Goal: Task Accomplishment & Management: Use online tool/utility

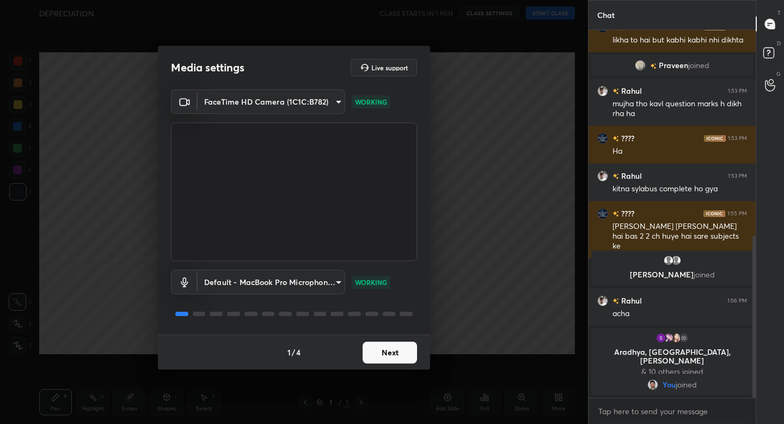
click at [374, 352] on button "Next" at bounding box center [390, 353] width 54 height 22
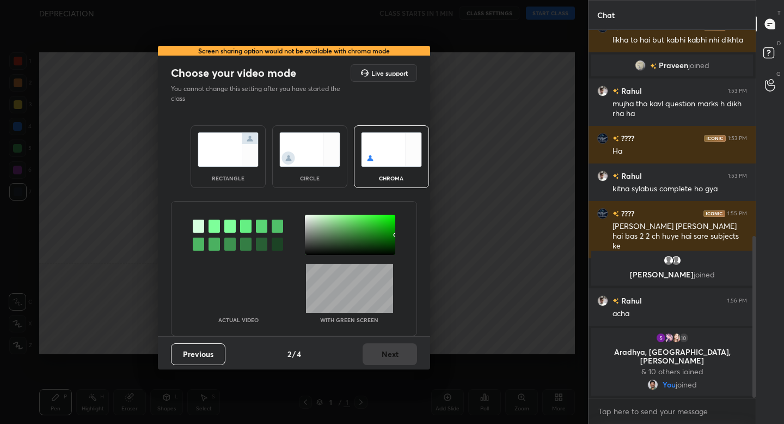
click at [219, 166] on img at bounding box center [228, 149] width 61 height 34
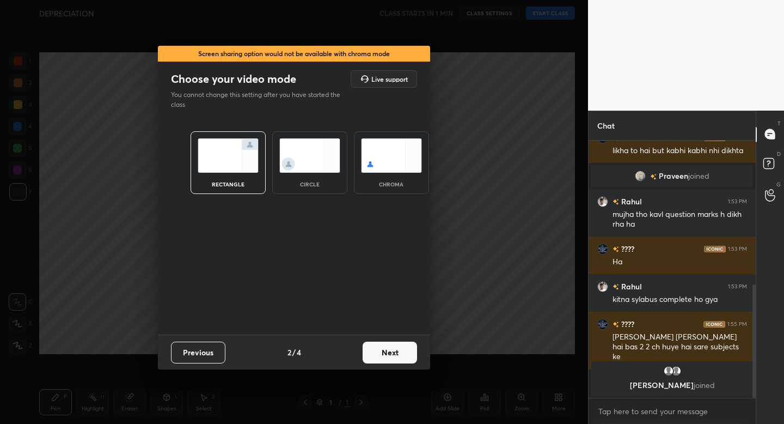
click at [383, 349] on button "Next" at bounding box center [390, 353] width 54 height 22
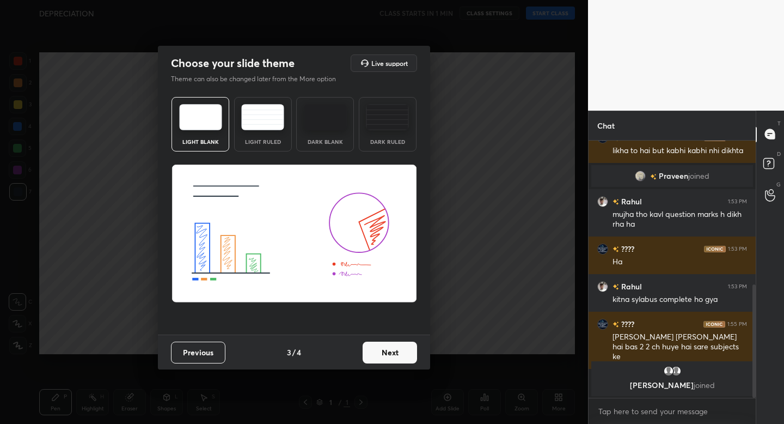
click at [266, 125] on img at bounding box center [262, 117] width 43 height 26
click at [385, 361] on button "Next" at bounding box center [390, 353] width 54 height 22
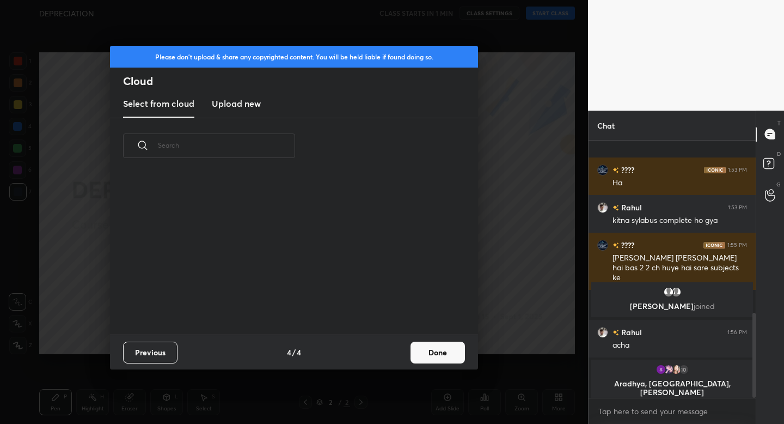
scroll to position [524, 0]
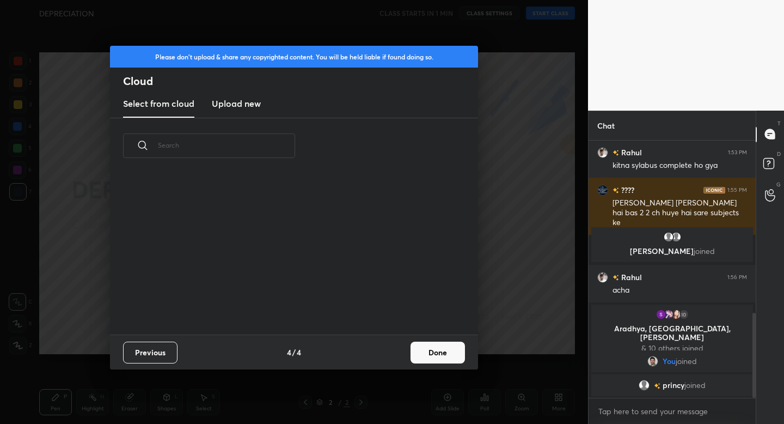
click at [428, 361] on button "Done" at bounding box center [438, 353] width 54 height 22
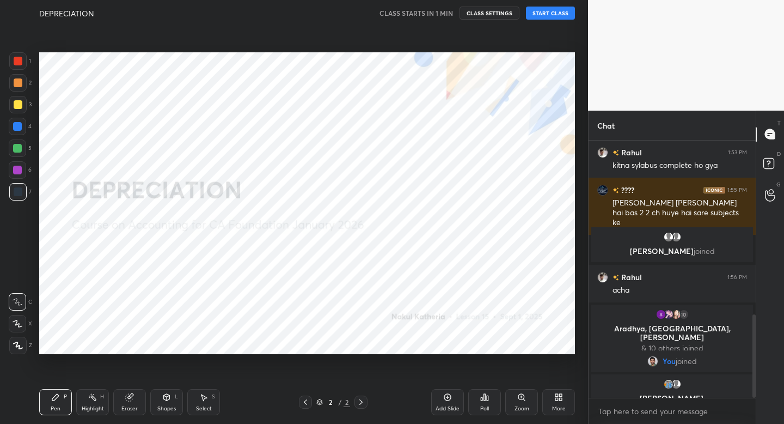
scroll to position [538, 0]
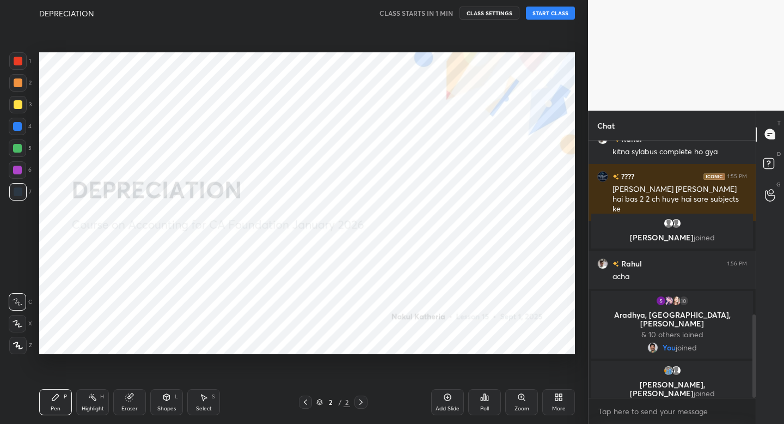
click at [539, 14] on button "START CLASS" at bounding box center [550, 13] width 49 height 13
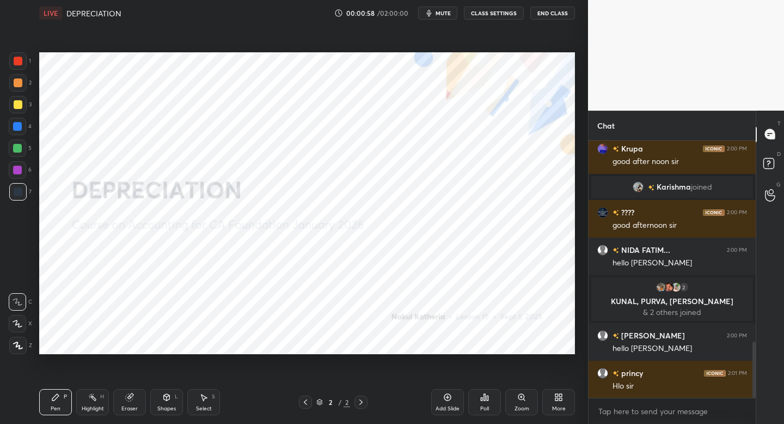
scroll to position [956, 0]
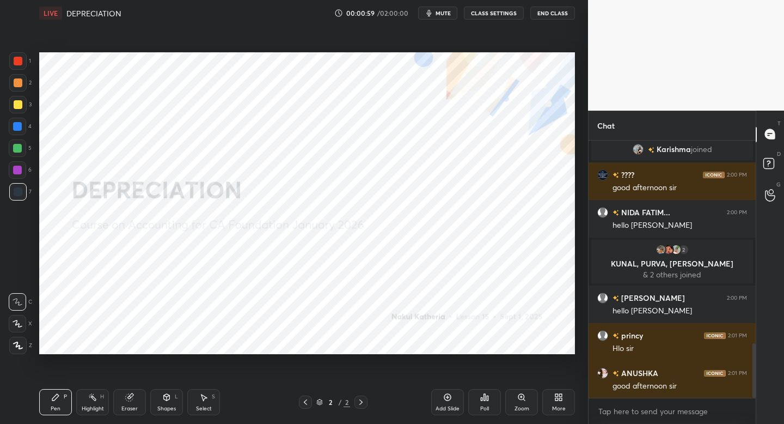
click at [20, 347] on icon at bounding box center [18, 346] width 10 height 8
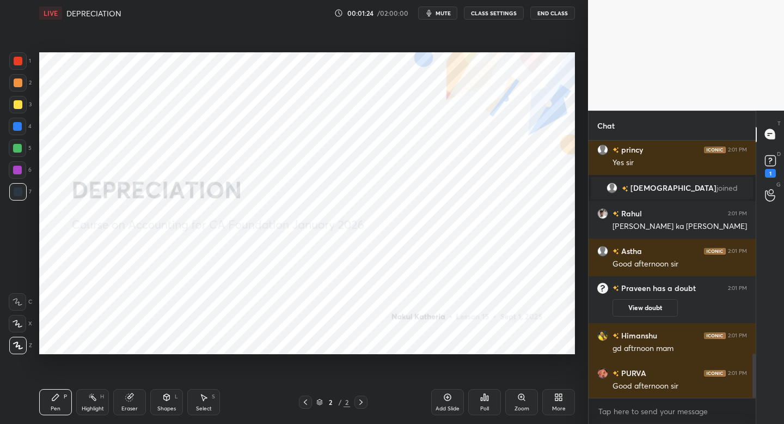
scroll to position [1249, 0]
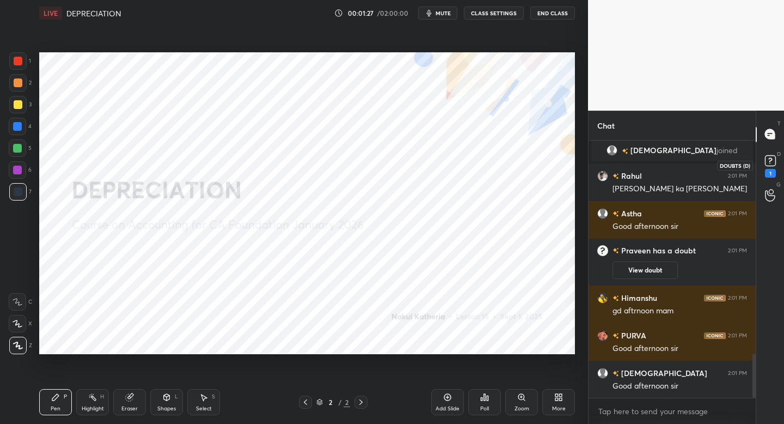
click at [763, 160] on icon at bounding box center [771, 161] width 16 height 16
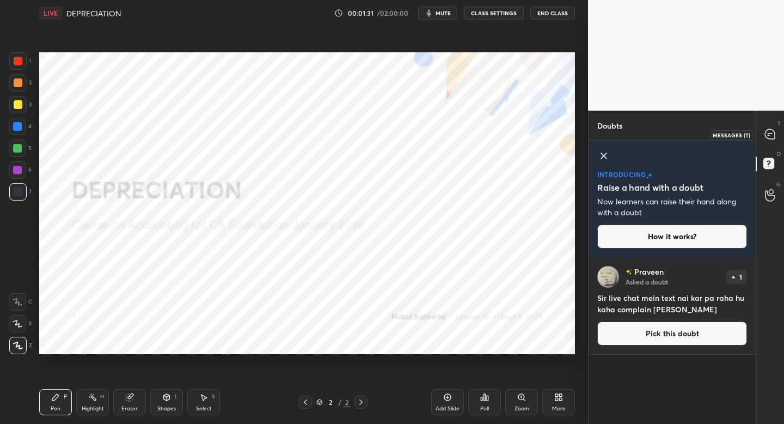
click at [775, 132] on icon at bounding box center [770, 134] width 10 height 10
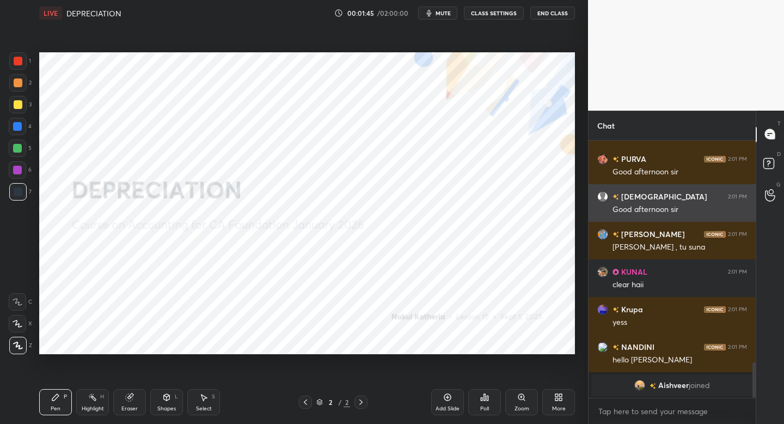
scroll to position [1381, 0]
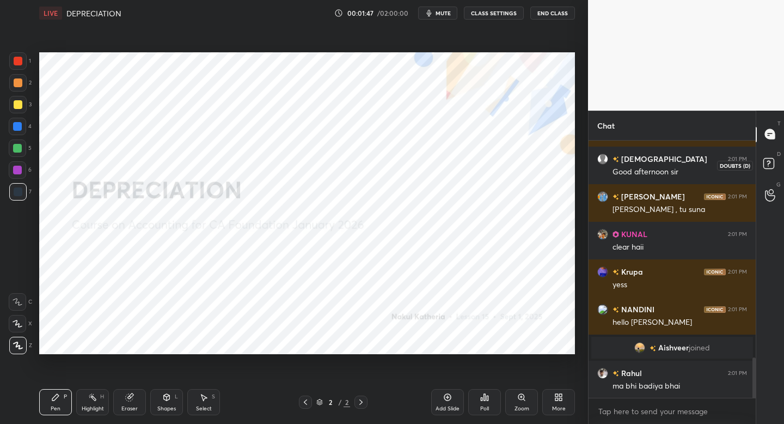
click at [767, 167] on rect at bounding box center [769, 163] width 10 height 10
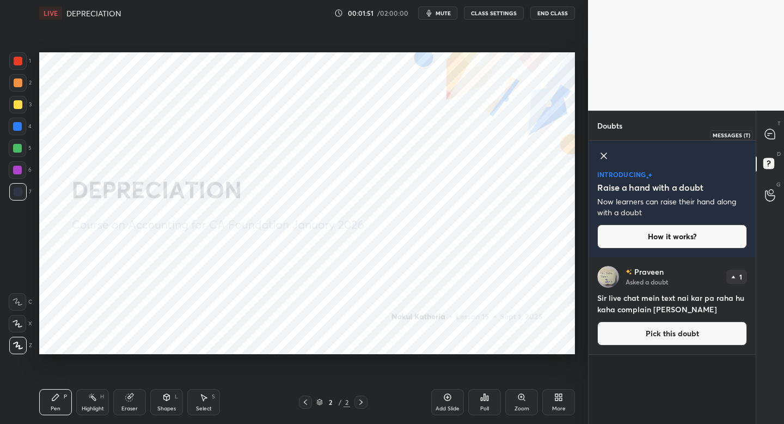
click at [773, 131] on icon at bounding box center [770, 134] width 10 height 10
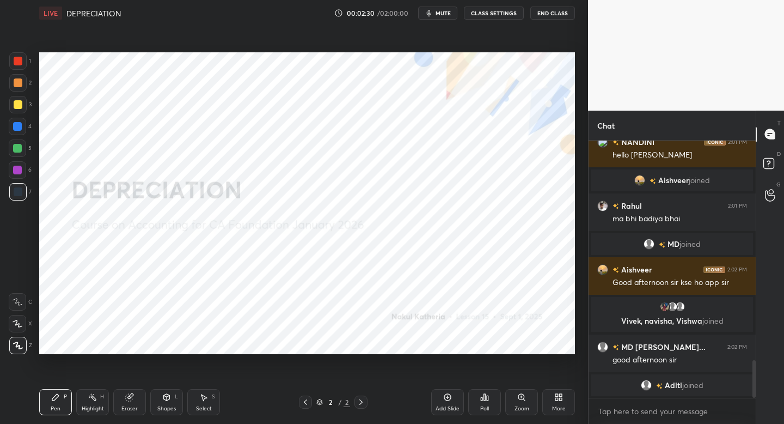
scroll to position [1532, 0]
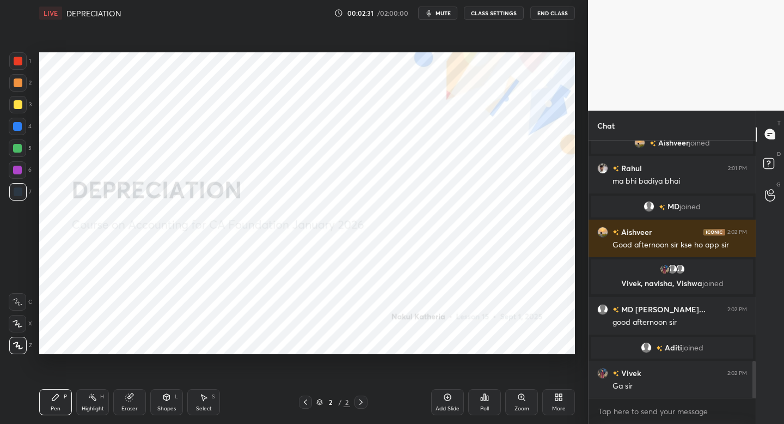
click at [445, 399] on icon at bounding box center [447, 397] width 9 height 9
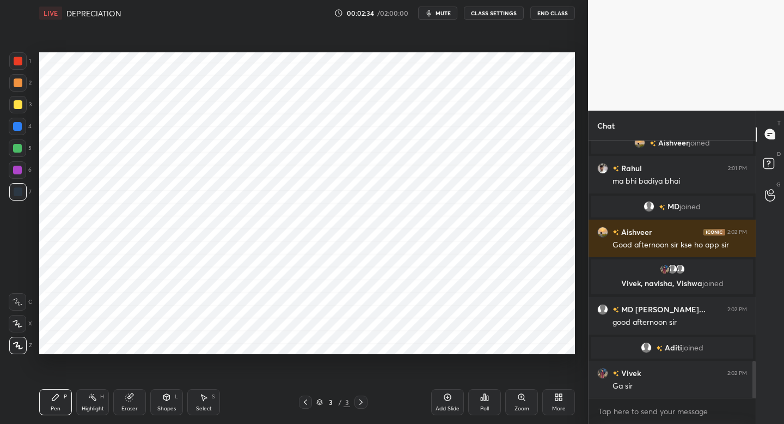
click at [307, 406] on div at bounding box center [305, 401] width 13 height 13
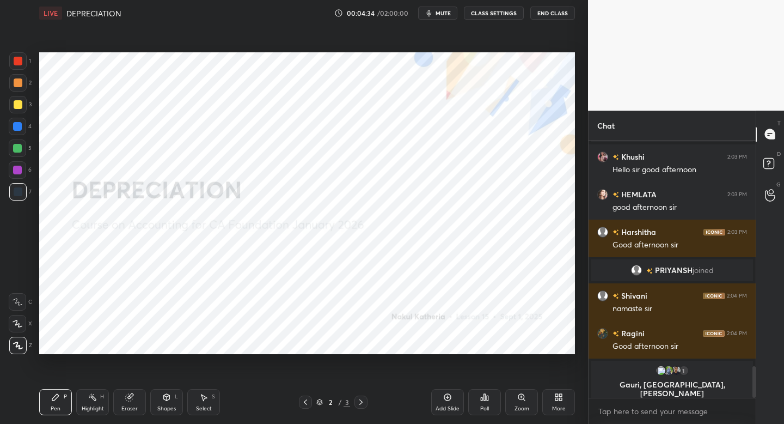
scroll to position [1853, 0]
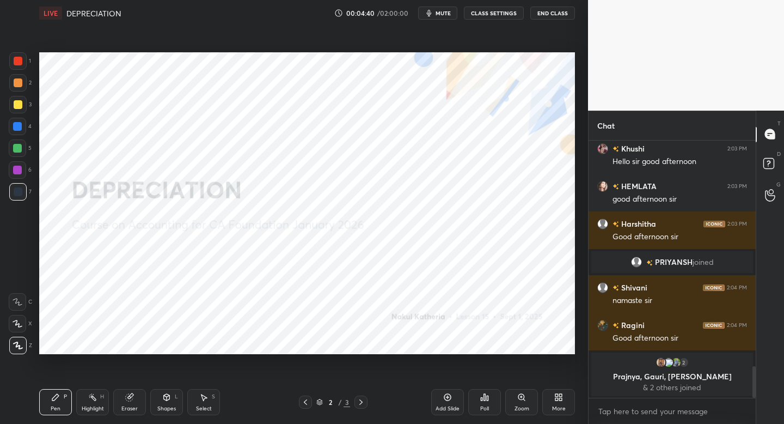
click at [455, 397] on div "Add Slide" at bounding box center [447, 402] width 33 height 26
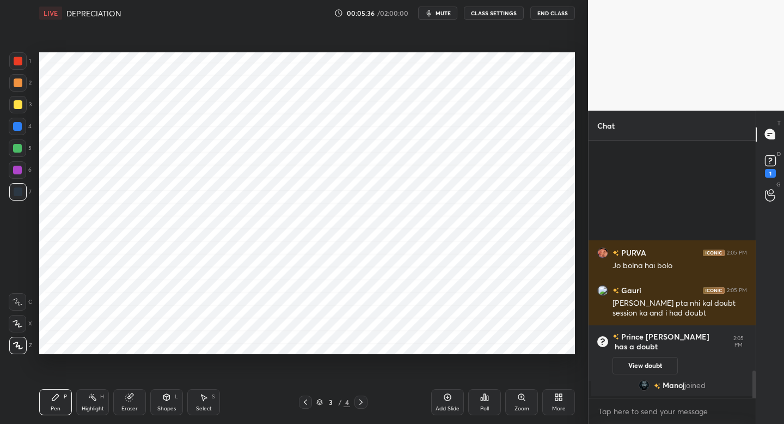
scroll to position [2174, 0]
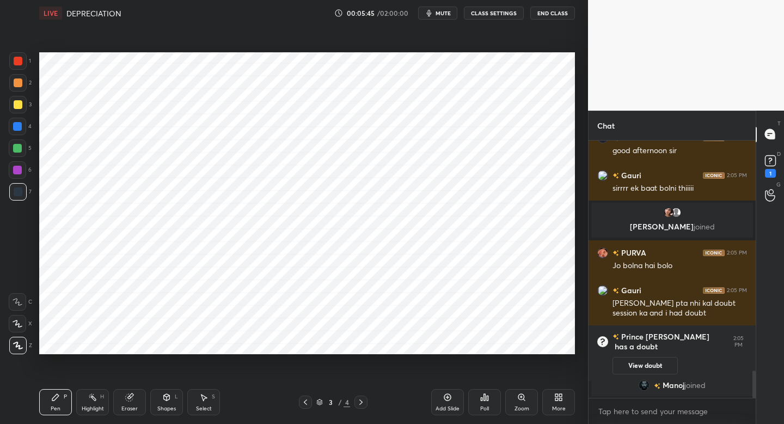
click at [166, 410] on div "Shapes" at bounding box center [166, 408] width 19 height 5
click at [64, 395] on div "Pen P" at bounding box center [55, 402] width 33 height 26
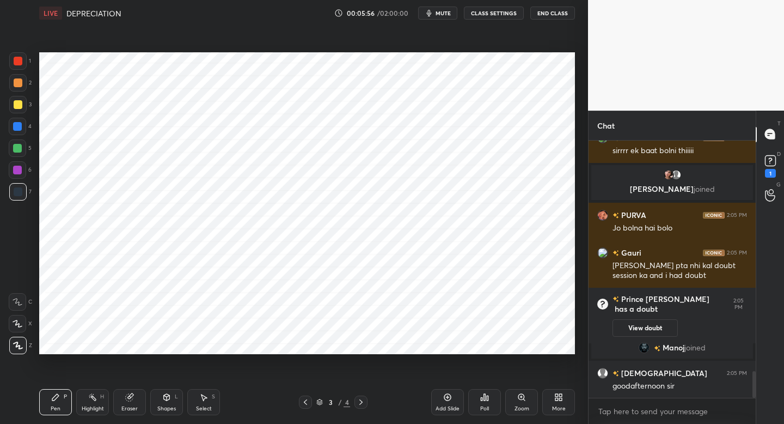
click at [164, 400] on div "Shapes L" at bounding box center [166, 402] width 33 height 26
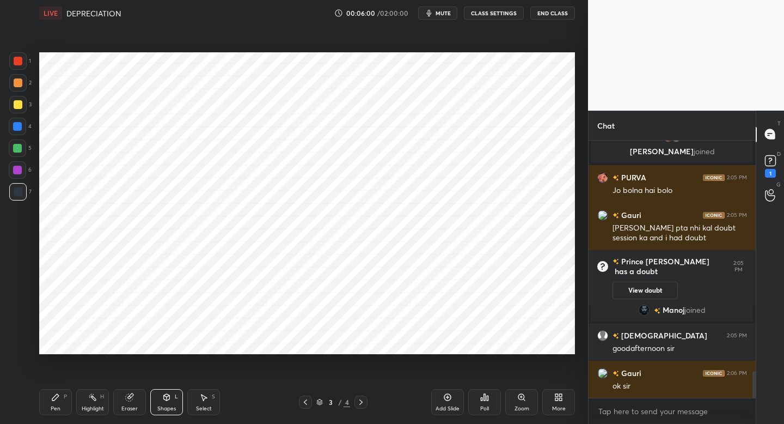
click at [52, 401] on icon at bounding box center [55, 397] width 9 height 9
click at [29, 66] on div "1" at bounding box center [20, 60] width 22 height 17
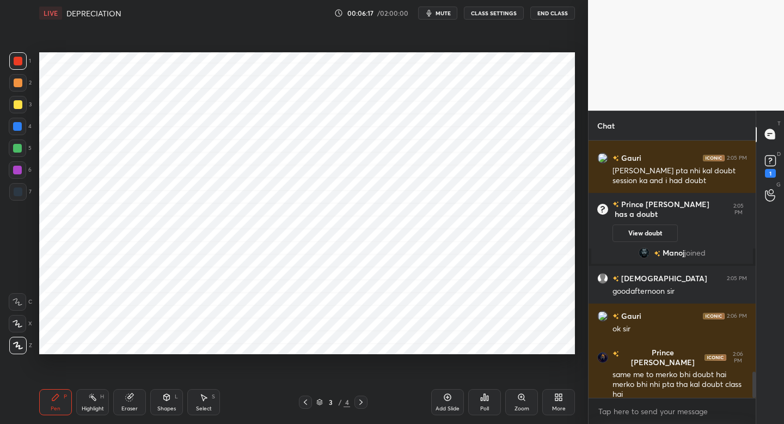
scroll to position [2266, 0]
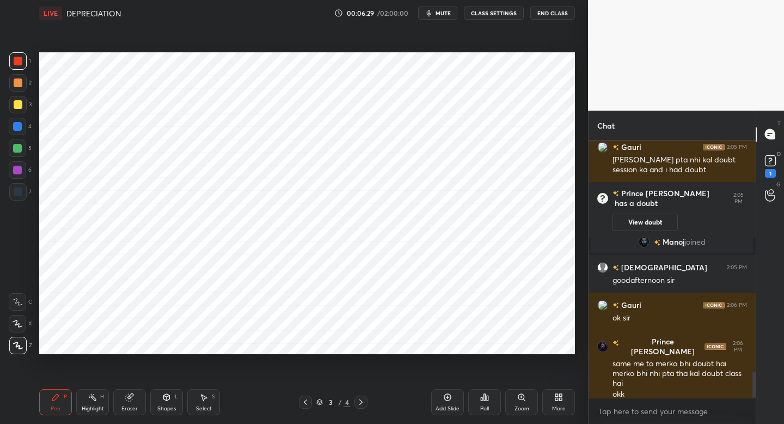
click at [20, 89] on div at bounding box center [17, 82] width 17 height 17
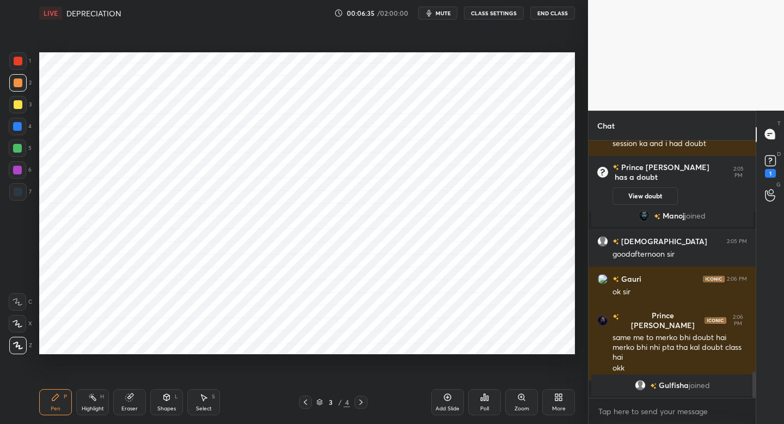
scroll to position [2306, 0]
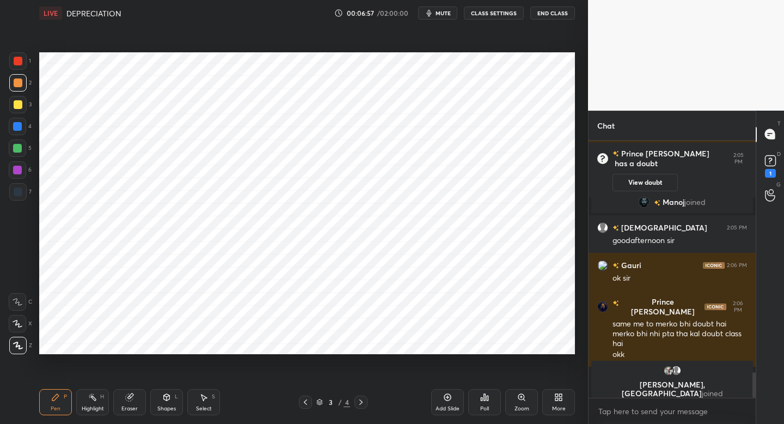
click at [24, 154] on div at bounding box center [17, 147] width 17 height 17
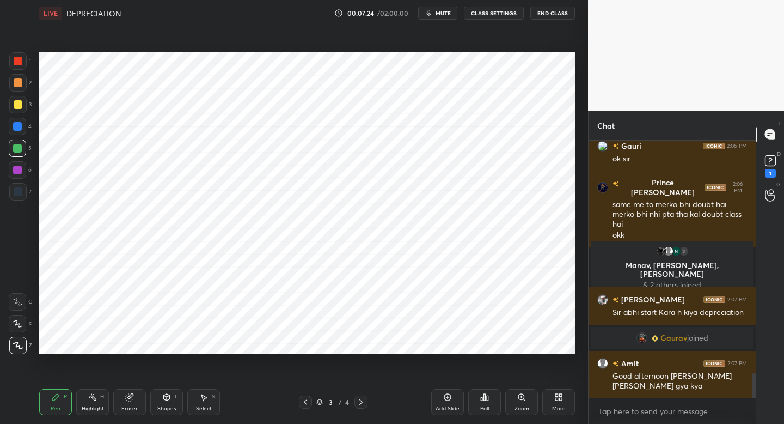
scroll to position [2395, 0]
click at [23, 133] on div at bounding box center [17, 126] width 17 height 17
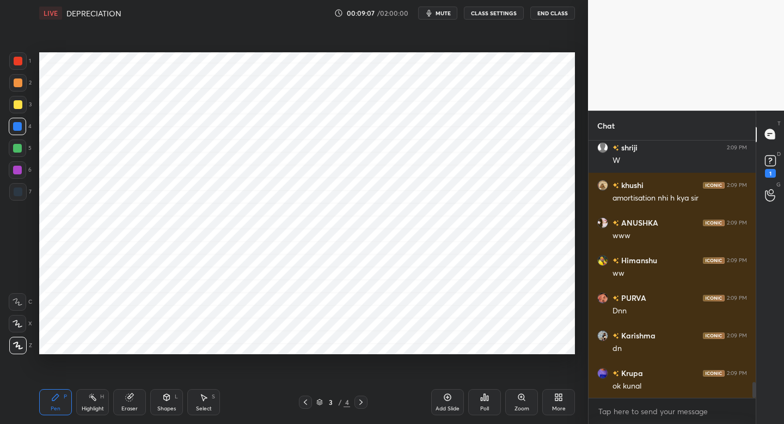
scroll to position [3969, 0]
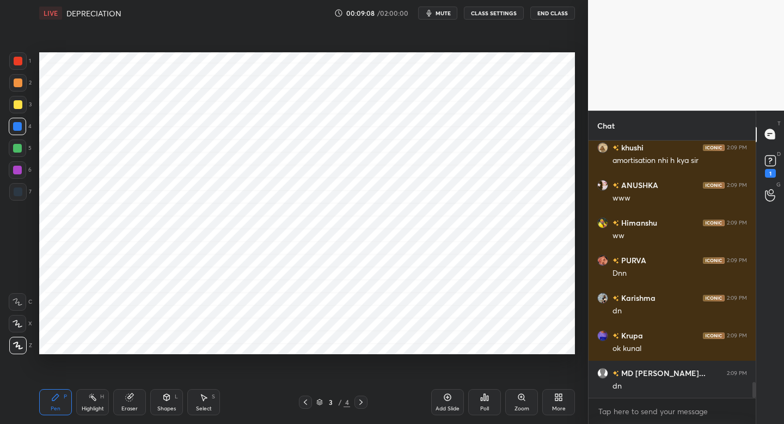
click at [21, 70] on div "1" at bounding box center [20, 63] width 22 height 22
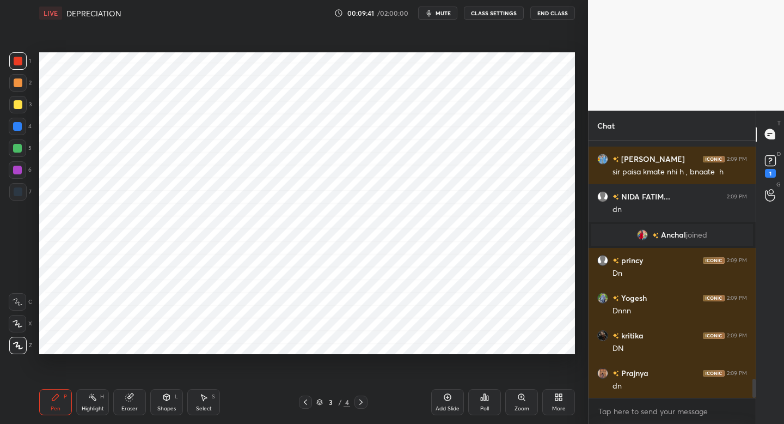
scroll to position [3290, 0]
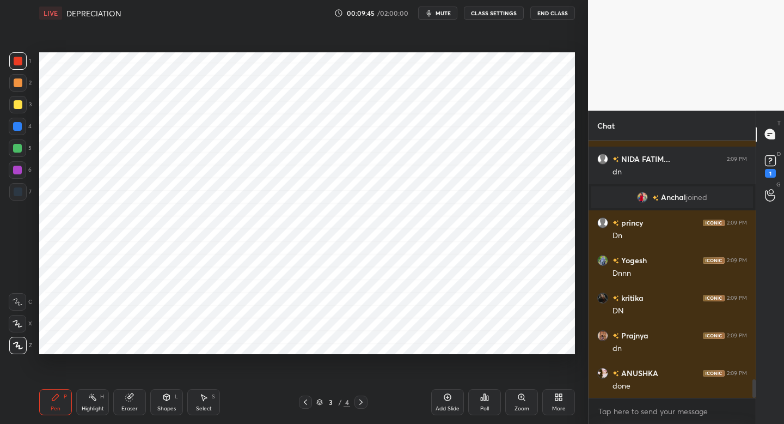
click at [449, 404] on div "Add Slide" at bounding box center [447, 402] width 33 height 26
click at [21, 195] on div at bounding box center [17, 191] width 17 height 17
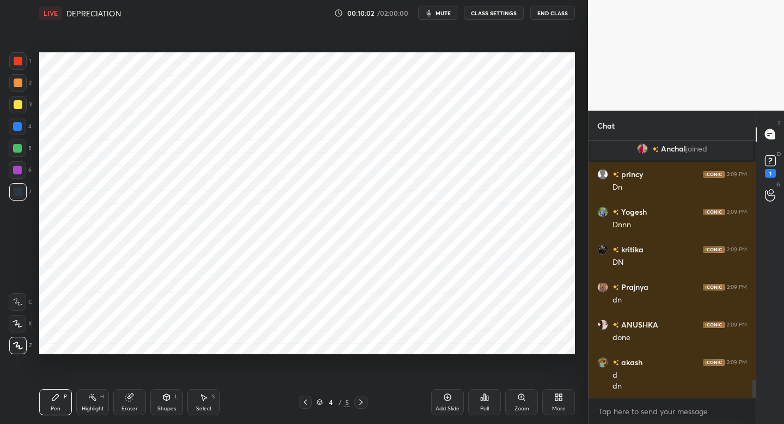
scroll to position [3377, 0]
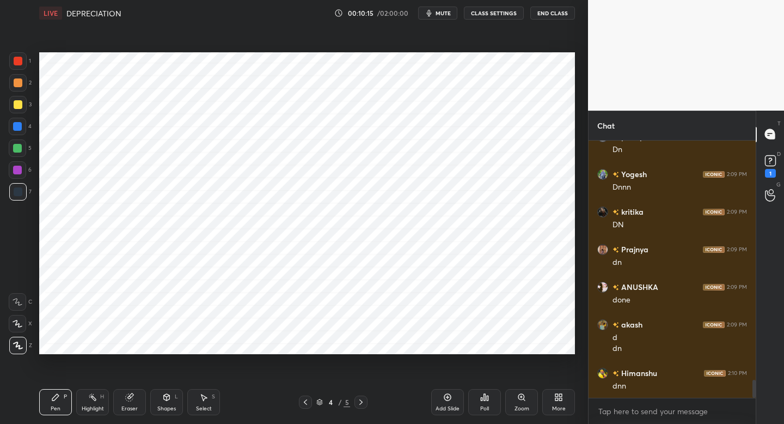
click at [159, 402] on div "Shapes L" at bounding box center [166, 402] width 33 height 26
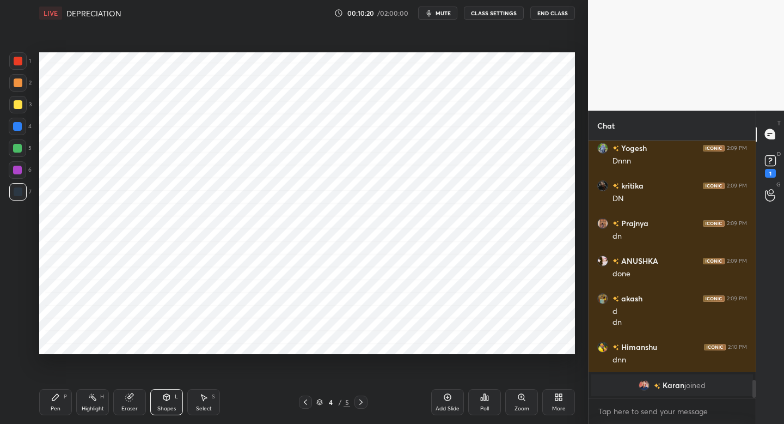
click at [54, 393] on div "Pen P" at bounding box center [55, 402] width 33 height 26
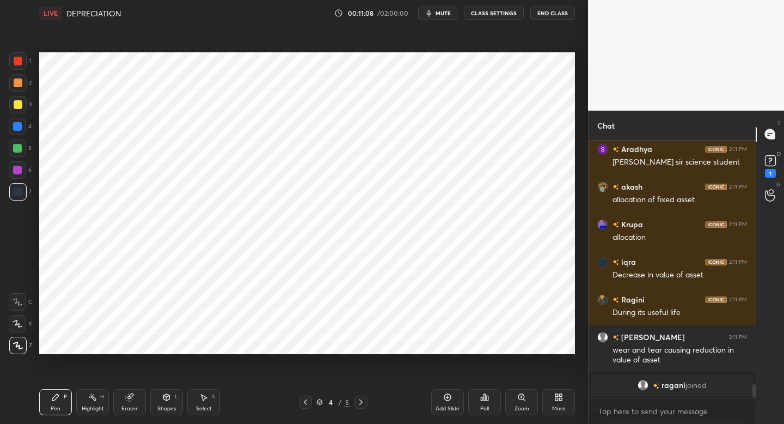
scroll to position [4277, 0]
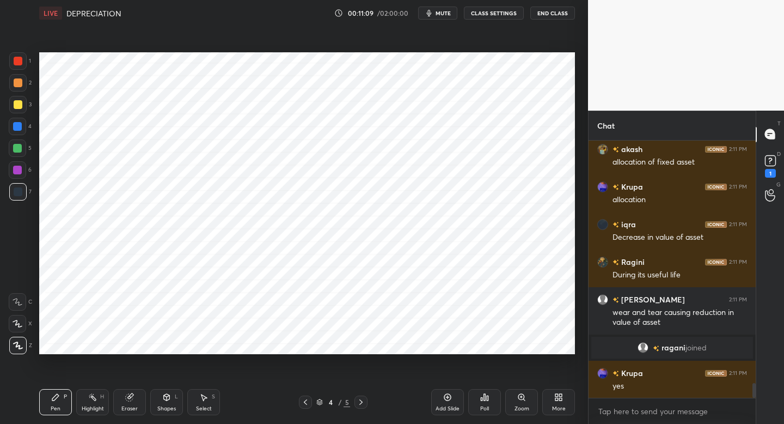
click at [12, 72] on div "1" at bounding box center [20, 63] width 22 height 22
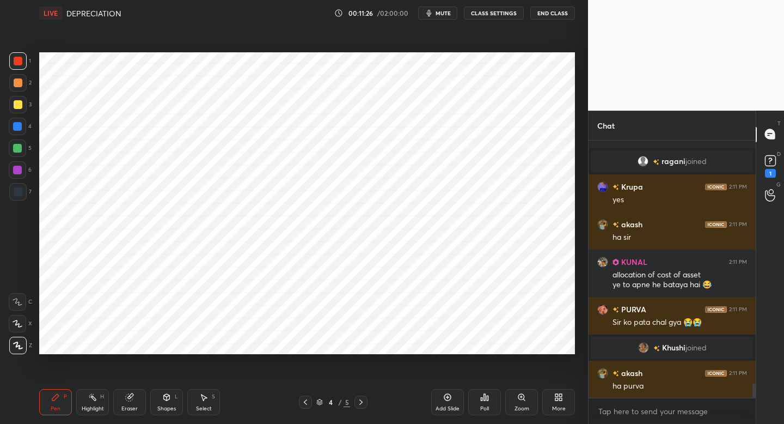
scroll to position [4460, 0]
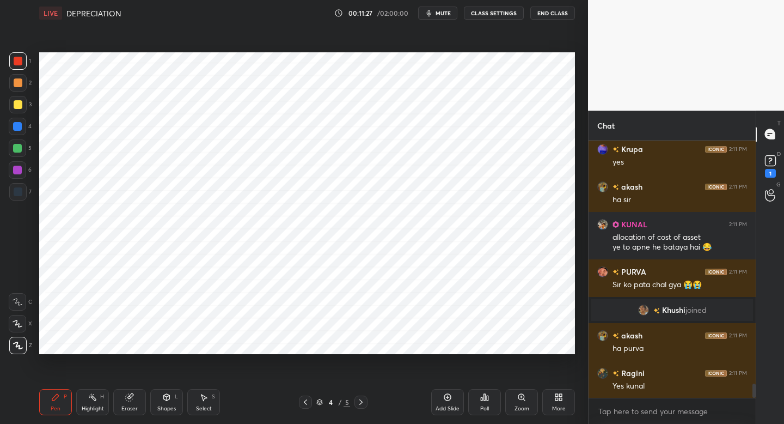
click at [22, 129] on div at bounding box center [17, 126] width 17 height 17
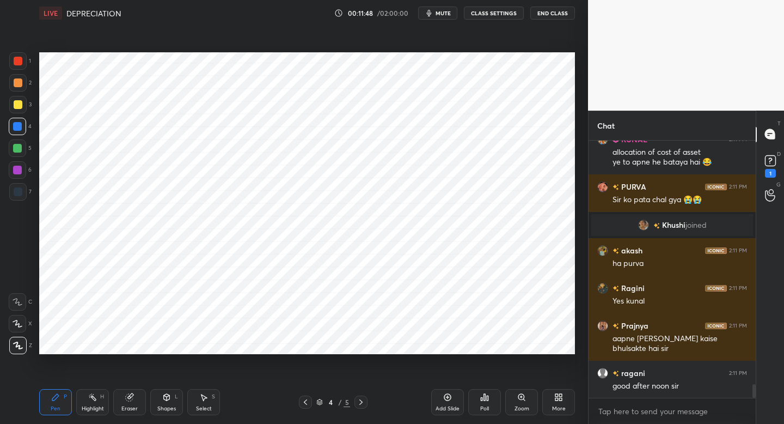
scroll to position [4582, 0]
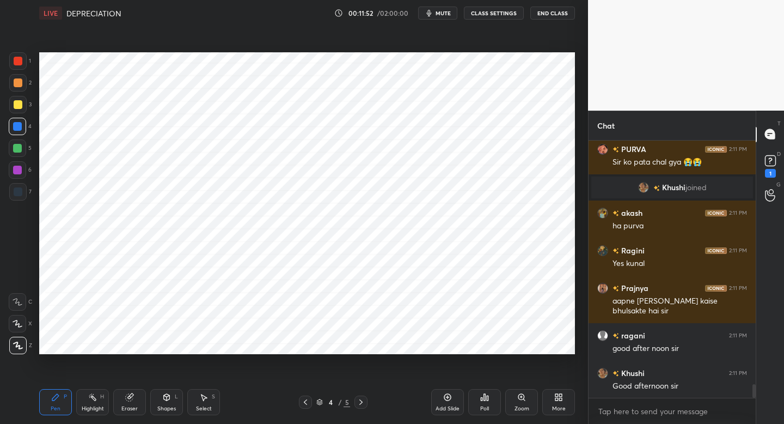
click at [443, 410] on div "Add Slide" at bounding box center [448, 408] width 24 height 5
click at [23, 192] on div at bounding box center [17, 191] width 17 height 17
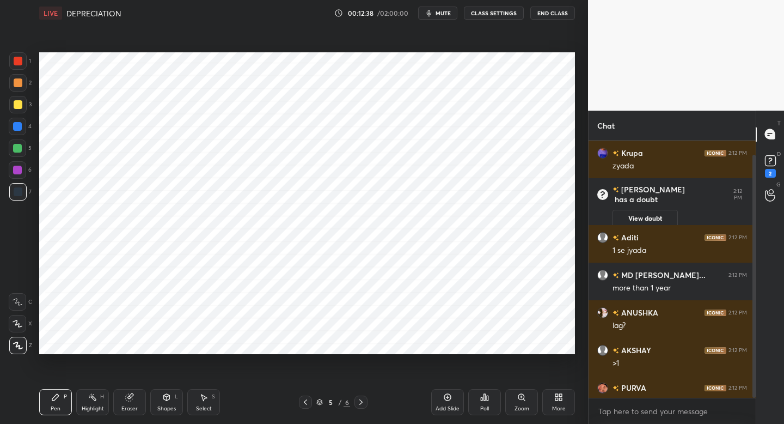
scroll to position [15, 0]
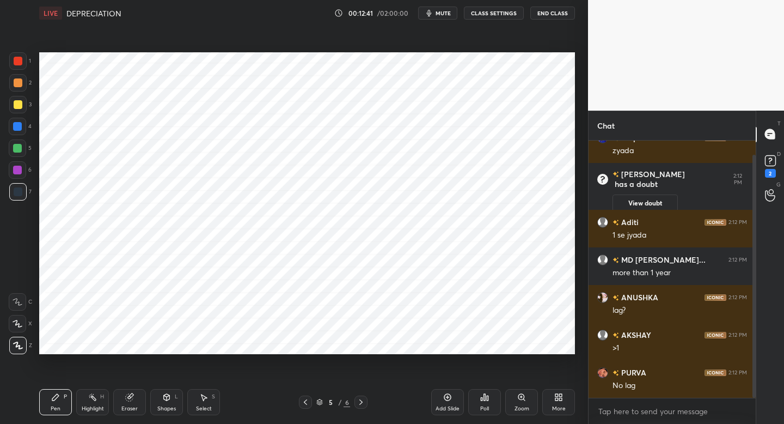
click at [19, 70] on div "1" at bounding box center [20, 63] width 22 height 22
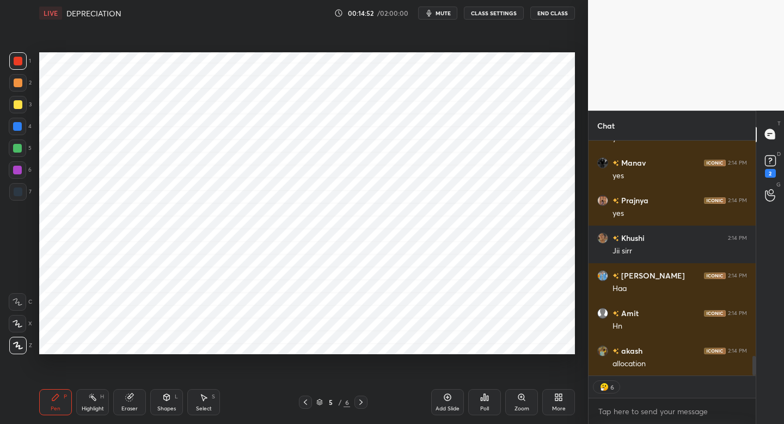
scroll to position [4, 4]
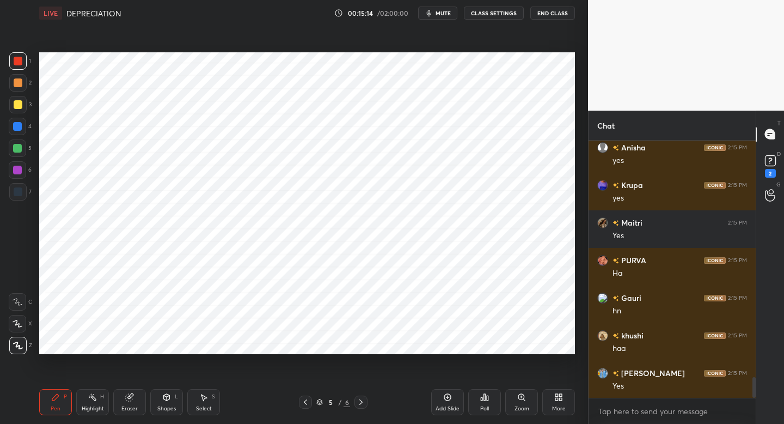
click at [307, 401] on icon at bounding box center [305, 402] width 9 height 9
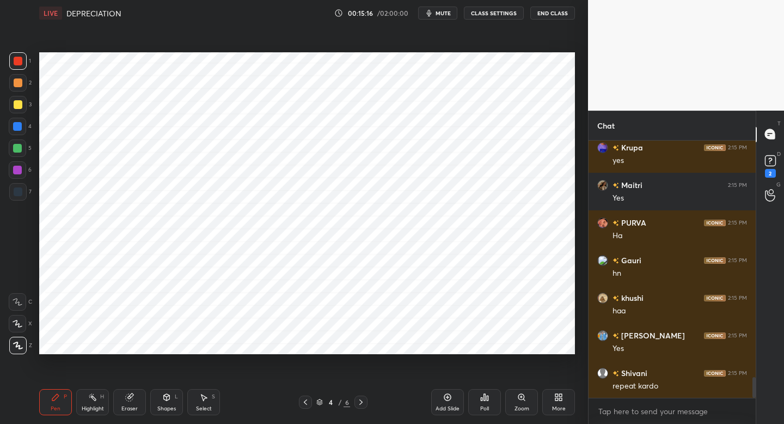
click at [23, 83] on div at bounding box center [17, 82] width 17 height 17
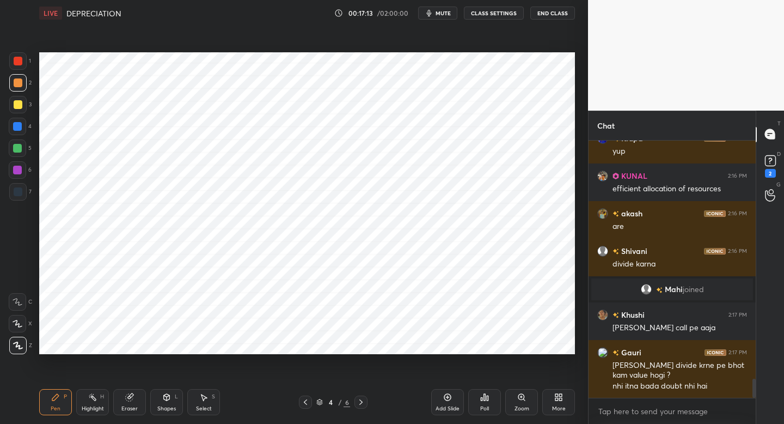
scroll to position [3294, 0]
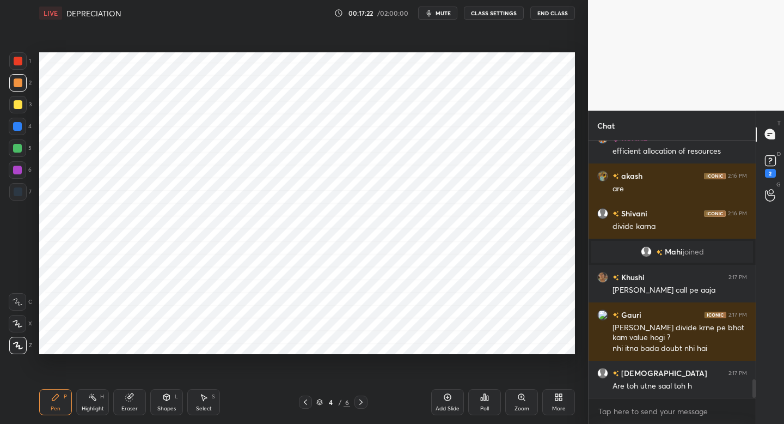
click at [25, 60] on div at bounding box center [17, 60] width 17 height 17
click at [172, 355] on div "Setting up your live class Poll for secs No correct answer Start poll" at bounding box center [307, 203] width 545 height 354
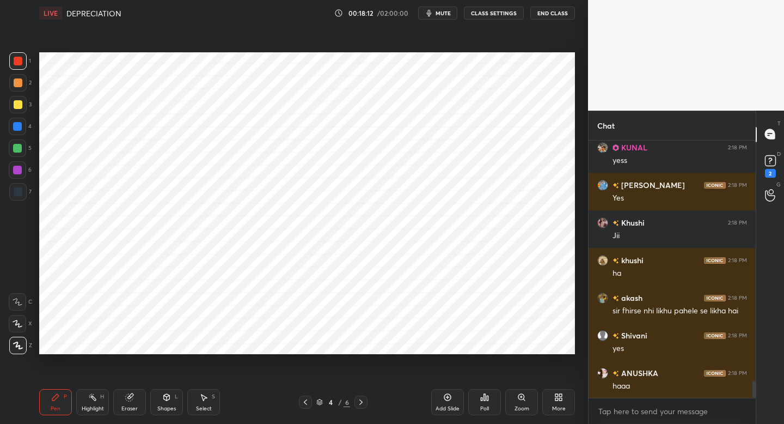
scroll to position [3766, 0]
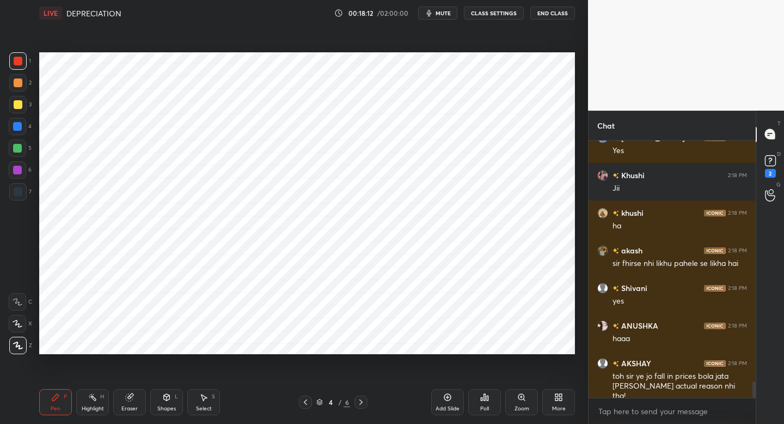
click at [442, 403] on div "Add Slide" at bounding box center [447, 402] width 33 height 26
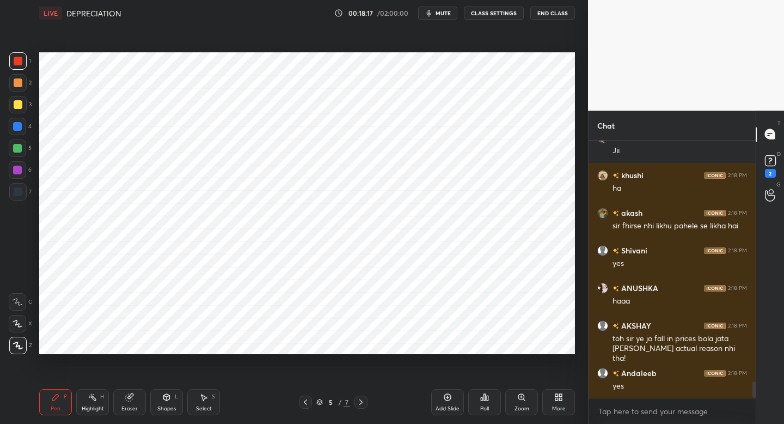
scroll to position [3841, 0]
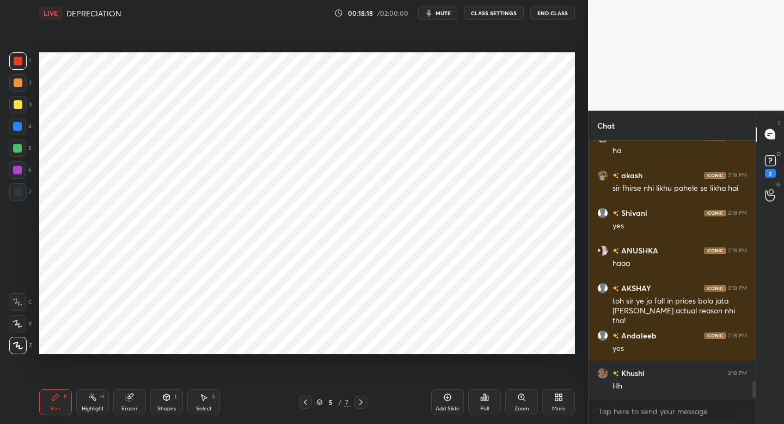
click at [21, 89] on div at bounding box center [17, 82] width 17 height 17
click at [14, 66] on div at bounding box center [17, 60] width 17 height 17
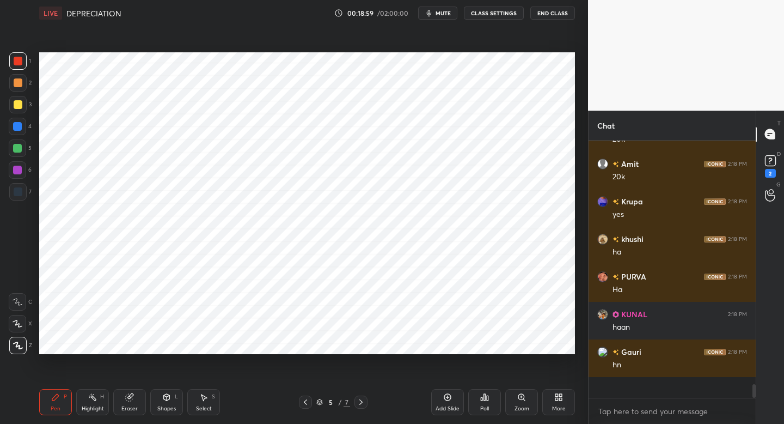
scroll to position [4142, 0]
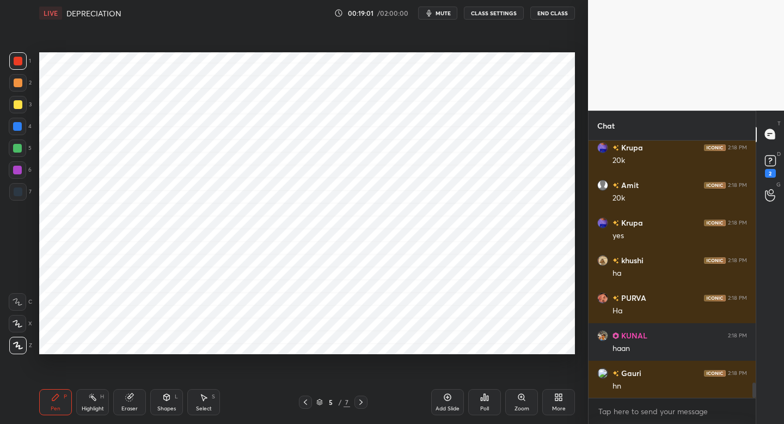
click at [21, 146] on div at bounding box center [17, 147] width 17 height 17
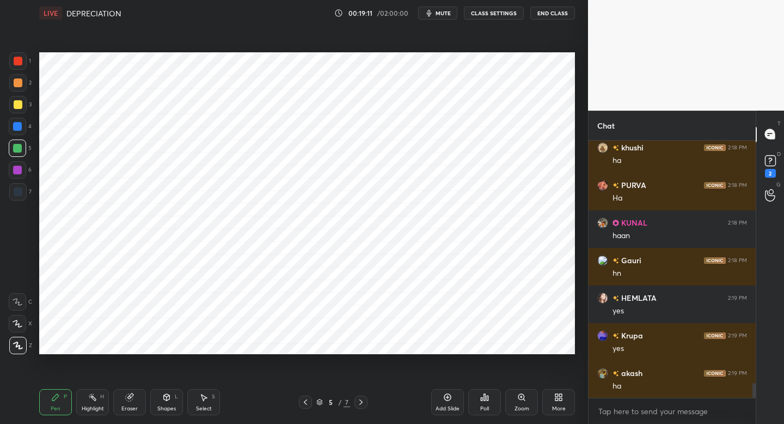
scroll to position [4292, 0]
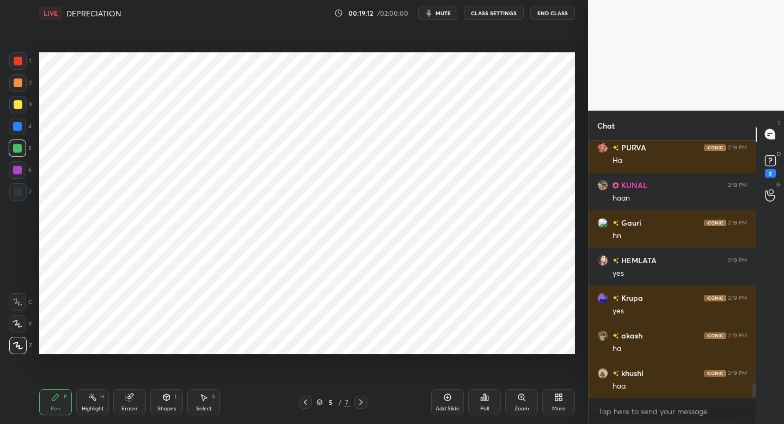
click at [20, 328] on div at bounding box center [17, 323] width 17 height 17
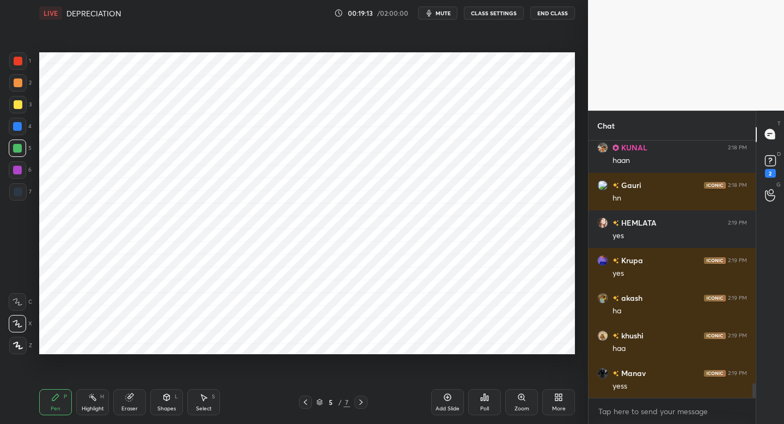
click at [27, 66] on div "1" at bounding box center [20, 60] width 22 height 17
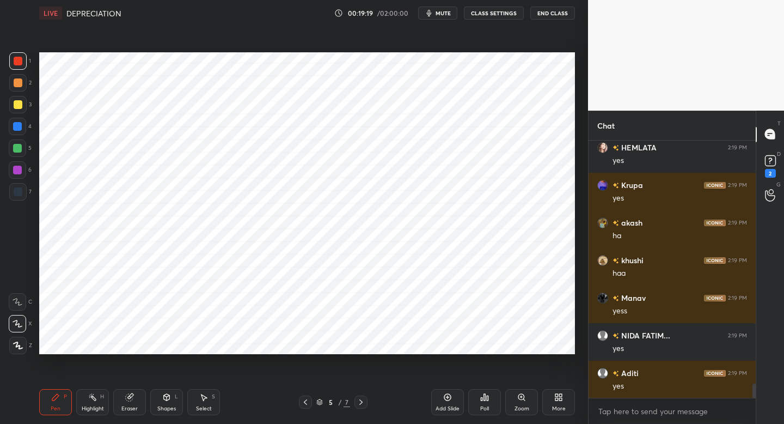
scroll to position [4442, 0]
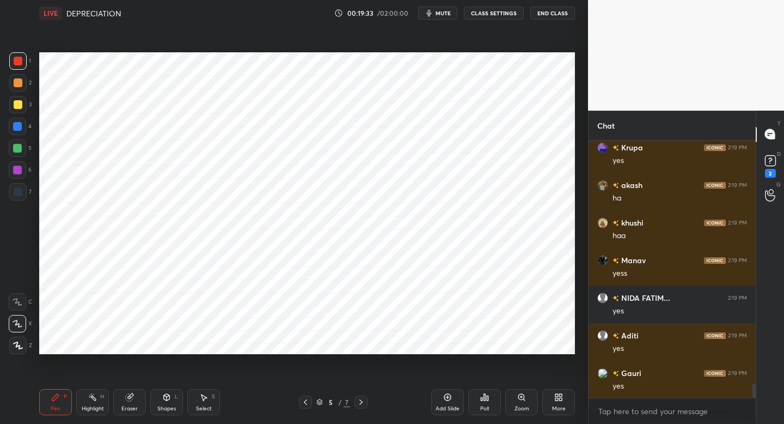
click at [18, 155] on div at bounding box center [17, 147] width 17 height 17
click at [18, 340] on div at bounding box center [17, 345] width 17 height 17
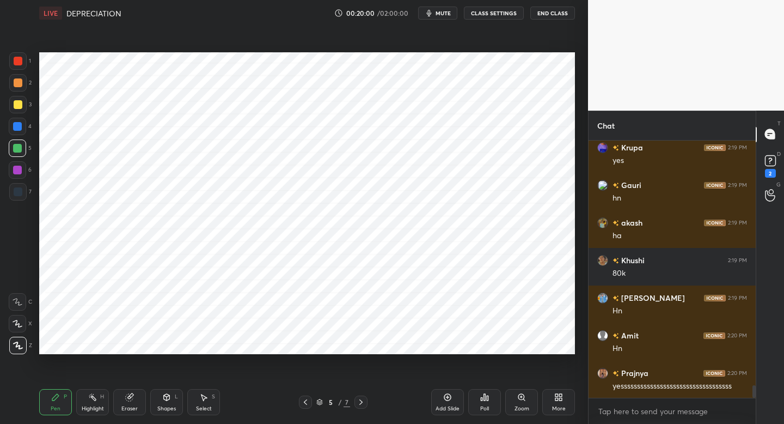
click at [496, 357] on div "Setting up your live class Poll for secs No correct answer Start poll" at bounding box center [307, 203] width 545 height 354
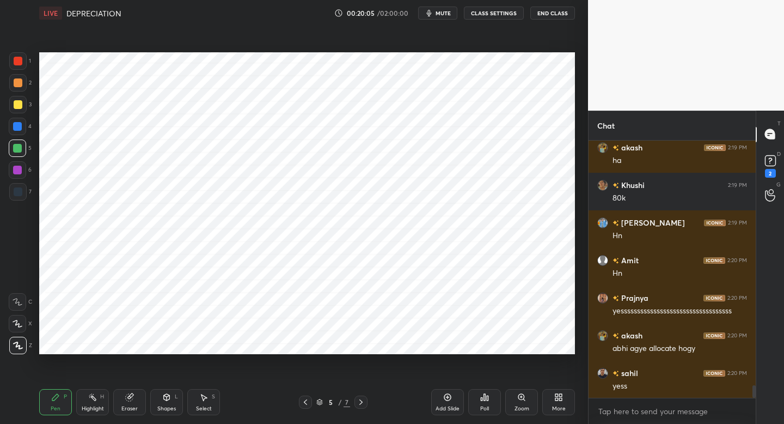
scroll to position [5157, 0]
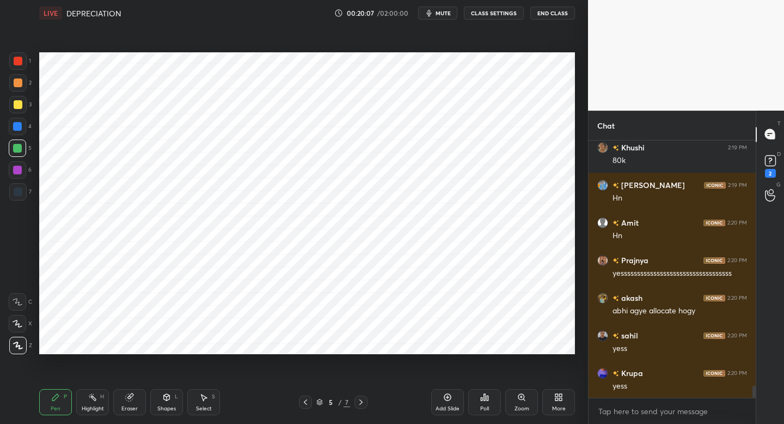
click at [128, 403] on div "Eraser" at bounding box center [129, 402] width 33 height 26
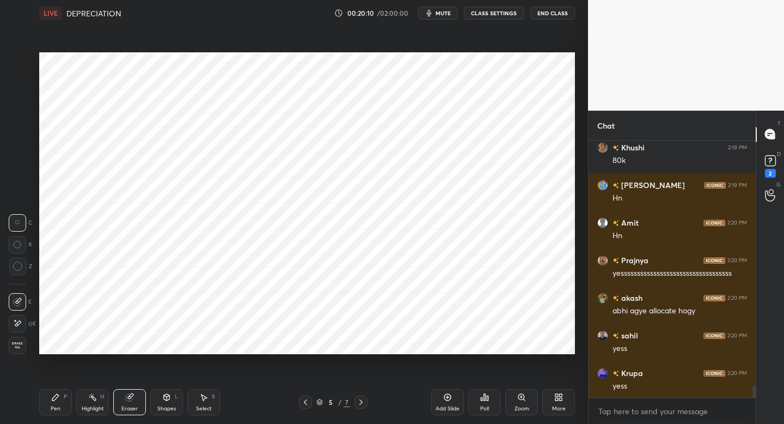
click at [55, 403] on div "Pen P" at bounding box center [55, 402] width 33 height 26
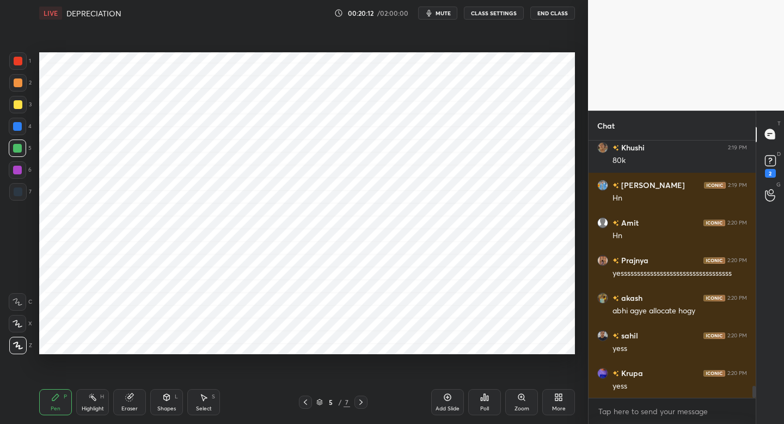
click at [21, 128] on div at bounding box center [17, 126] width 9 height 9
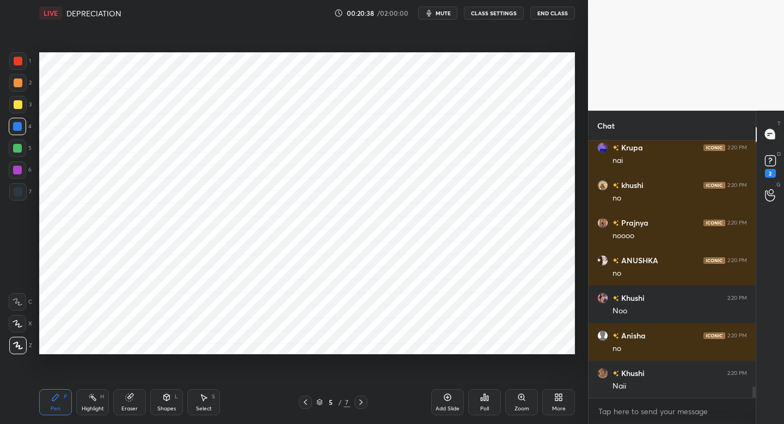
scroll to position [5694, 0]
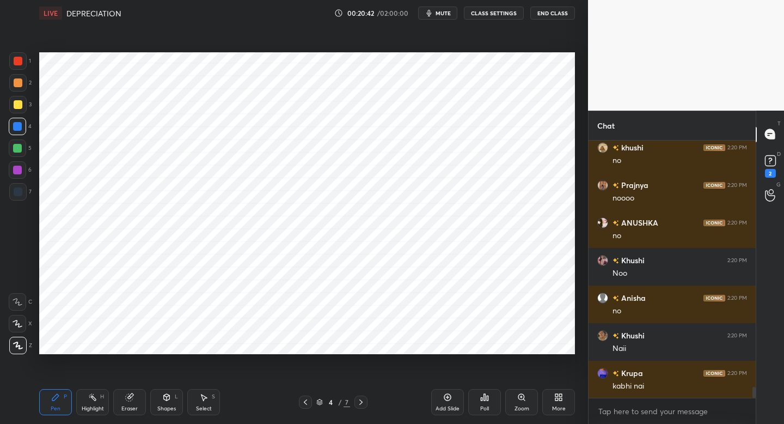
click at [446, 13] on span "mute" at bounding box center [443, 13] width 15 height 8
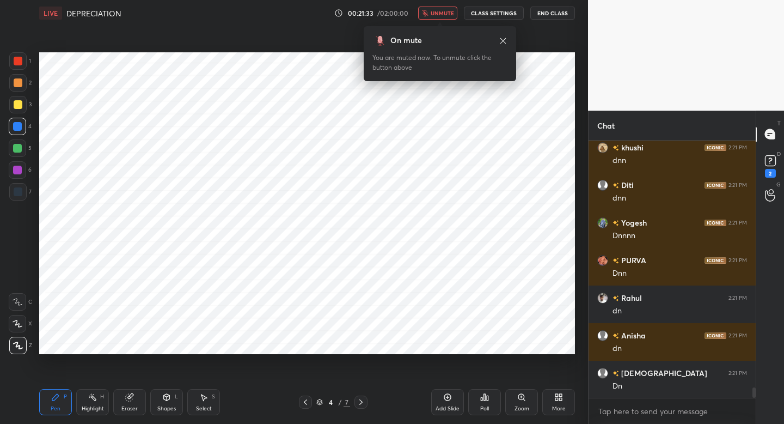
scroll to position [6069, 0]
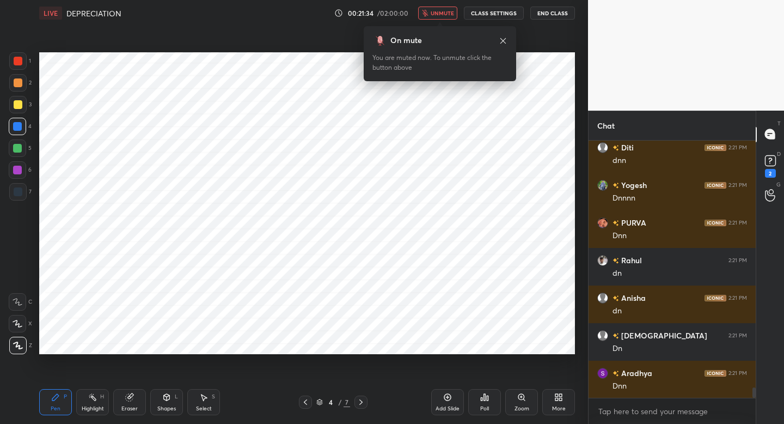
click at [446, 13] on span "unmute" at bounding box center [442, 13] width 23 height 8
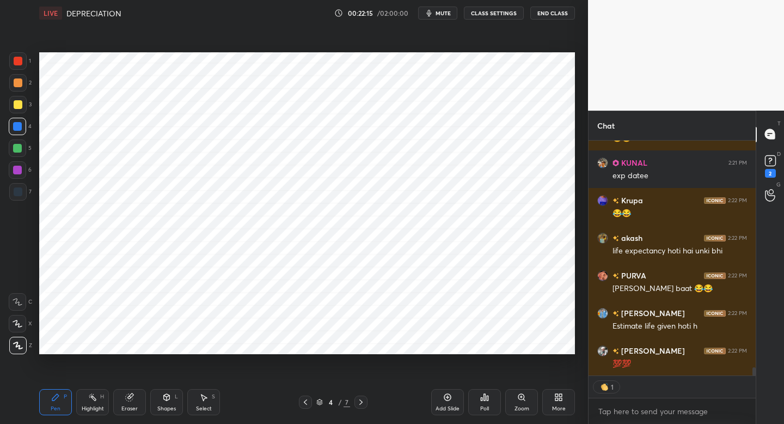
scroll to position [6553, 0]
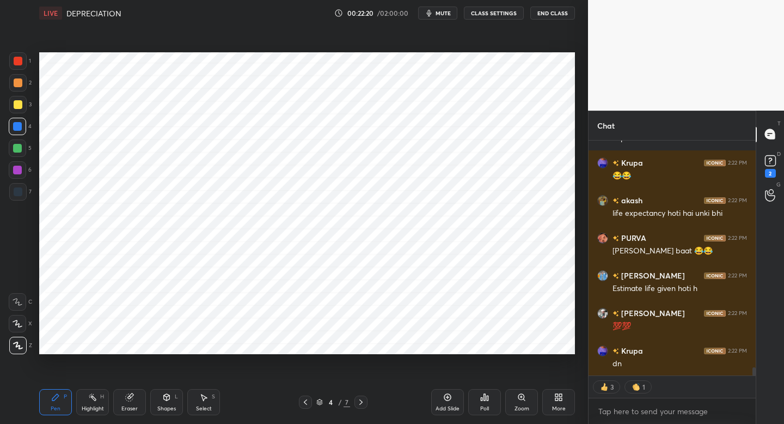
type textarea "x"
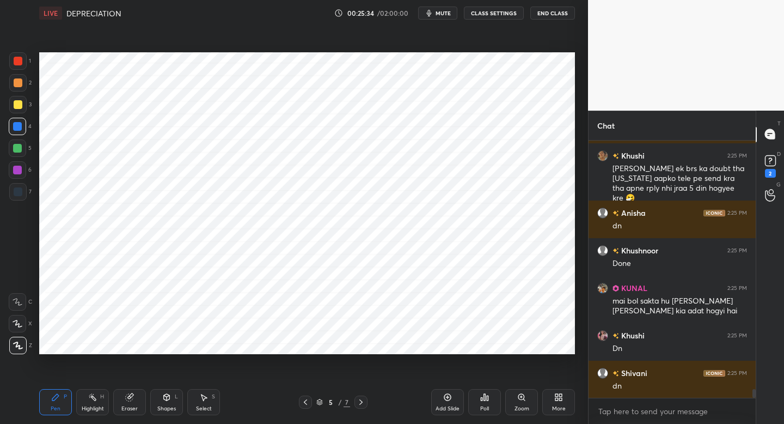
scroll to position [7514, 0]
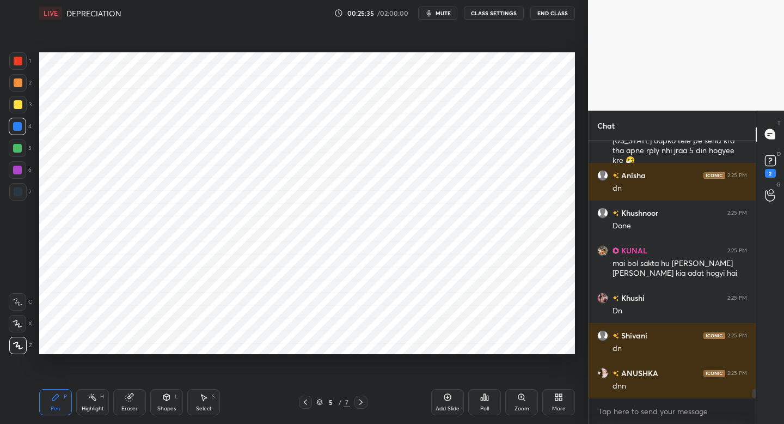
click at [442, 416] on div "Add Slide Poll Zoom More" at bounding box center [503, 401] width 144 height 61
click at [446, 400] on icon at bounding box center [447, 397] width 9 height 9
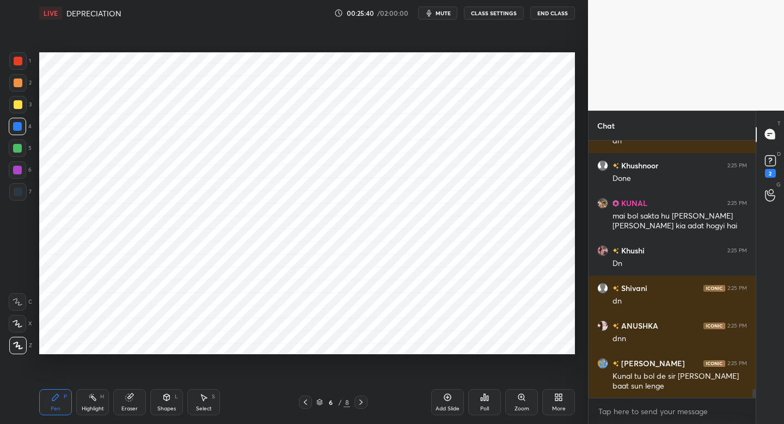
click at [166, 402] on div "Shapes L" at bounding box center [166, 402] width 33 height 26
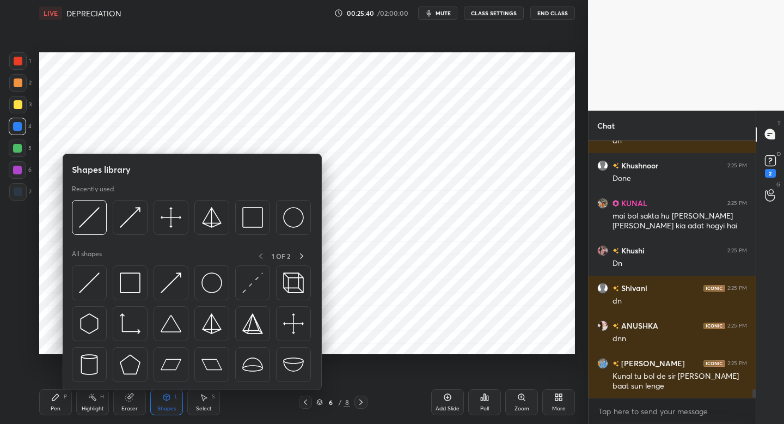
scroll to position [7599, 0]
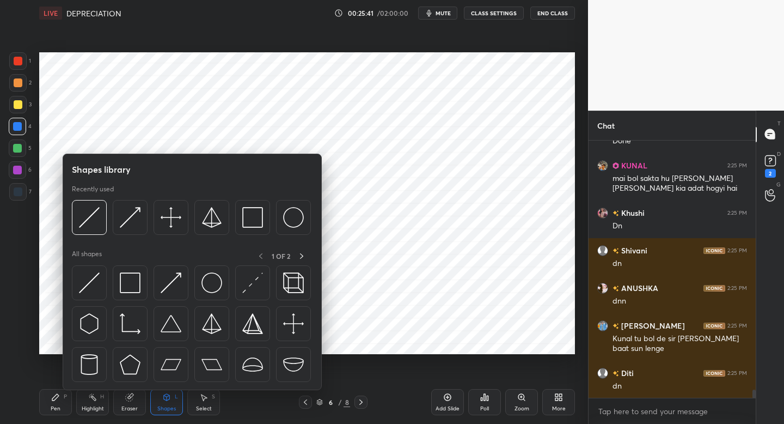
click at [17, 193] on div at bounding box center [18, 191] width 9 height 9
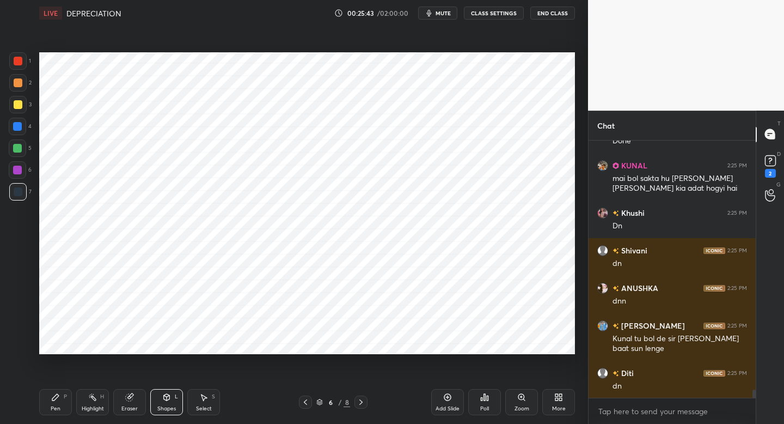
scroll to position [7637, 0]
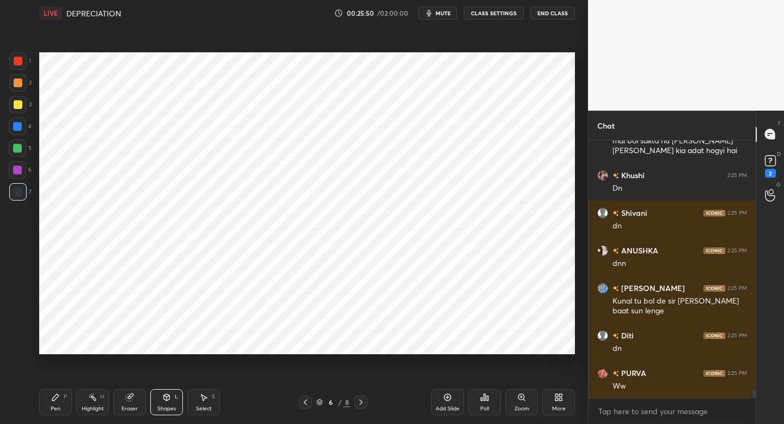
click at [51, 395] on div "Pen P" at bounding box center [55, 402] width 33 height 26
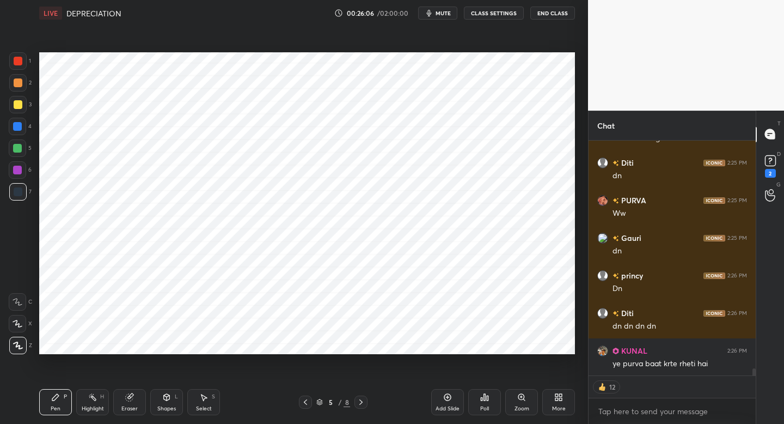
scroll to position [7847, 0]
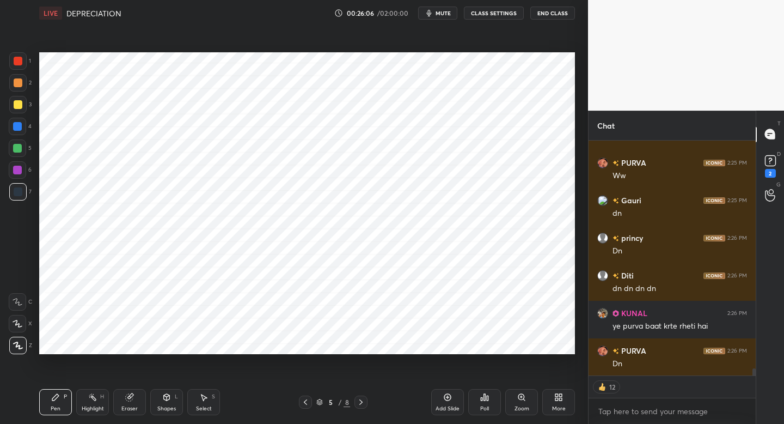
click at [368, 403] on div "5 / 8" at bounding box center [333, 401] width 196 height 13
click at [365, 404] on div at bounding box center [361, 401] width 13 height 13
click at [20, 66] on div at bounding box center [17, 60] width 17 height 17
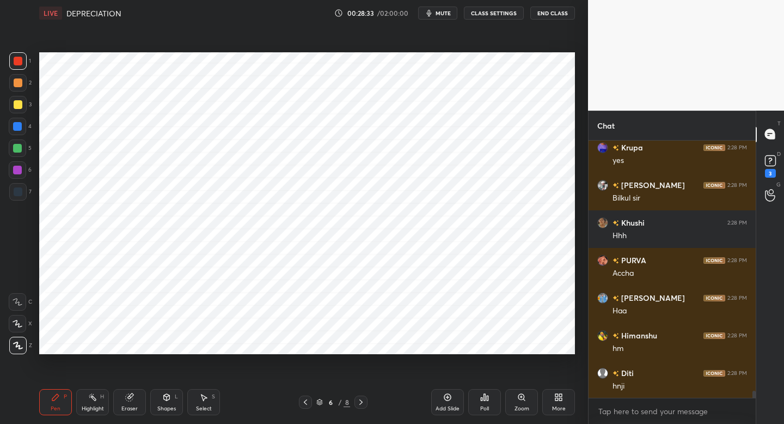
scroll to position [9465, 0]
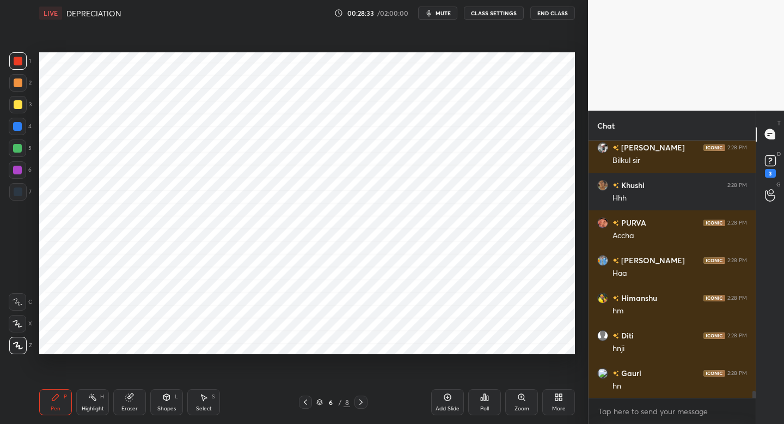
click at [21, 129] on div at bounding box center [17, 126] width 17 height 17
click at [136, 404] on div "Eraser" at bounding box center [129, 402] width 33 height 26
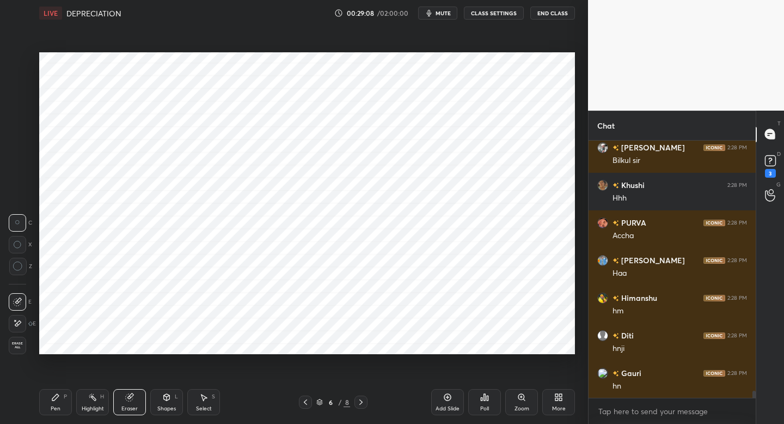
click at [48, 402] on div "Pen P" at bounding box center [55, 402] width 33 height 26
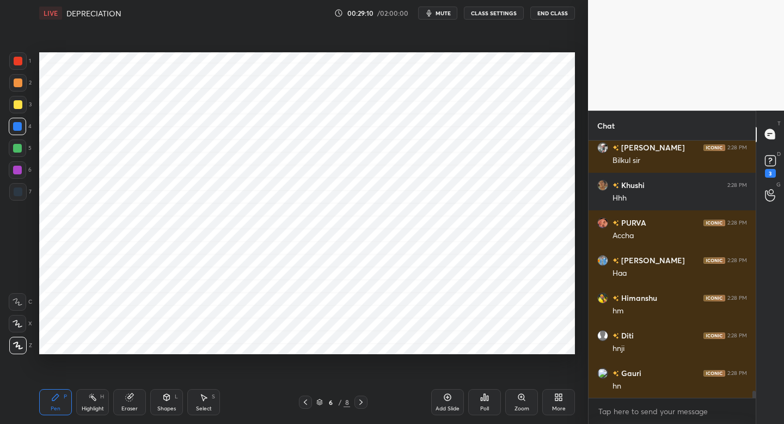
click at [26, 64] on div at bounding box center [17, 60] width 17 height 17
click at [16, 94] on div "2" at bounding box center [20, 85] width 22 height 22
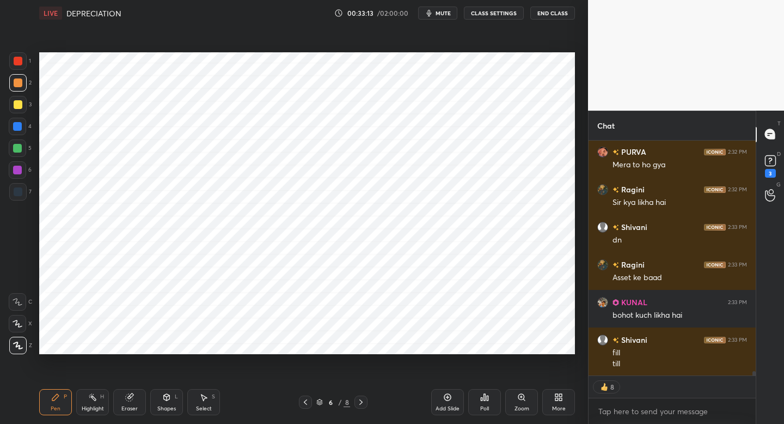
scroll to position [12845, 0]
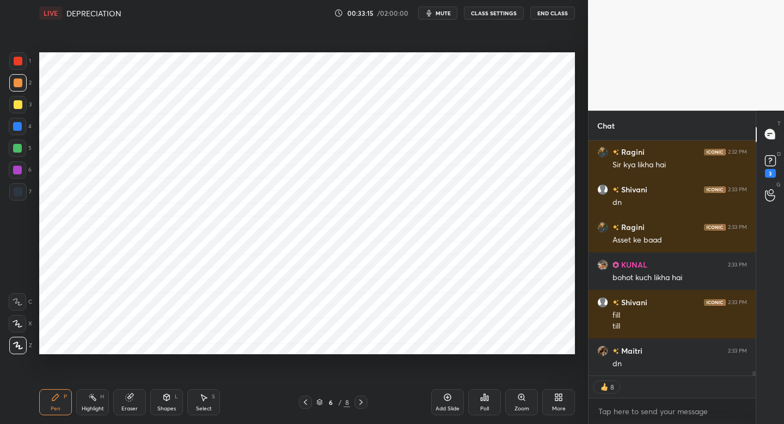
click at [442, 399] on div "Add Slide" at bounding box center [447, 402] width 33 height 26
click at [29, 63] on div "1" at bounding box center [20, 60] width 22 height 17
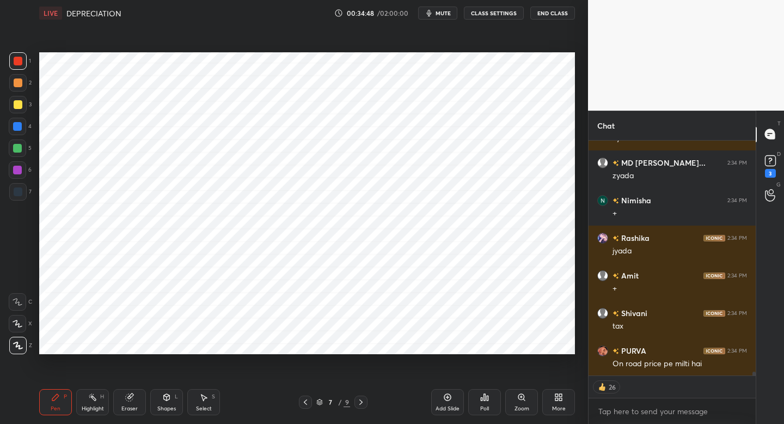
scroll to position [14274, 0]
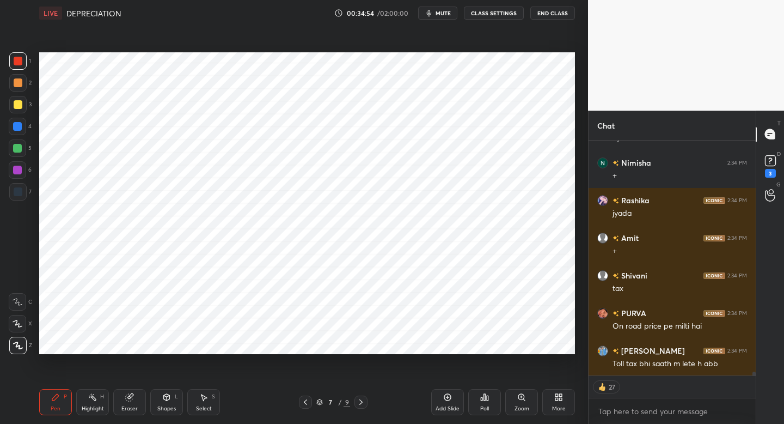
click at [434, 15] on icon "button" at bounding box center [429, 13] width 9 height 9
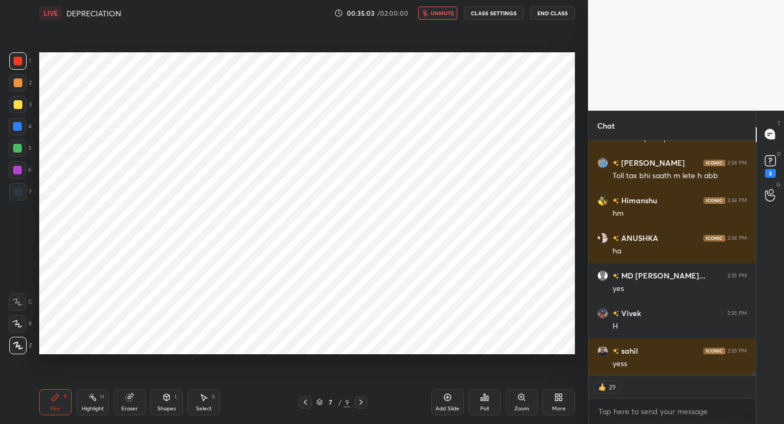
scroll to position [14499, 0]
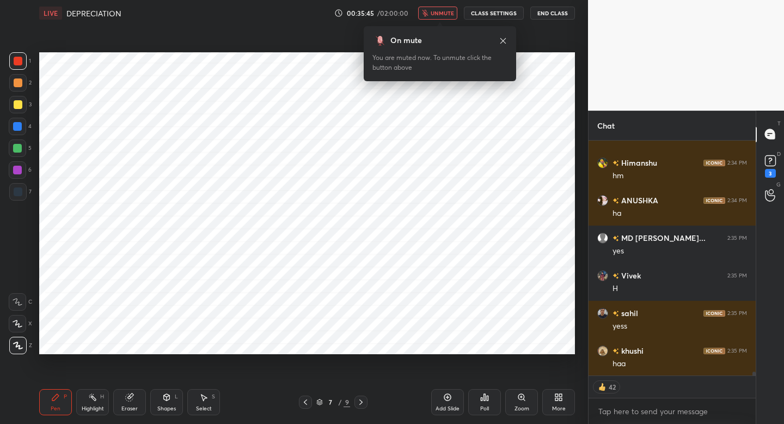
click at [443, 15] on span "unmute" at bounding box center [442, 13] width 23 height 8
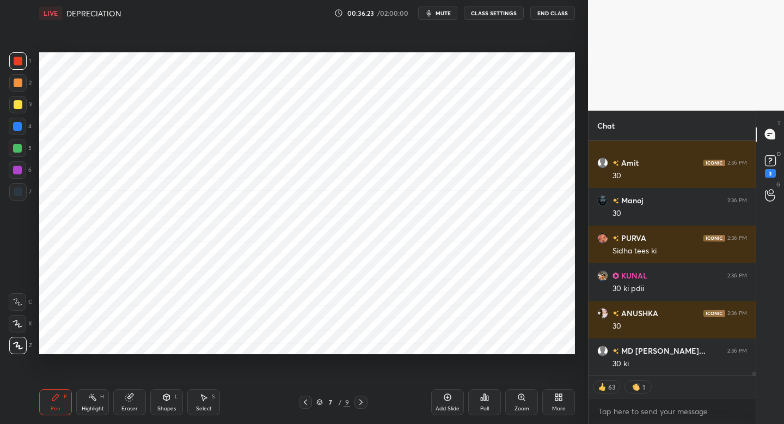
scroll to position [15288, 0]
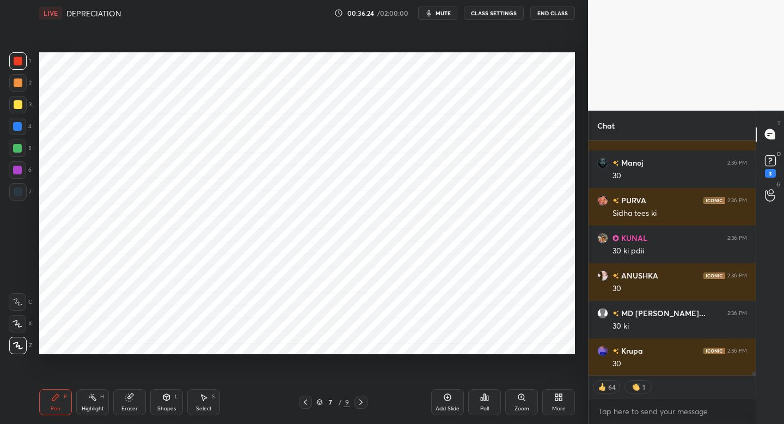
click at [27, 194] on div "7" at bounding box center [20, 191] width 22 height 17
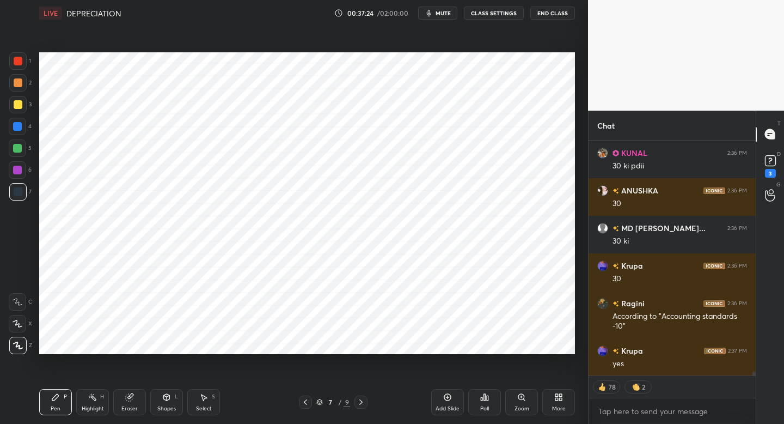
scroll to position [15411, 0]
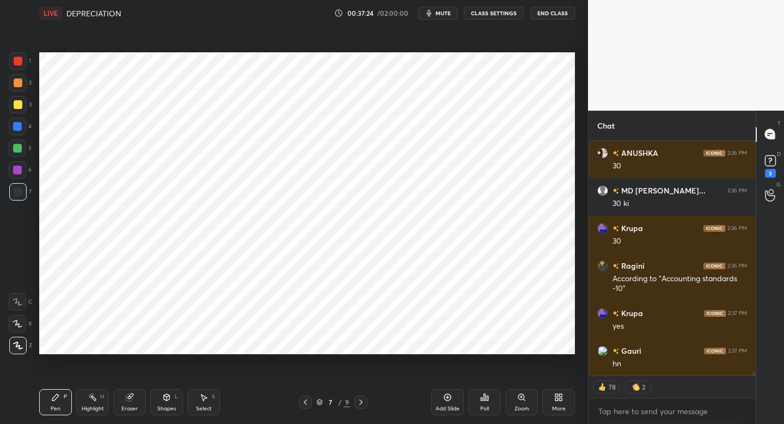
click at [27, 70] on div "1" at bounding box center [20, 63] width 22 height 22
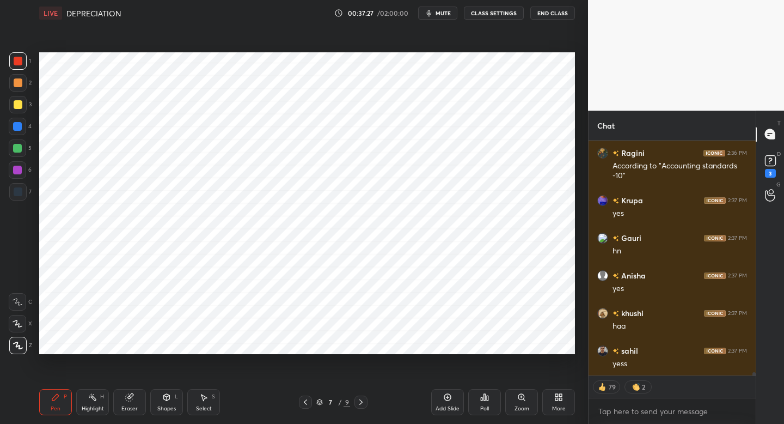
scroll to position [15561, 0]
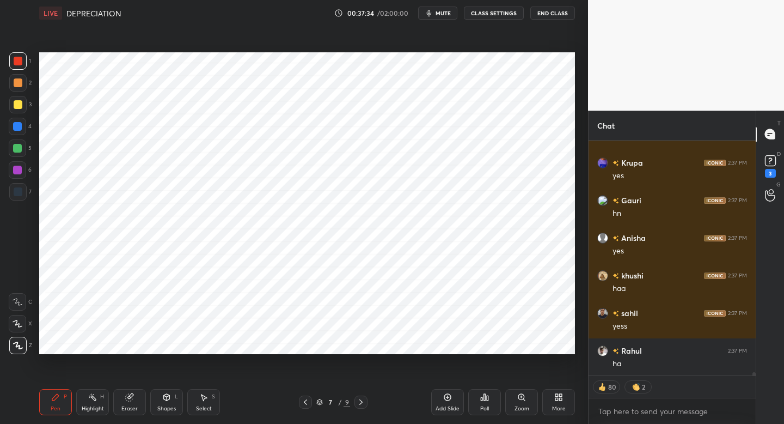
click at [131, 397] on icon at bounding box center [129, 397] width 7 height 7
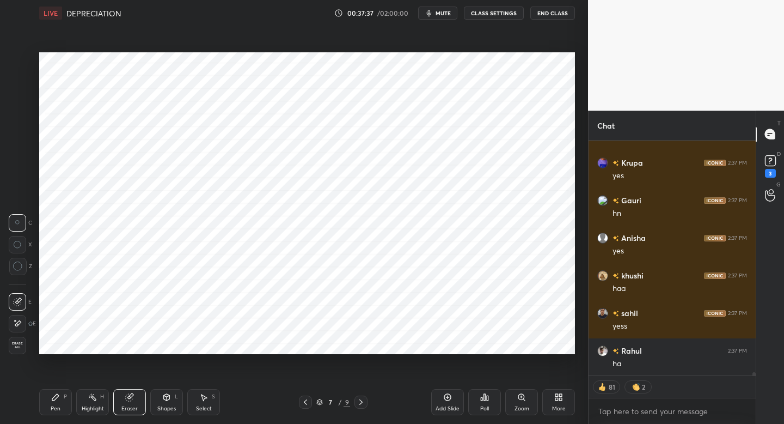
click at [62, 395] on div "Pen P" at bounding box center [55, 402] width 33 height 26
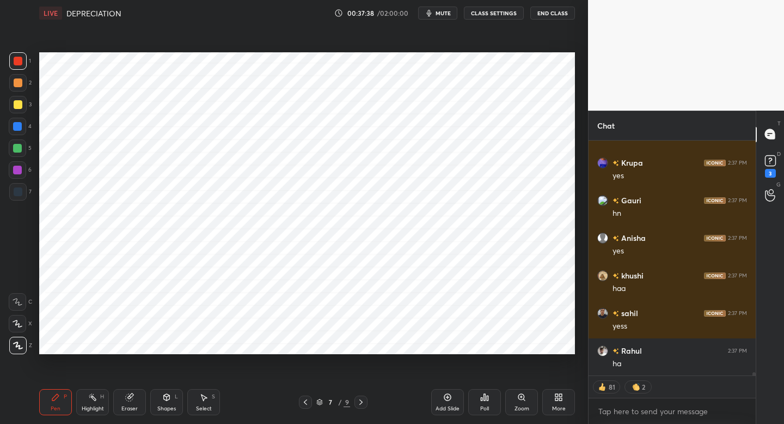
click at [22, 186] on div at bounding box center [17, 191] width 17 height 17
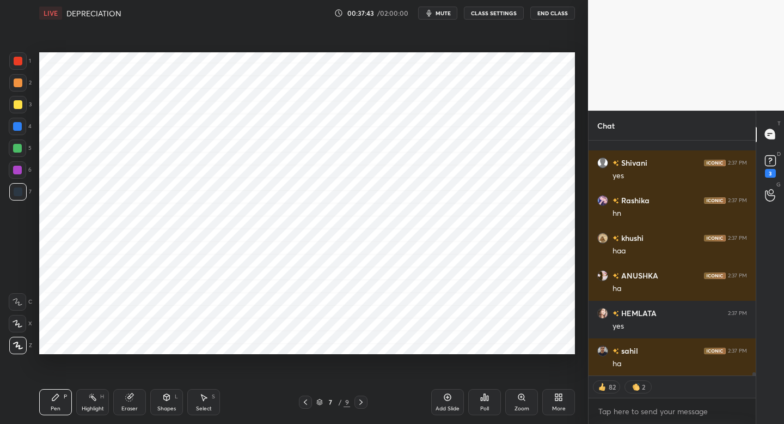
scroll to position [15824, 0]
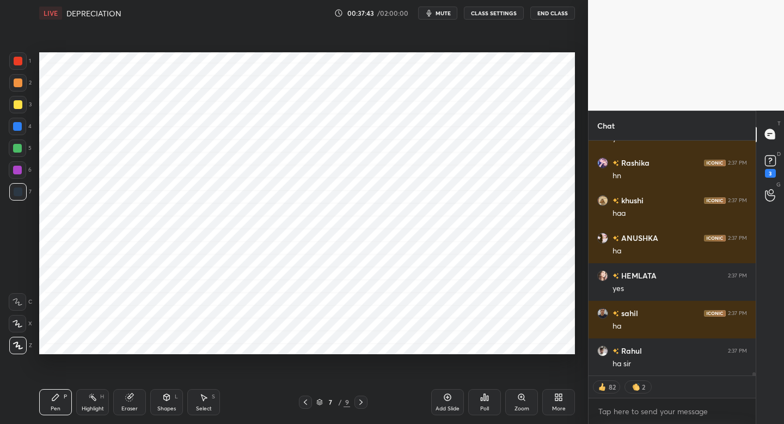
click at [15, 87] on div at bounding box center [18, 82] width 9 height 9
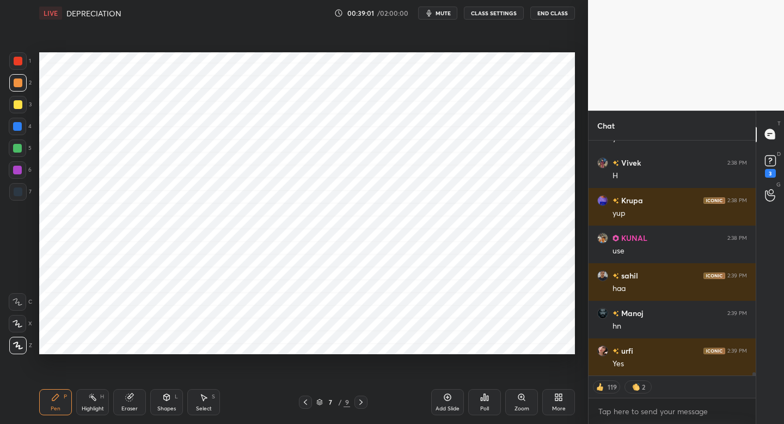
scroll to position [16651, 0]
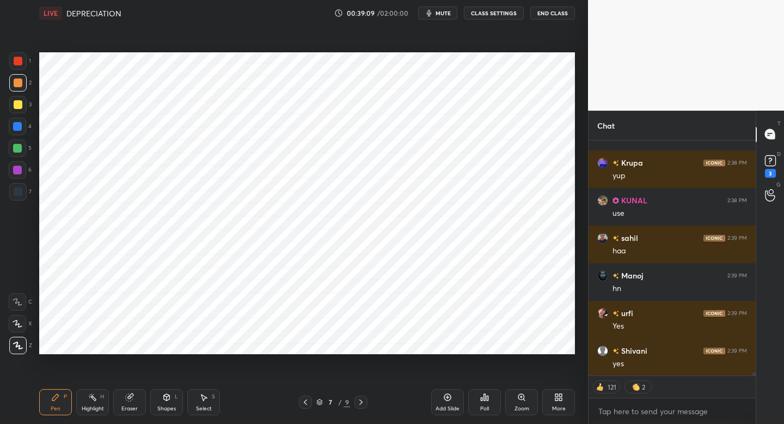
click at [19, 170] on div at bounding box center [17, 170] width 9 height 9
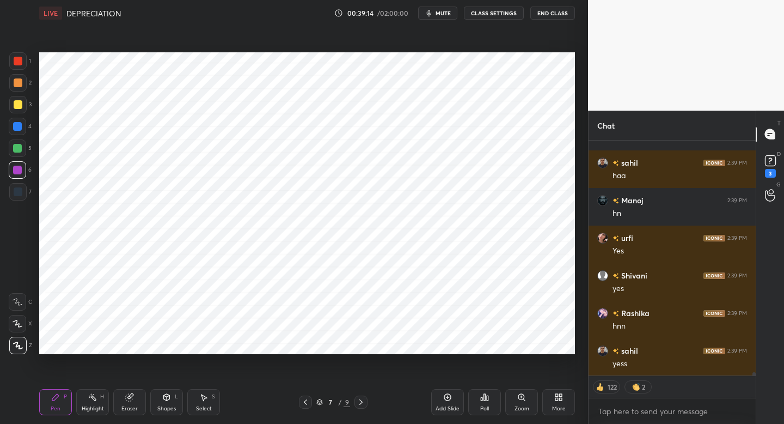
click at [301, 404] on div at bounding box center [305, 401] width 13 height 13
click at [304, 404] on icon at bounding box center [305, 402] width 9 height 9
click at [307, 402] on icon at bounding box center [305, 402] width 9 height 9
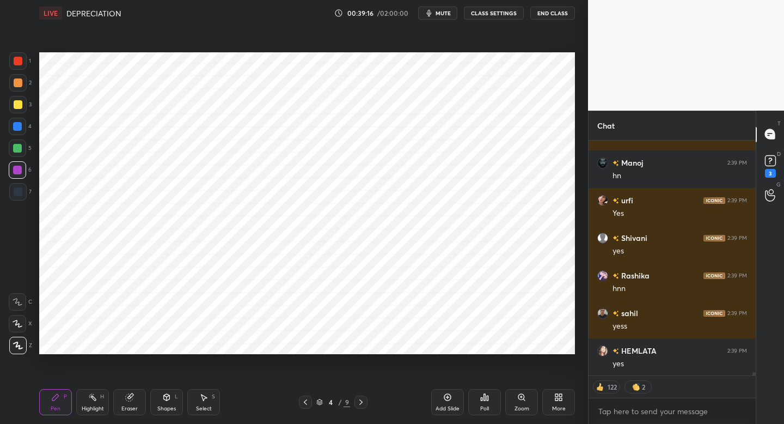
scroll to position [16877, 0]
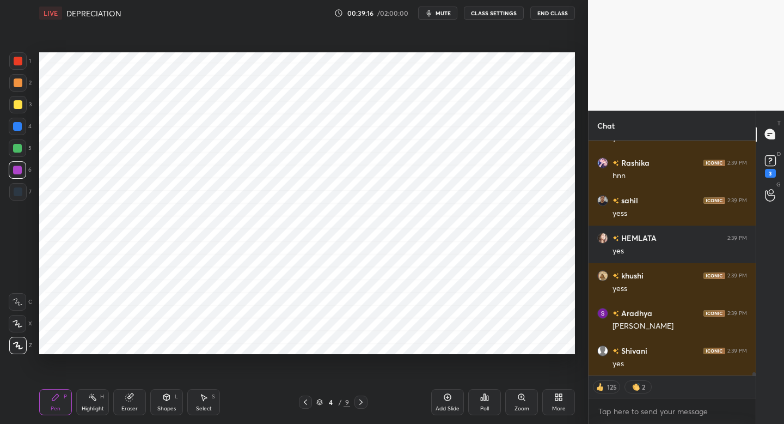
click at [302, 403] on icon at bounding box center [305, 402] width 9 height 9
click at [362, 406] on div at bounding box center [361, 401] width 13 height 13
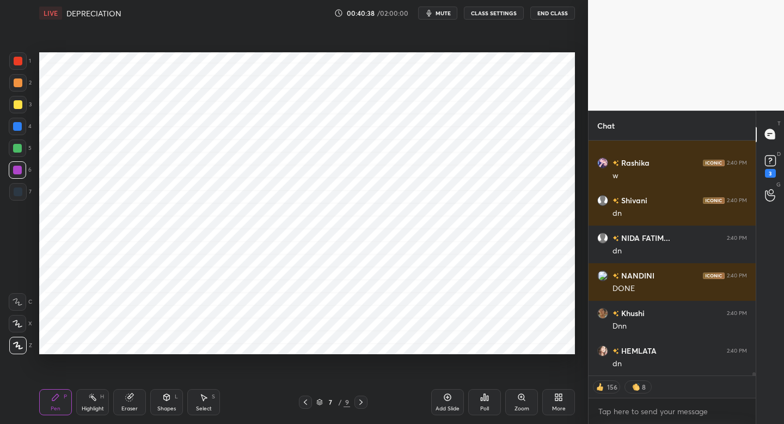
scroll to position [17794, 0]
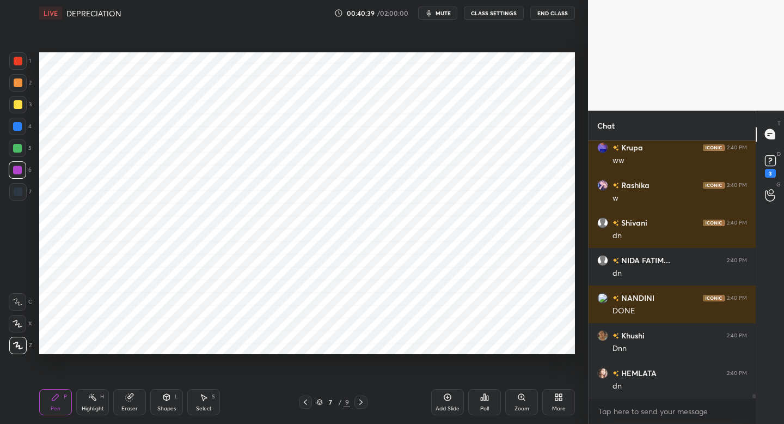
click at [443, 403] on div "Add Slide" at bounding box center [447, 402] width 33 height 26
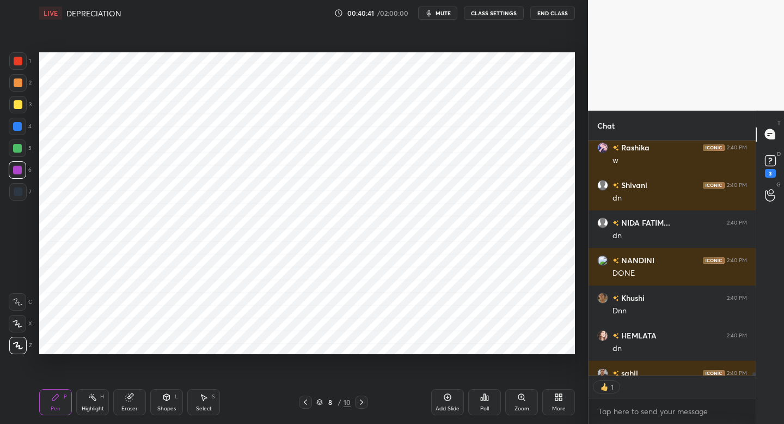
scroll to position [4, 4]
click at [23, 195] on div at bounding box center [17, 191] width 17 height 17
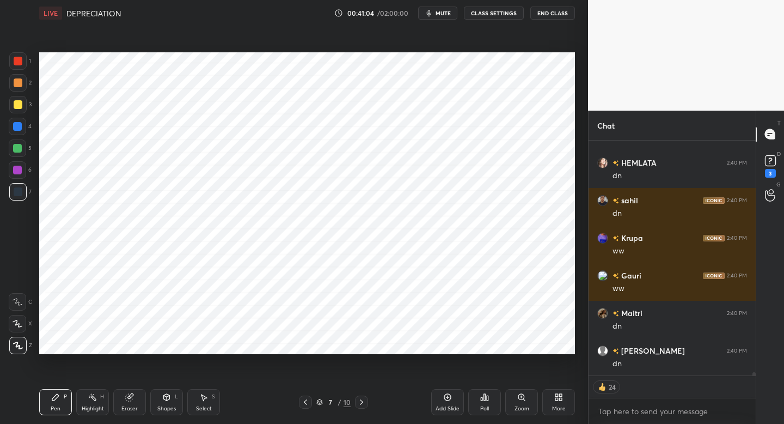
scroll to position [18042, 0]
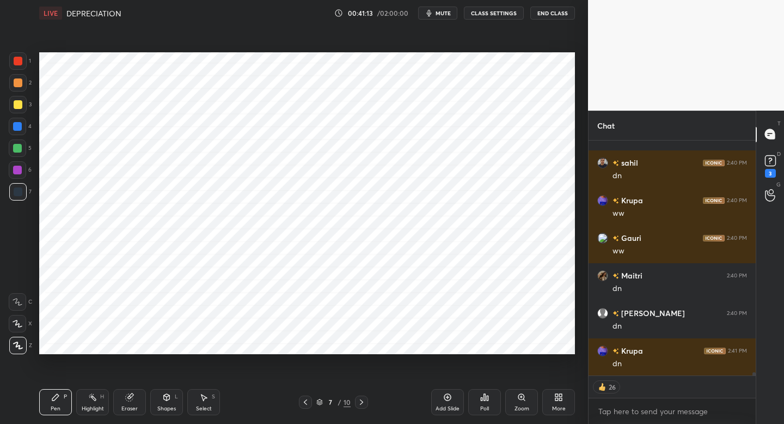
click at [446, 396] on icon at bounding box center [447, 397] width 9 height 9
click at [168, 407] on div "Shapes" at bounding box center [166, 408] width 19 height 5
click at [17, 68] on div at bounding box center [17, 60] width 17 height 17
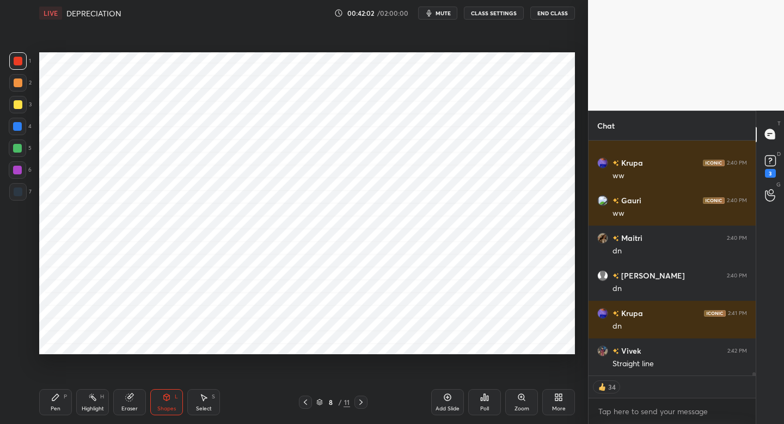
click at [60, 393] on div "Pen P" at bounding box center [55, 402] width 33 height 26
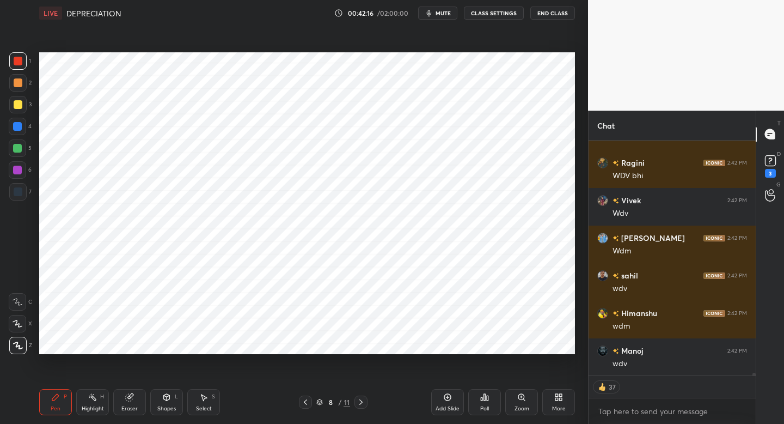
scroll to position [18605, 0]
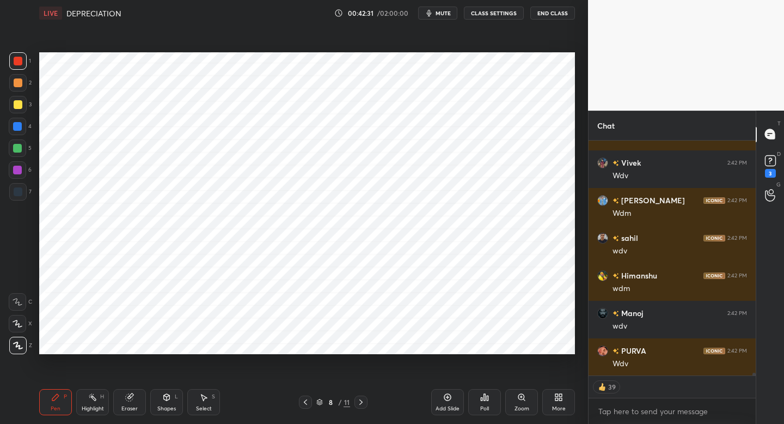
click at [21, 86] on div at bounding box center [17, 82] width 17 height 17
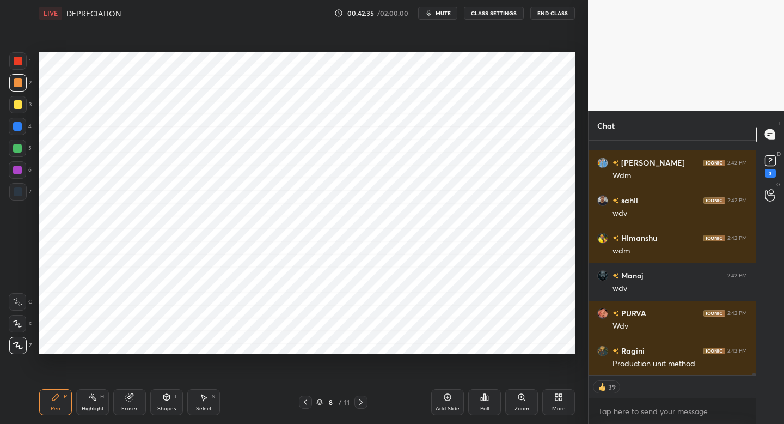
scroll to position [18681, 0]
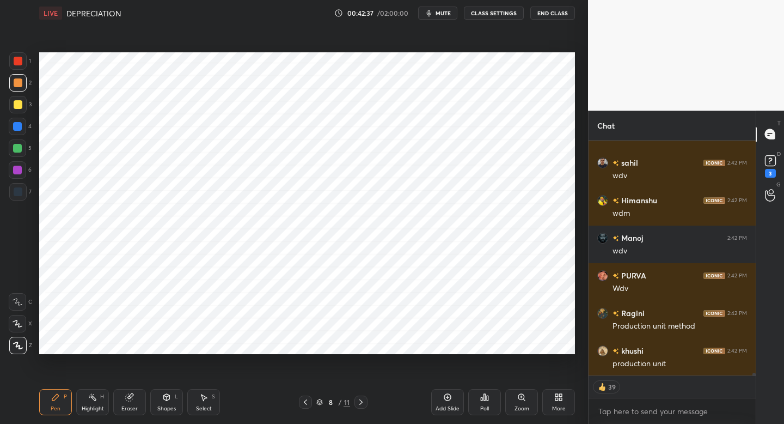
click at [22, 171] on div at bounding box center [17, 169] width 17 height 17
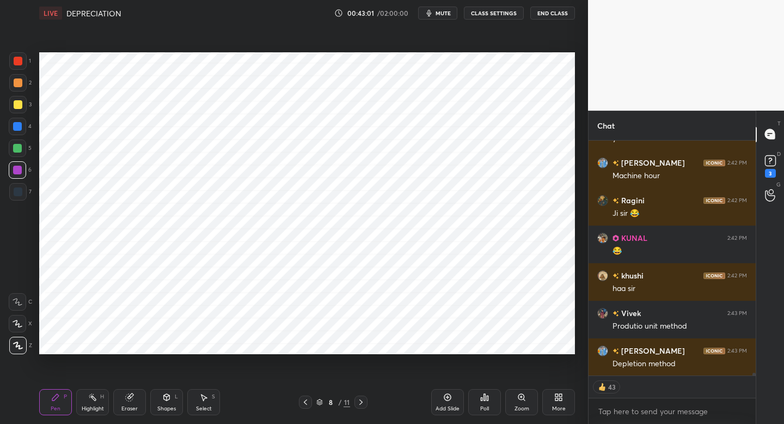
scroll to position [18981, 0]
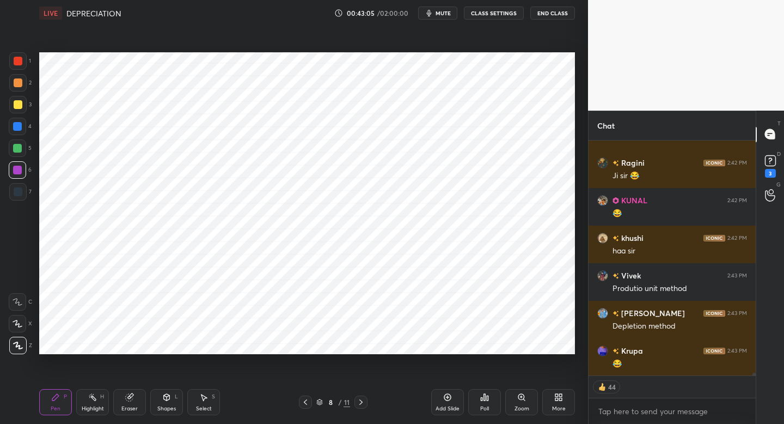
click at [21, 153] on div at bounding box center [17, 147] width 17 height 17
click at [21, 154] on div at bounding box center [17, 147] width 17 height 17
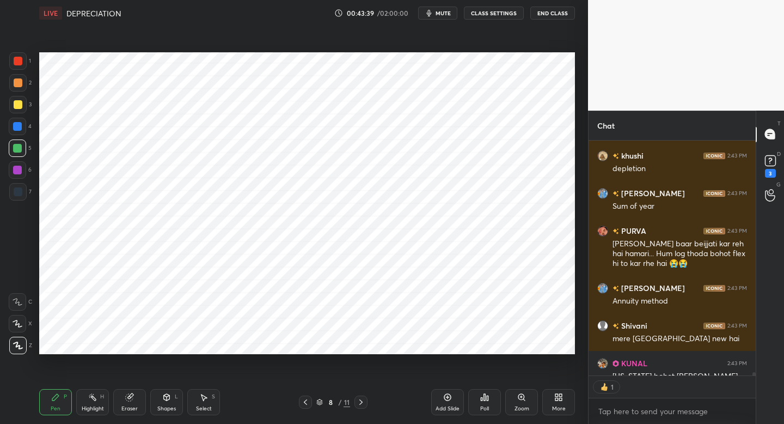
scroll to position [231, 164]
click at [424, 13] on button "mute" at bounding box center [437, 13] width 39 height 13
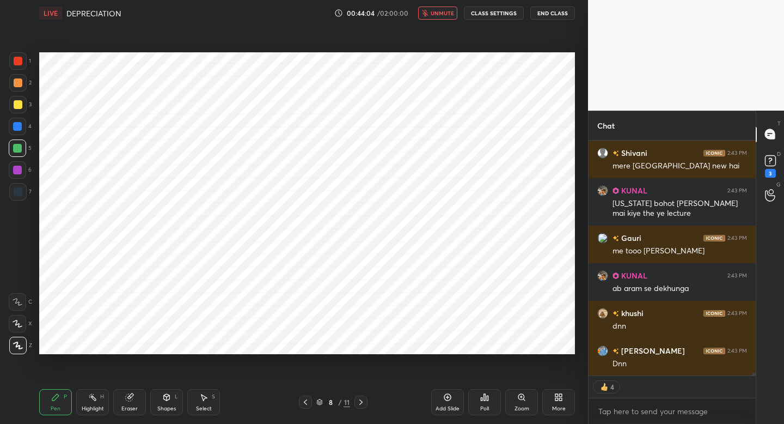
scroll to position [19499, 0]
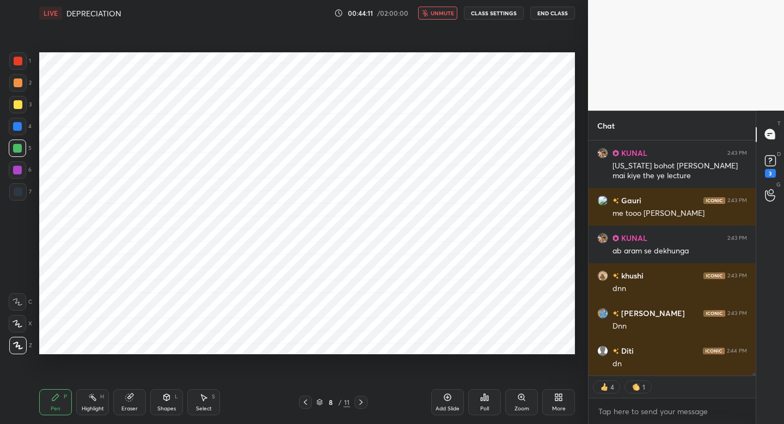
click at [424, 13] on icon "button" at bounding box center [425, 13] width 7 height 7
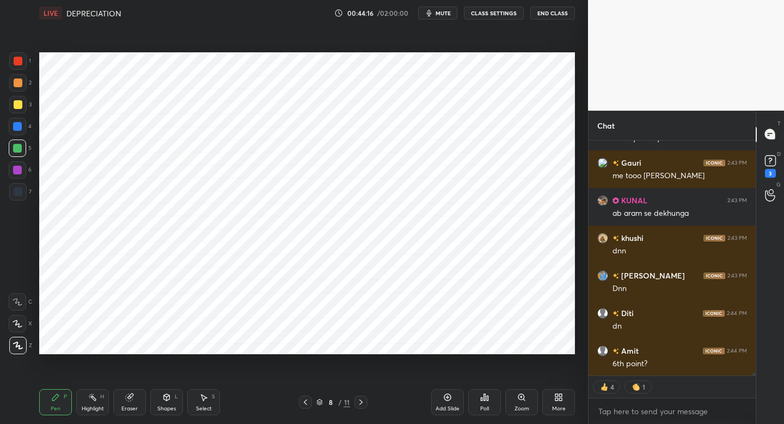
scroll to position [19584, 0]
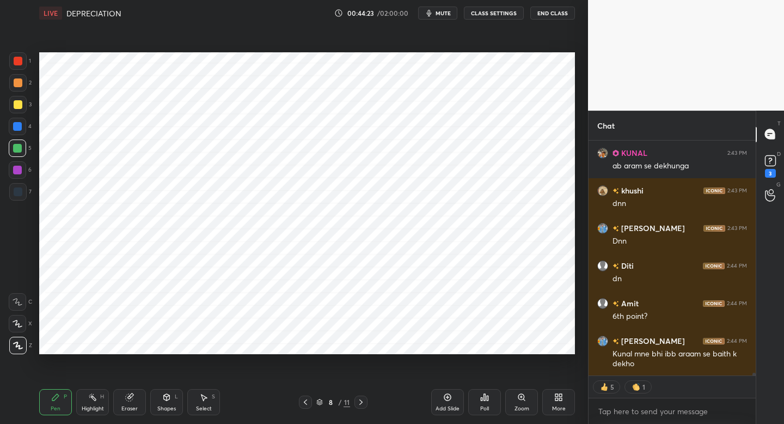
click at [434, 15] on icon "button" at bounding box center [429, 13] width 9 height 9
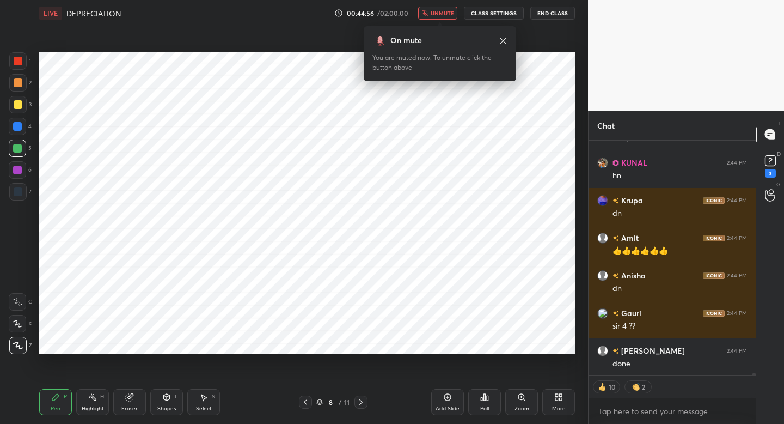
scroll to position [19960, 0]
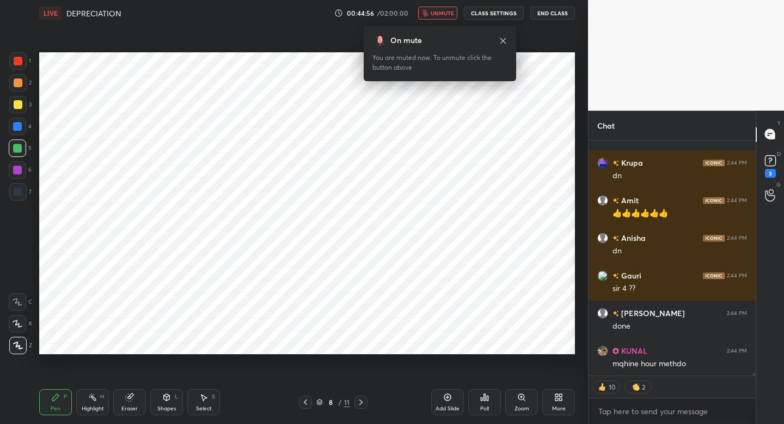
click at [434, 15] on span "unmute" at bounding box center [442, 13] width 23 height 8
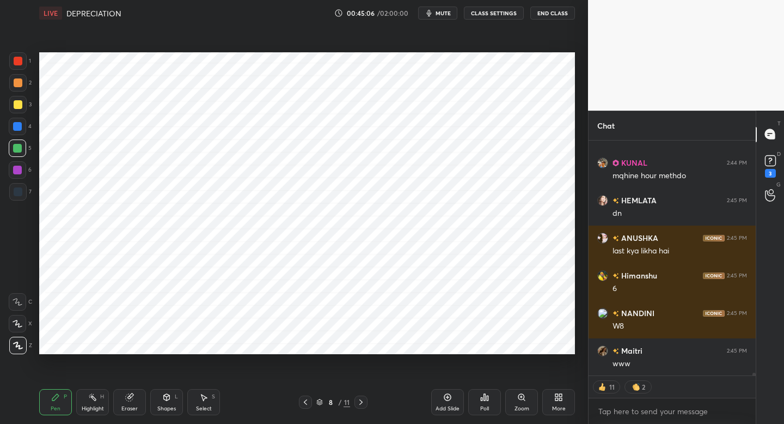
scroll to position [20186, 0]
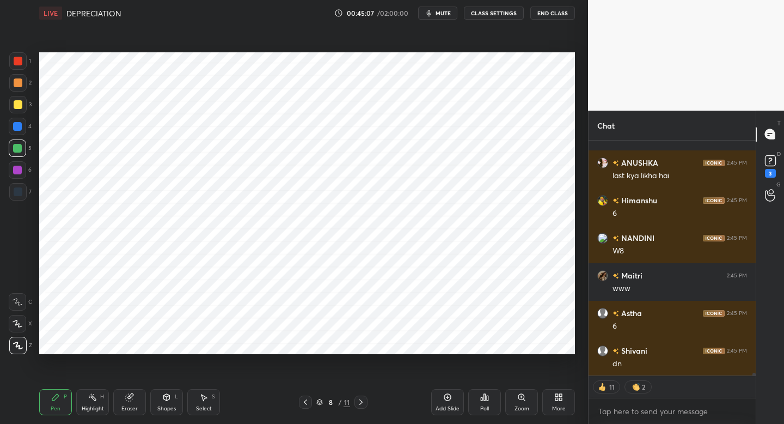
click at [129, 402] on div "Eraser" at bounding box center [129, 402] width 33 height 26
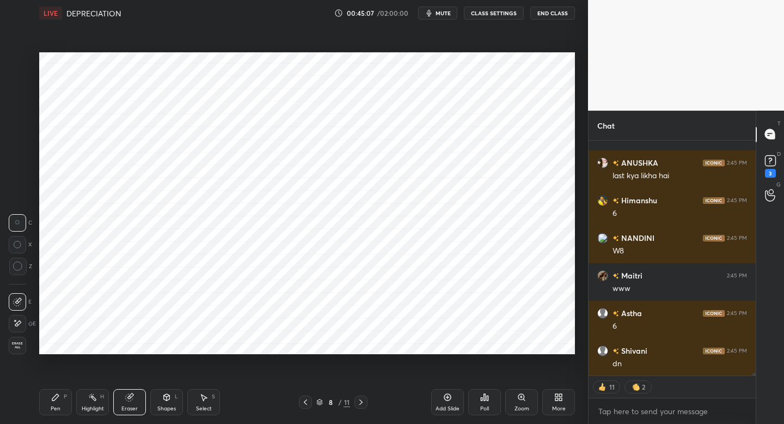
scroll to position [20261, 0]
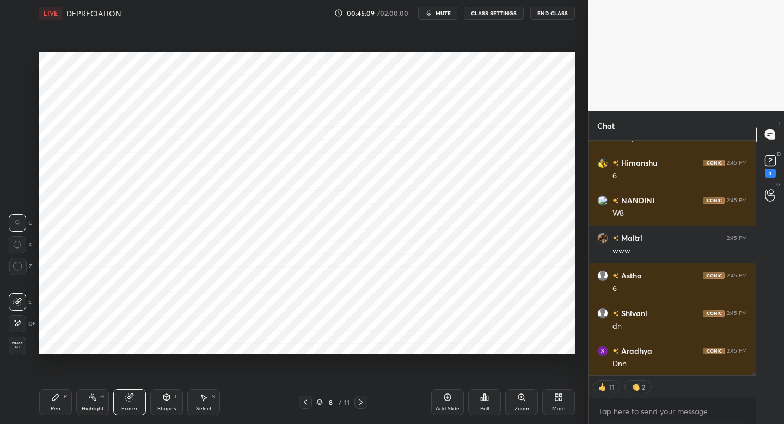
click at [63, 401] on div "Pen P" at bounding box center [55, 402] width 33 height 26
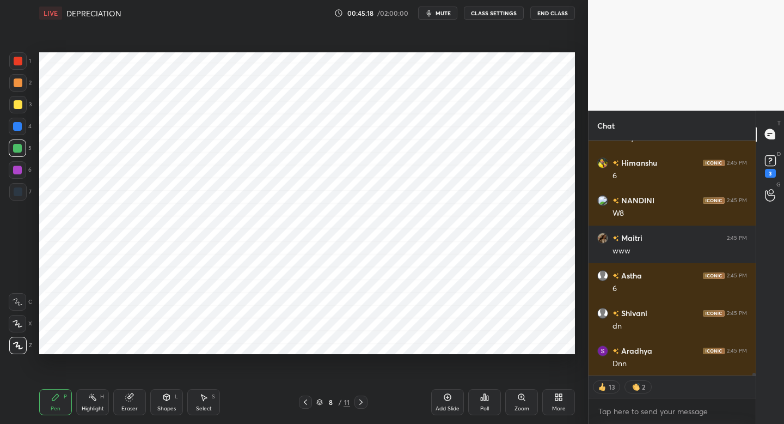
scroll to position [20298, 0]
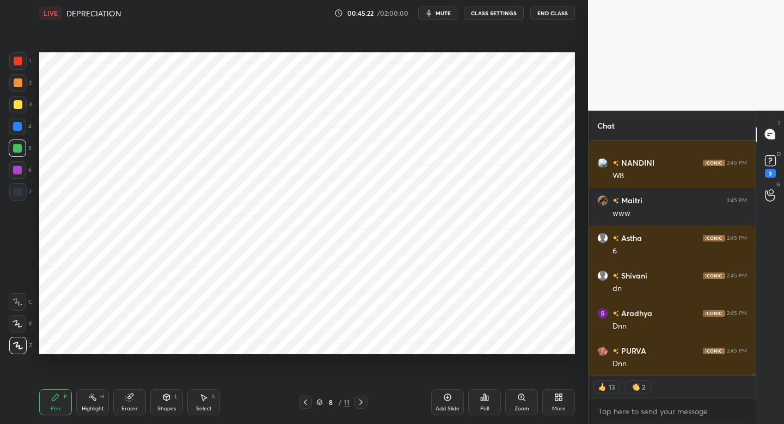
click at [447, 397] on icon at bounding box center [447, 396] width 3 height 3
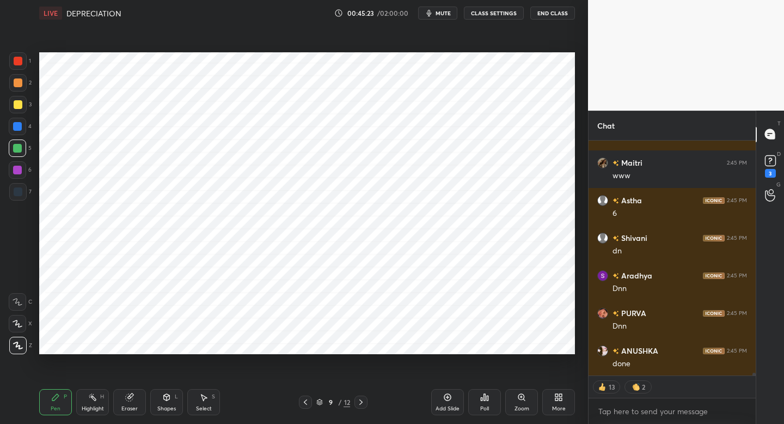
scroll to position [20373, 0]
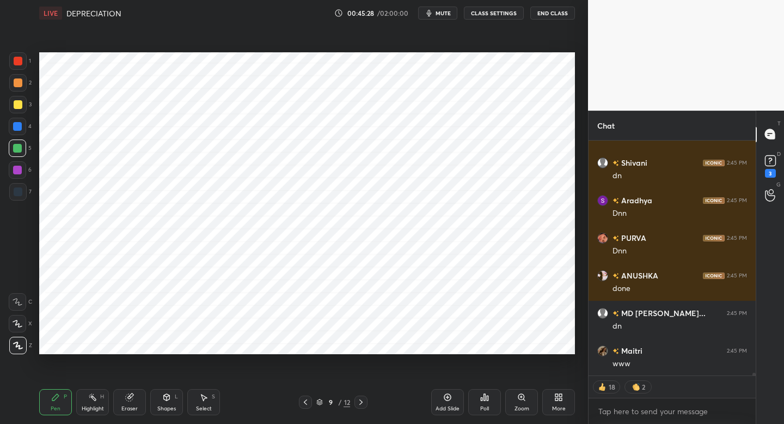
click at [19, 196] on div at bounding box center [17, 191] width 17 height 17
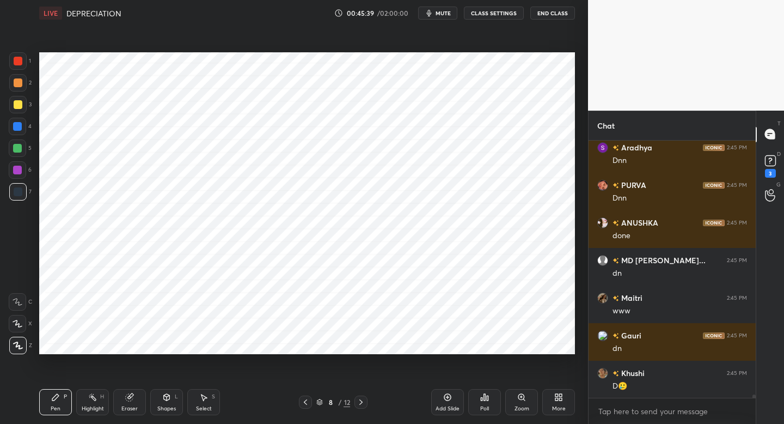
scroll to position [20501, 0]
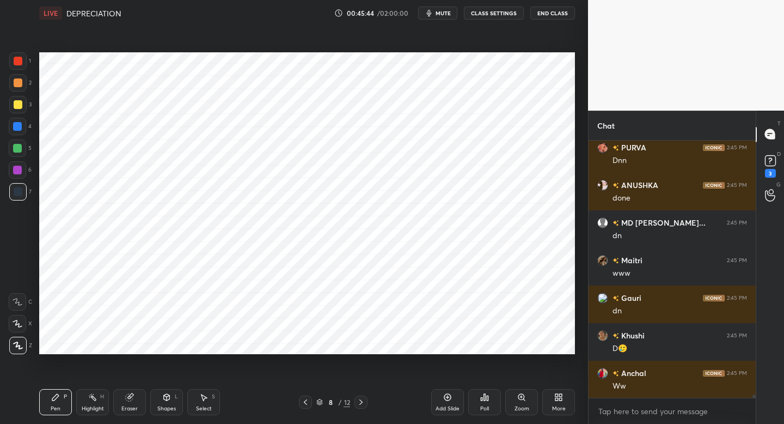
click at [445, 12] on span "mute" at bounding box center [443, 13] width 15 height 8
click at [446, 12] on span "mute" at bounding box center [443, 13] width 15 height 8
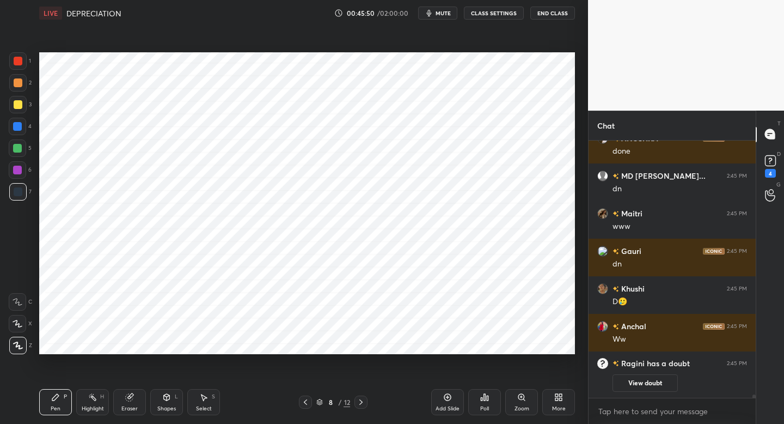
click at [443, 14] on span "mute" at bounding box center [443, 13] width 15 height 8
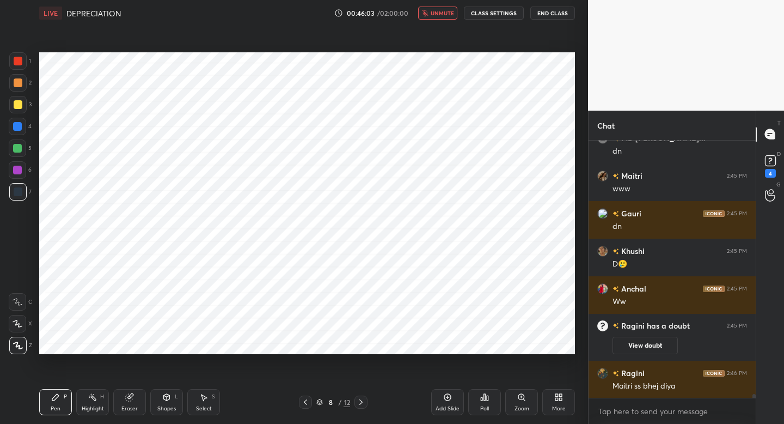
scroll to position [17481, 0]
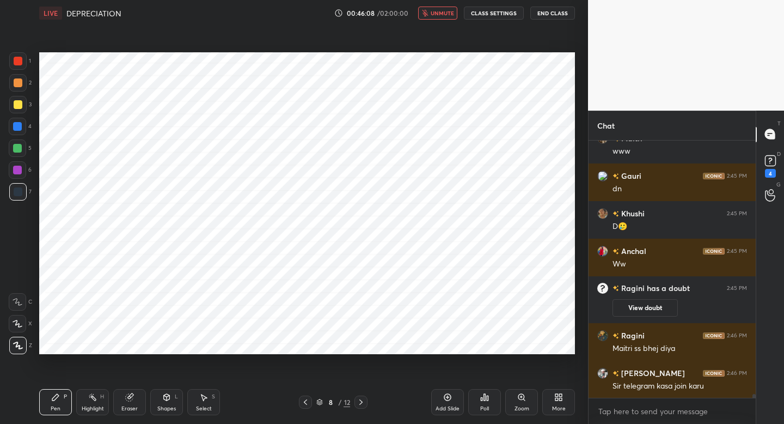
click at [437, 16] on button "unmute" at bounding box center [437, 13] width 39 height 13
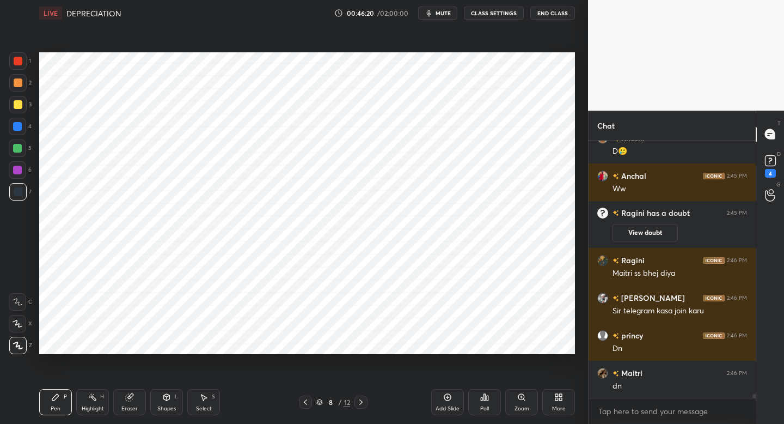
scroll to position [17552, 0]
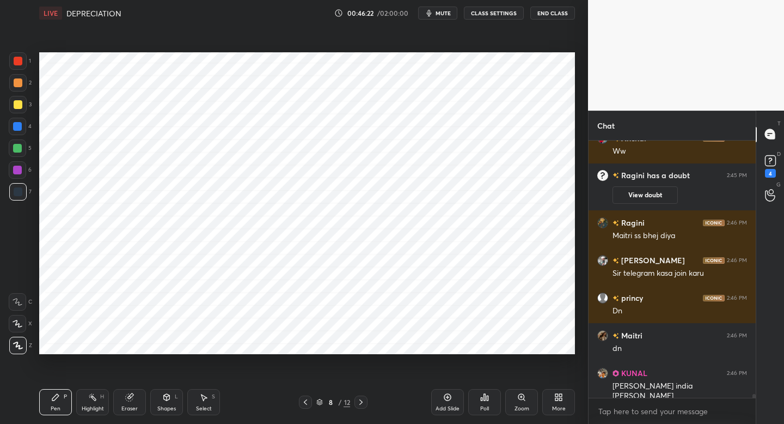
click at [363, 398] on icon at bounding box center [361, 402] width 9 height 9
click at [162, 404] on div "Shapes L" at bounding box center [166, 402] width 33 height 26
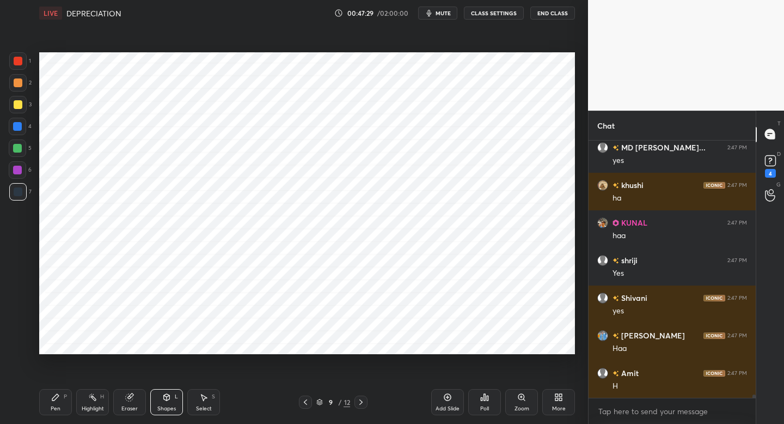
scroll to position [19845, 0]
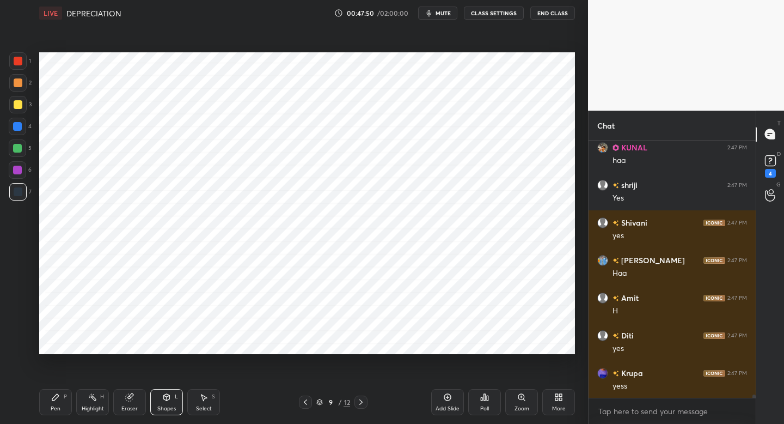
click at [438, 15] on span "mute" at bounding box center [443, 13] width 15 height 8
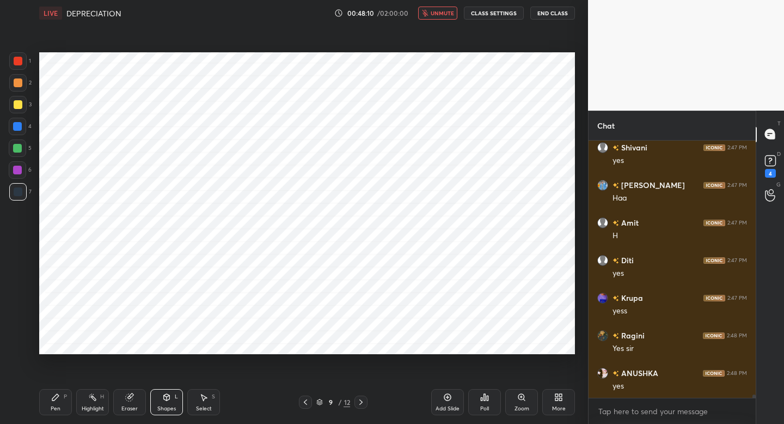
scroll to position [19995, 0]
click at [438, 15] on span "unmute" at bounding box center [442, 13] width 23 height 8
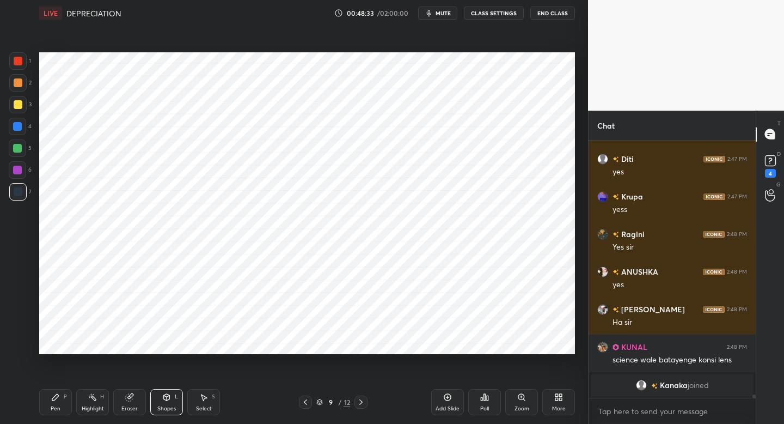
scroll to position [19383, 0]
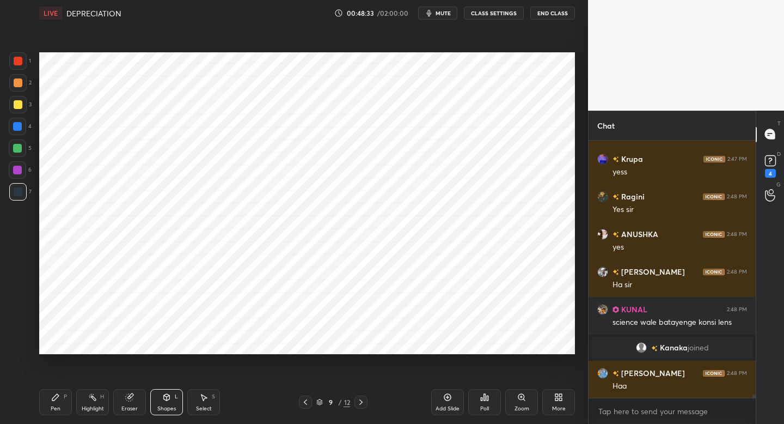
click at [438, 15] on span "mute" at bounding box center [443, 13] width 15 height 8
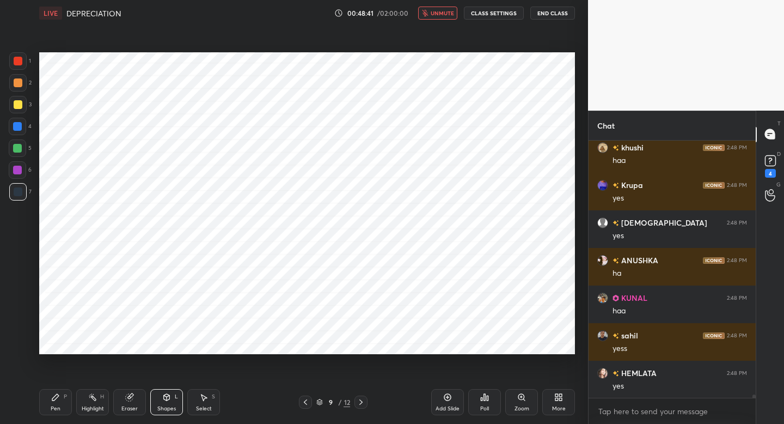
scroll to position [19684, 0]
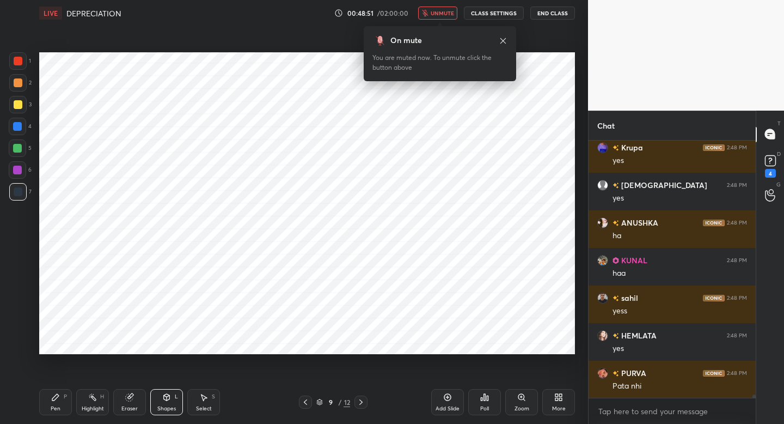
click at [438, 15] on span "unmute" at bounding box center [442, 13] width 23 height 8
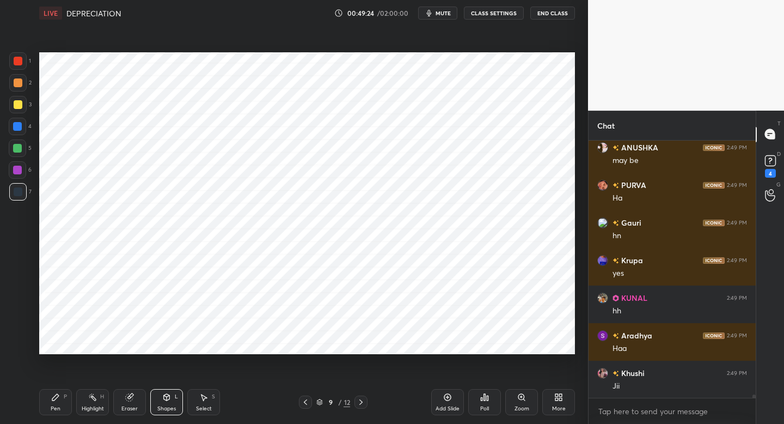
scroll to position [20172, 0]
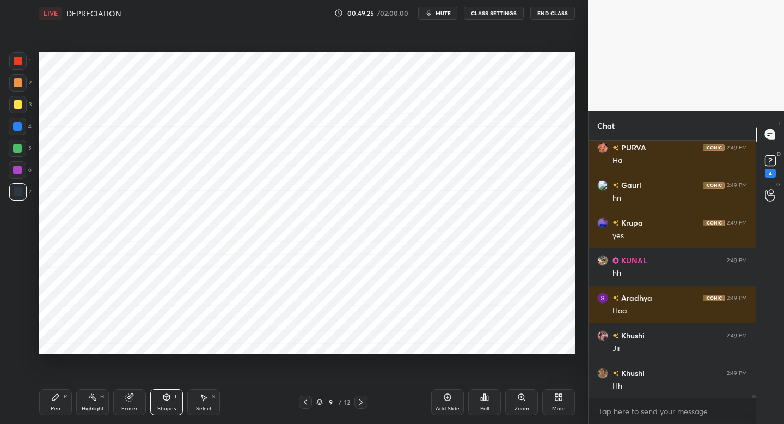
click at [18, 56] on div at bounding box center [17, 60] width 17 height 17
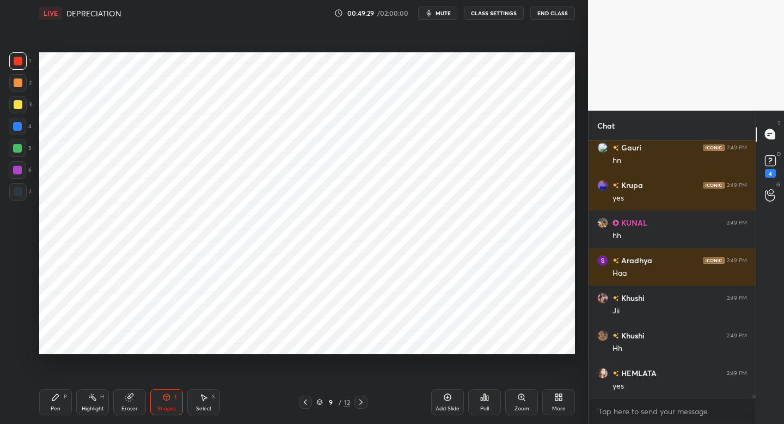
click at [51, 407] on div "Pen" at bounding box center [56, 408] width 10 height 5
click at [54, 406] on div "Pen" at bounding box center [56, 408] width 10 height 5
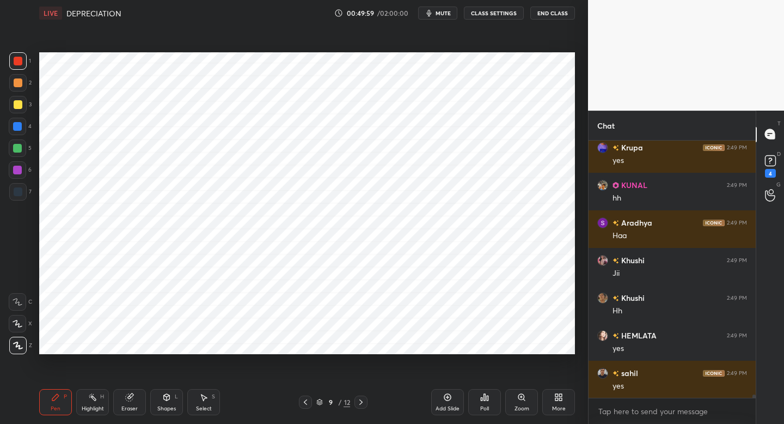
click at [25, 156] on div "5" at bounding box center [20, 150] width 23 height 22
click at [16, 192] on div at bounding box center [18, 191] width 9 height 9
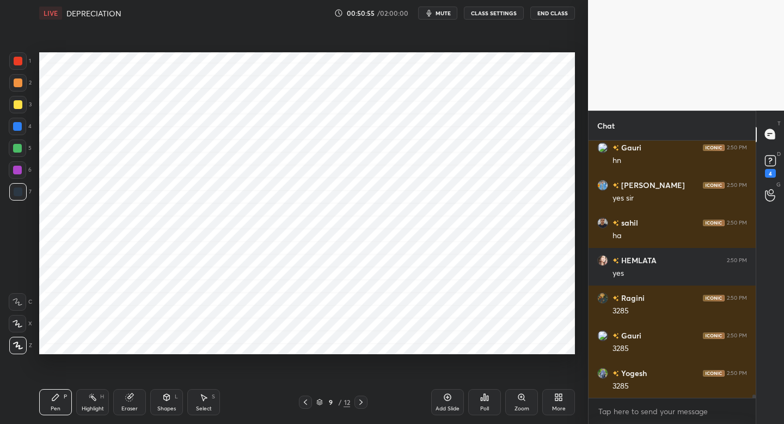
scroll to position [20548, 0]
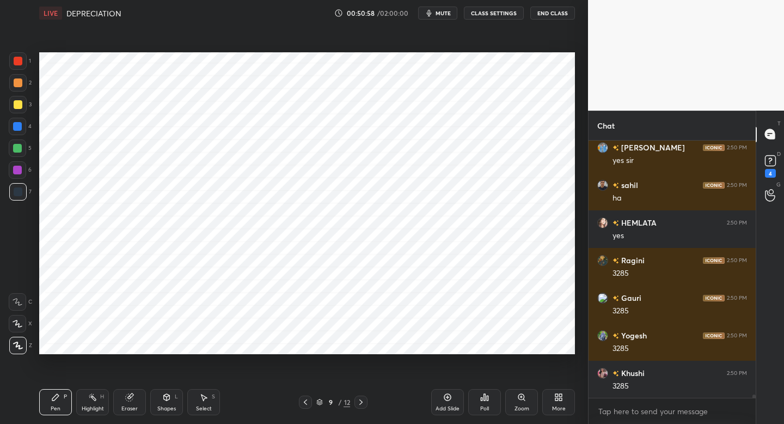
click at [450, 393] on div "Add Slide" at bounding box center [447, 402] width 33 height 26
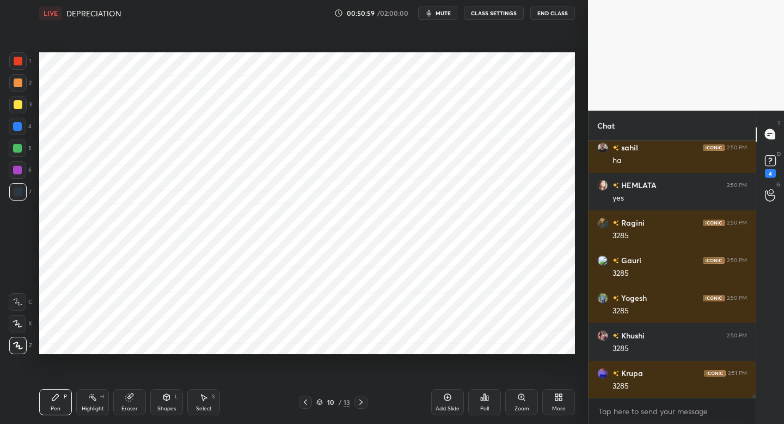
click at [14, 59] on div at bounding box center [17, 60] width 17 height 17
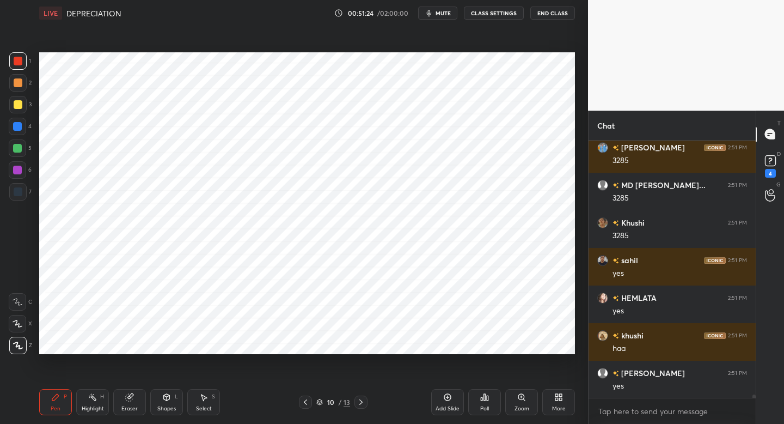
scroll to position [20887, 0]
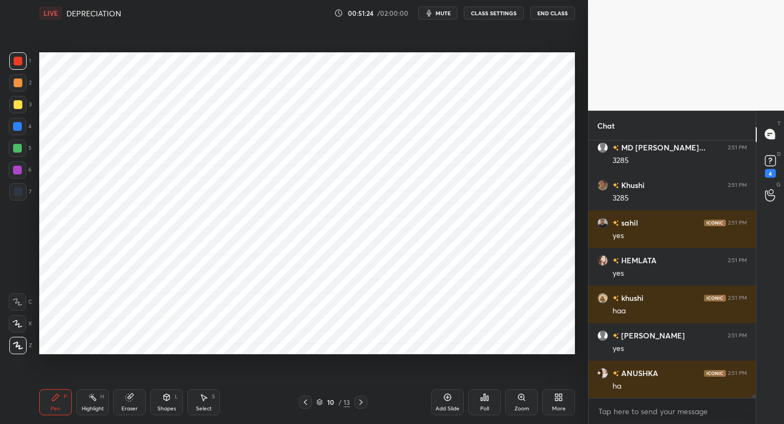
click at [22, 130] on div at bounding box center [17, 126] width 17 height 17
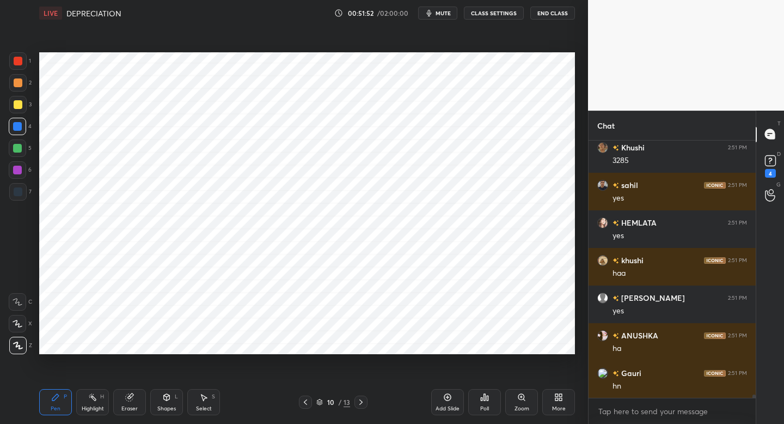
click at [130, 400] on div "Eraser" at bounding box center [129, 402] width 33 height 26
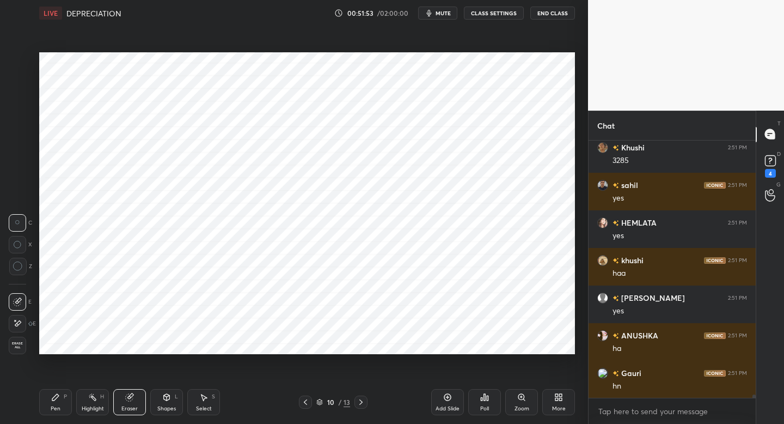
click at [167, 408] on div "Shapes" at bounding box center [166, 408] width 19 height 5
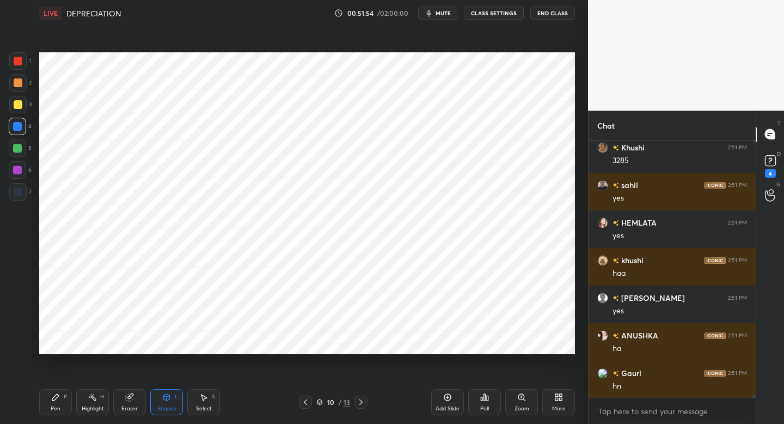
click at [20, 193] on div at bounding box center [18, 191] width 9 height 9
click at [58, 395] on icon at bounding box center [55, 397] width 9 height 9
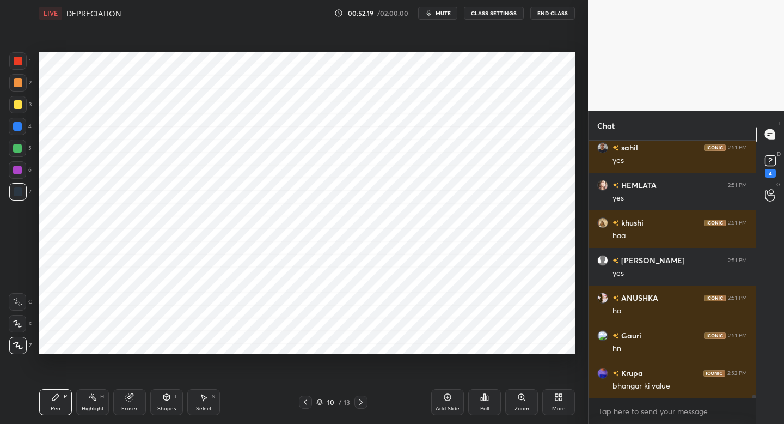
click at [22, 130] on div at bounding box center [17, 126] width 17 height 17
click at [16, 87] on div at bounding box center [18, 82] width 9 height 9
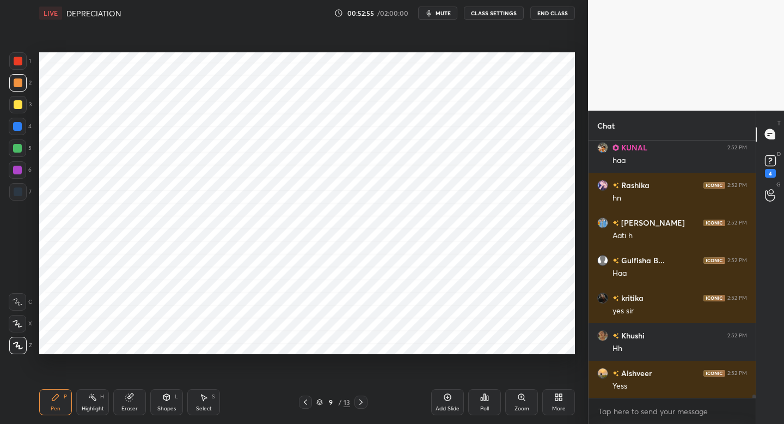
scroll to position [21488, 0]
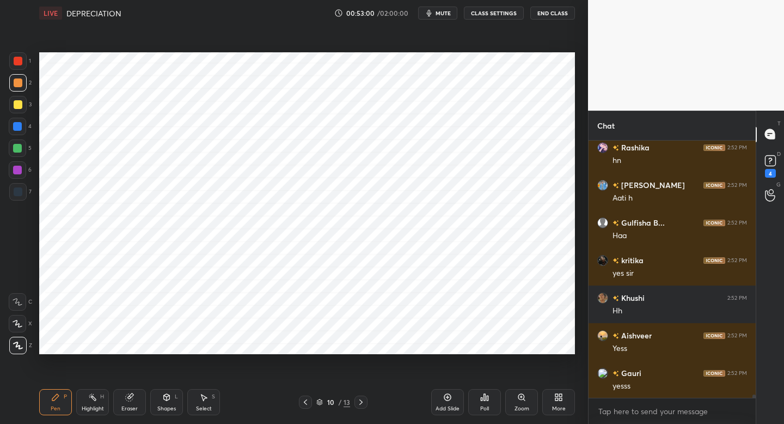
click at [19, 71] on div "1" at bounding box center [20, 63] width 22 height 22
click at [23, 149] on div at bounding box center [17, 147] width 17 height 17
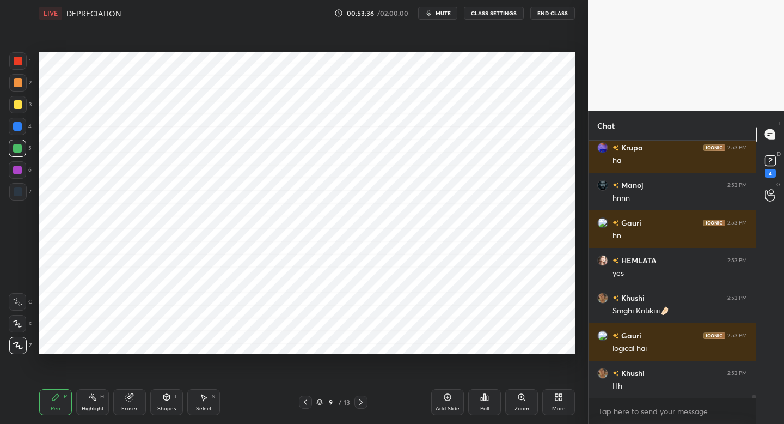
scroll to position [21789, 0]
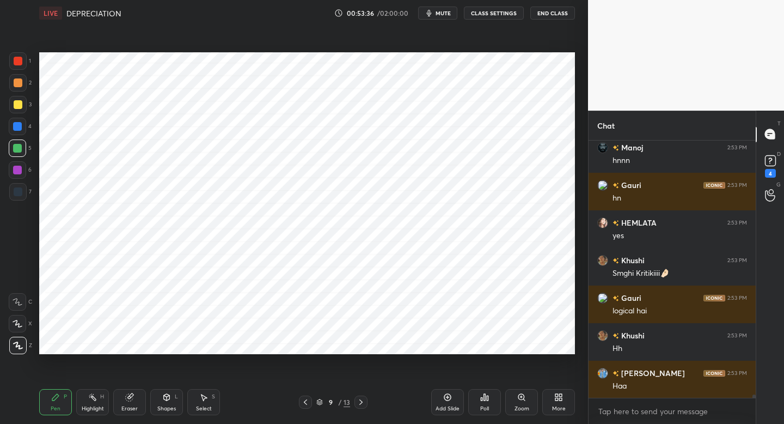
click at [449, 10] on span "mute" at bounding box center [443, 13] width 15 height 8
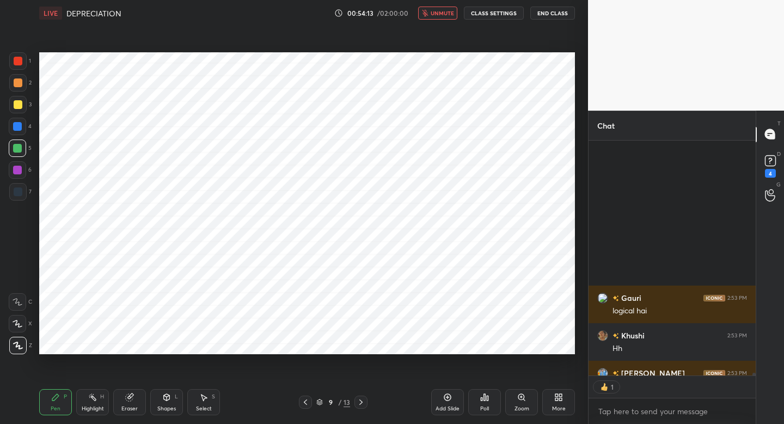
scroll to position [21999, 0]
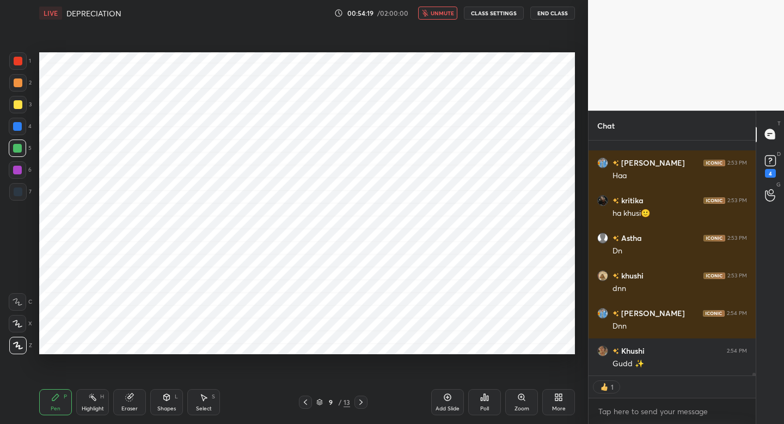
click at [442, 4] on div "LIVE DEPRECIATION 00:54:19 / 02:00:00 unmute CLASS SETTINGS End Class" at bounding box center [307, 13] width 536 height 26
click at [436, 13] on span "unmute" at bounding box center [442, 13] width 23 height 8
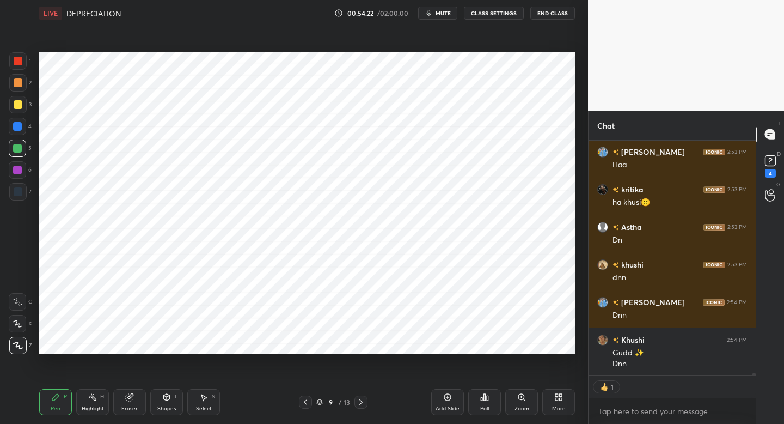
click at [436, 13] on button "mute" at bounding box center [437, 13] width 39 height 13
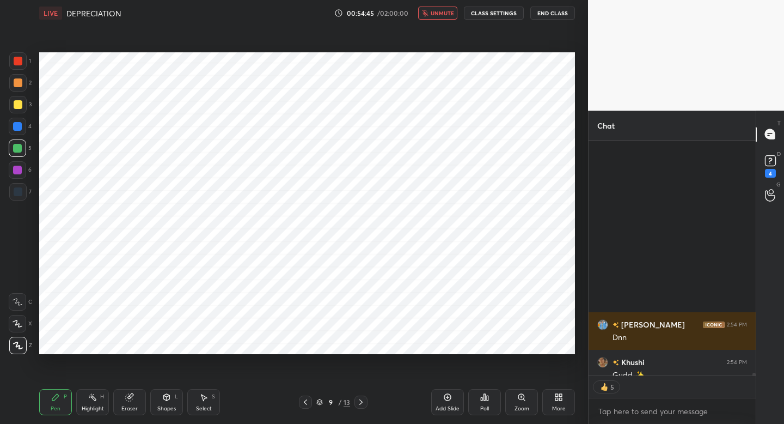
scroll to position [231, 164]
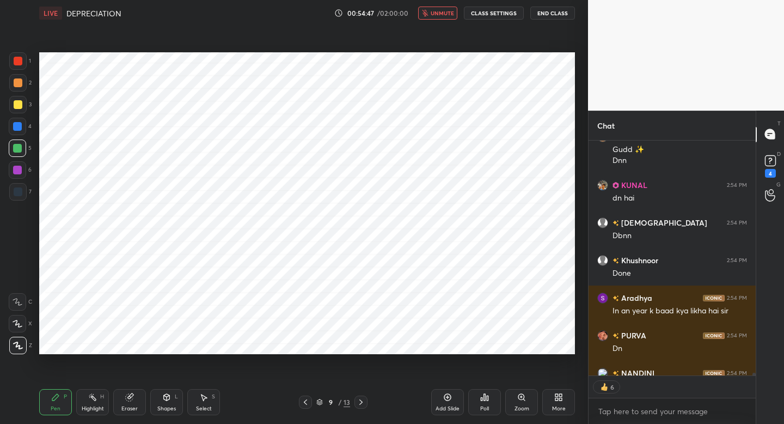
click at [438, 7] on button "unmute" at bounding box center [437, 13] width 39 height 13
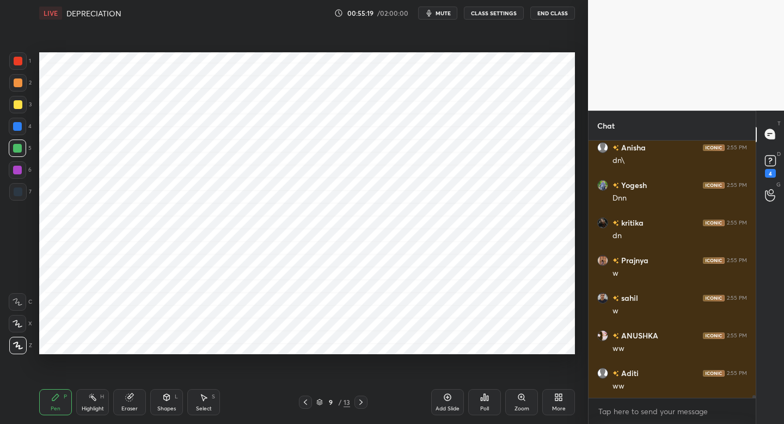
scroll to position [22739, 0]
click at [426, 16] on button "mute" at bounding box center [437, 13] width 39 height 13
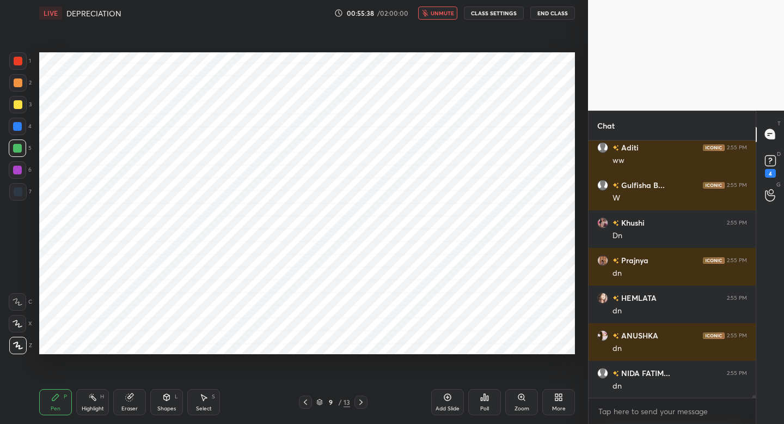
scroll to position [22965, 0]
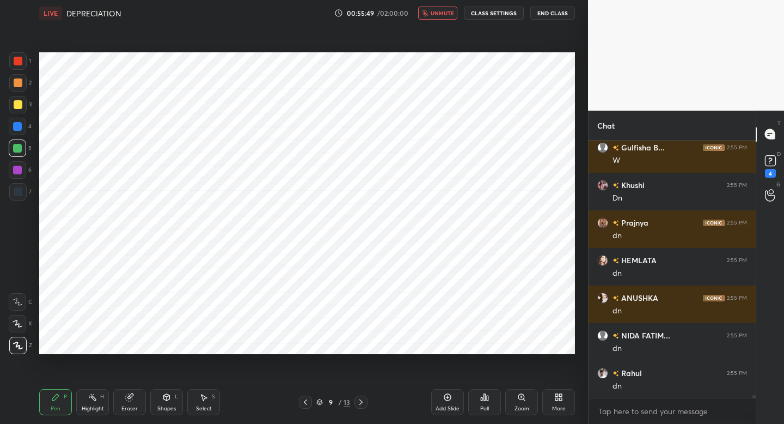
click at [426, 16] on button "unmute" at bounding box center [437, 13] width 39 height 13
click at [426, 16] on button "mute" at bounding box center [437, 13] width 39 height 13
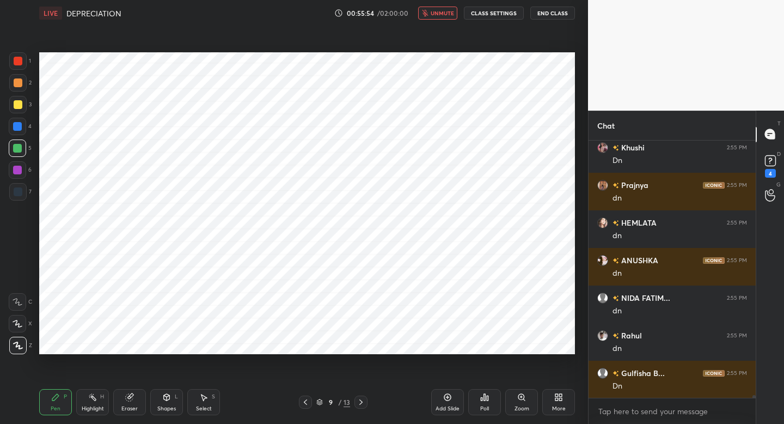
scroll to position [23040, 0]
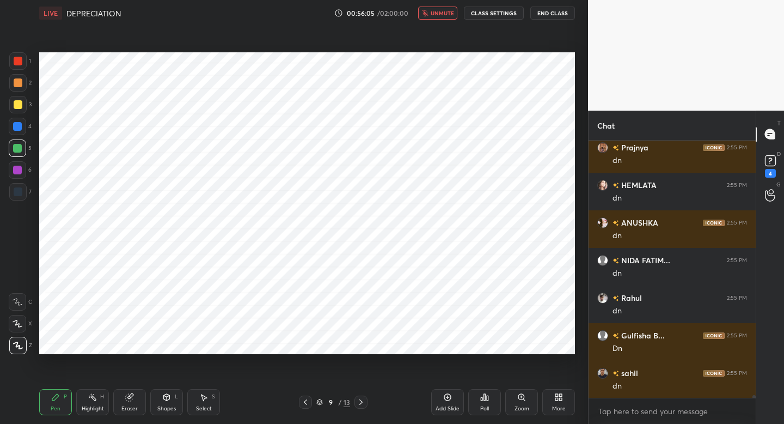
click at [426, 16] on button "unmute" at bounding box center [437, 13] width 39 height 13
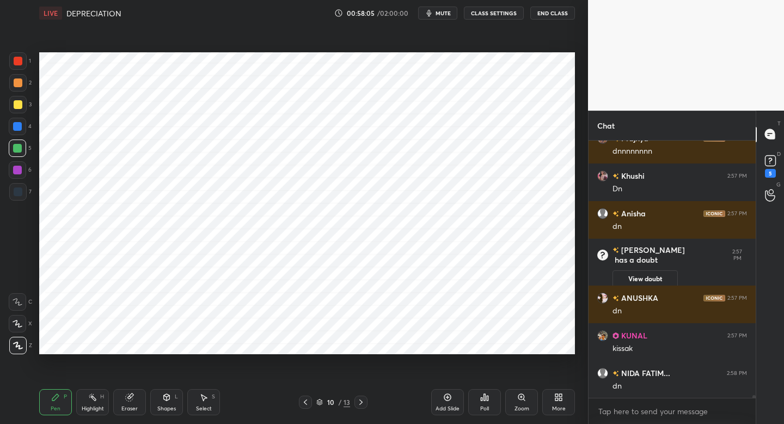
scroll to position [22894, 0]
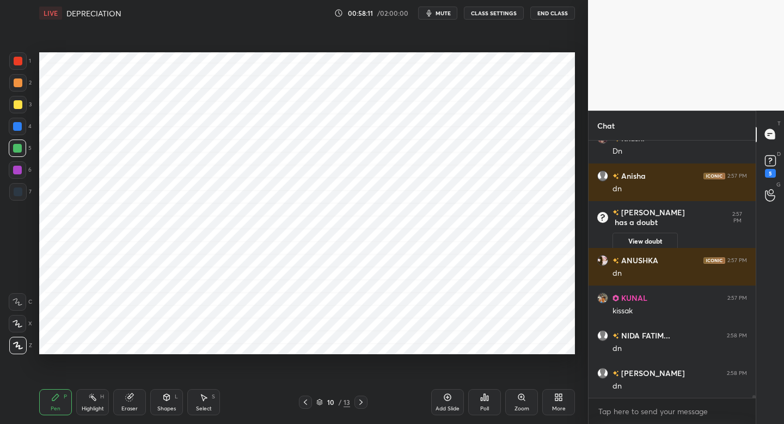
click at [560, 396] on icon at bounding box center [558, 397] width 9 height 9
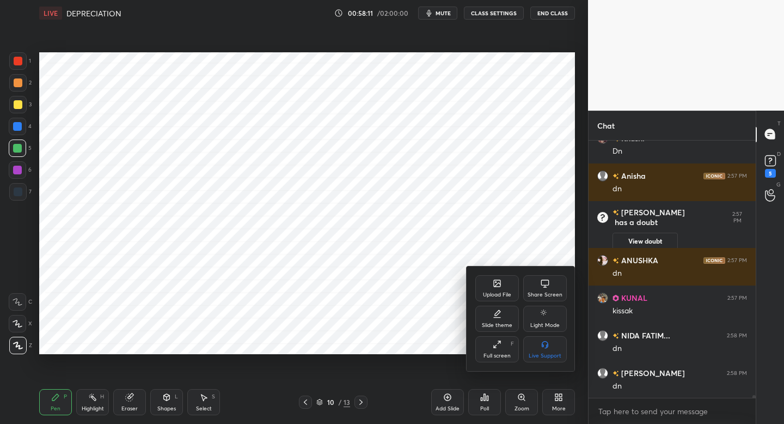
click at [560, 397] on div at bounding box center [392, 212] width 784 height 424
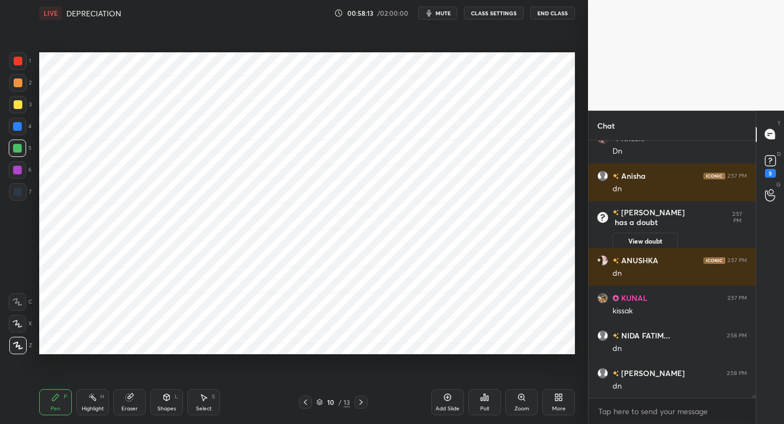
click at [553, 402] on div "More" at bounding box center [559, 402] width 33 height 26
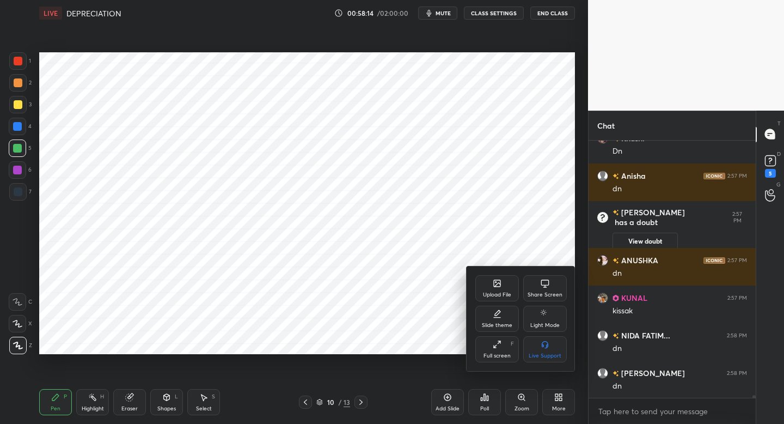
click at [497, 297] on div "Upload File" at bounding box center [497, 294] width 28 height 5
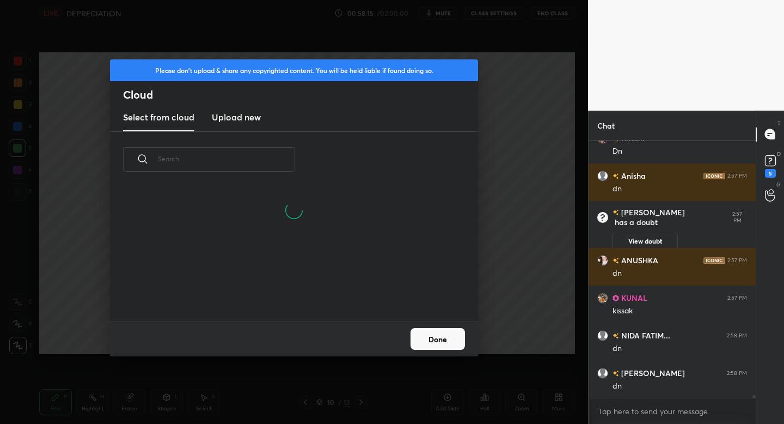
click at [227, 117] on h3 "Upload new" at bounding box center [236, 117] width 49 height 13
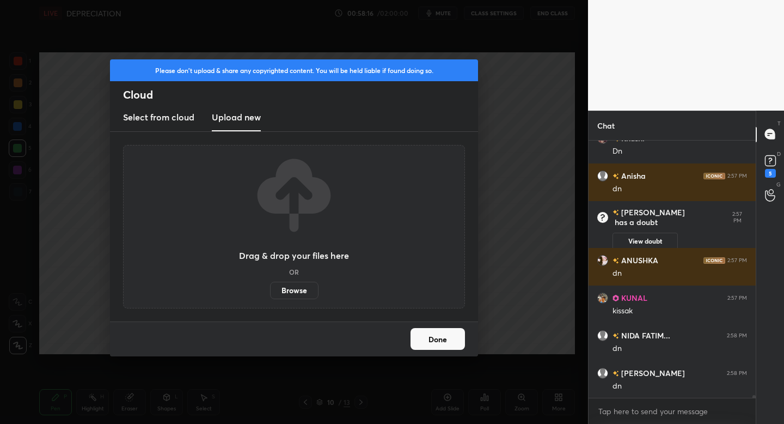
click at [287, 294] on label "Browse" at bounding box center [294, 290] width 48 height 17
click at [270, 294] on input "Browse" at bounding box center [270, 290] width 0 height 17
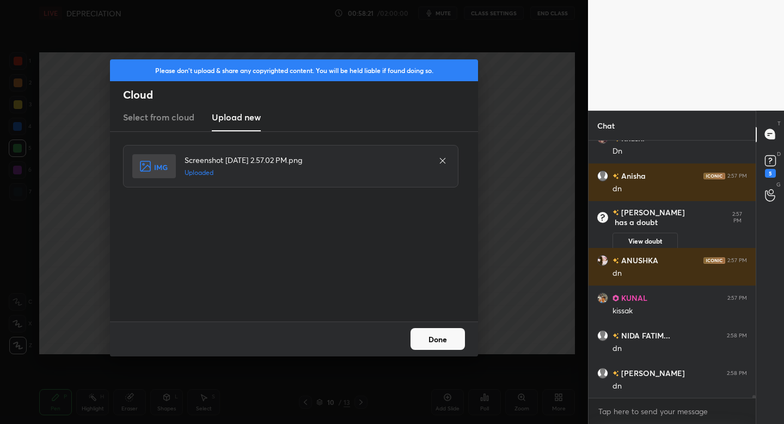
click at [428, 336] on button "Done" at bounding box center [438, 339] width 54 height 22
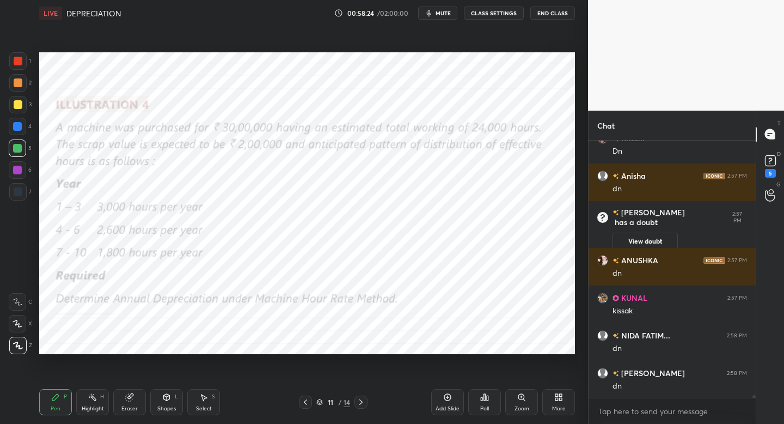
click at [23, 63] on div at bounding box center [17, 60] width 17 height 17
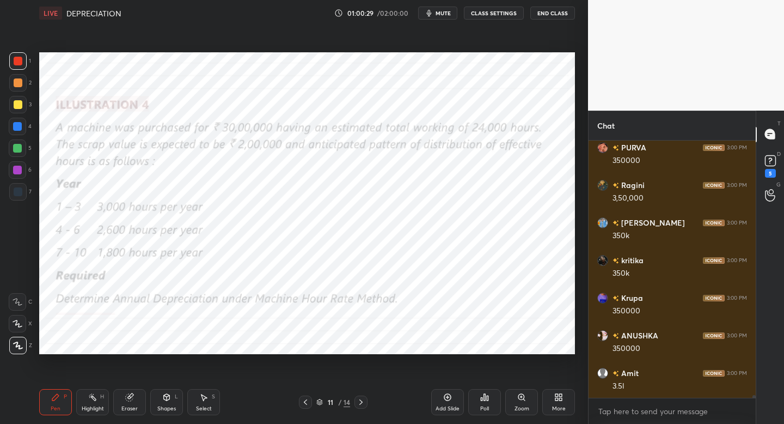
scroll to position [25208, 0]
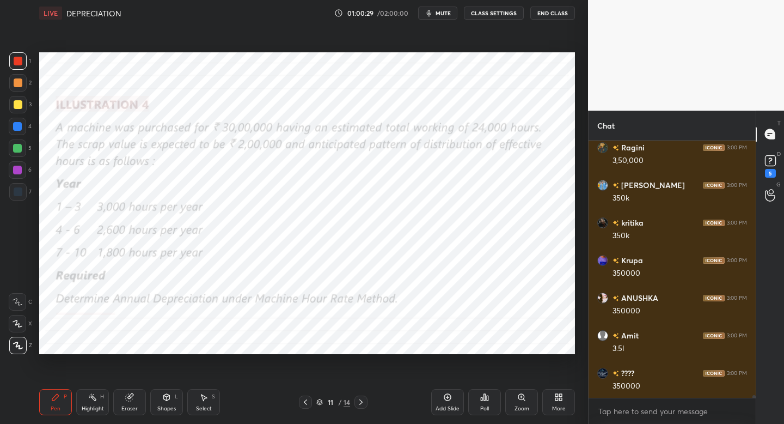
click at [26, 132] on div "4" at bounding box center [20, 126] width 23 height 17
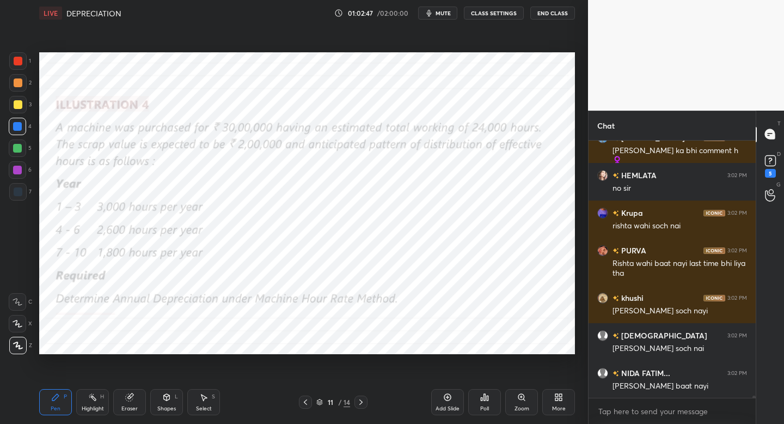
scroll to position [27323, 0]
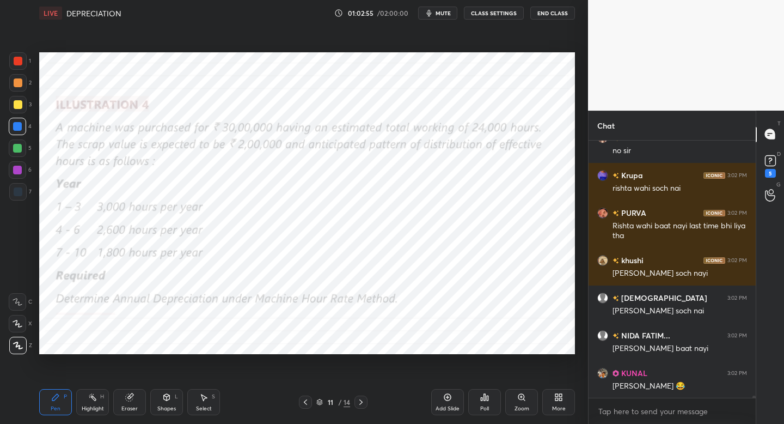
click at [437, 407] on div "Add Slide" at bounding box center [448, 408] width 24 height 5
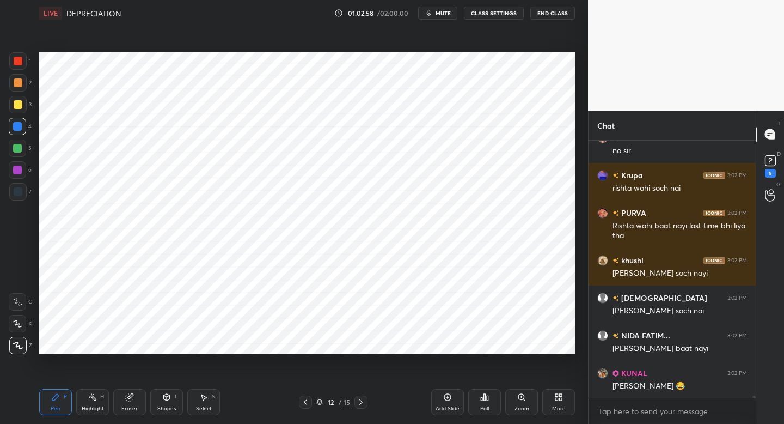
click at [15, 65] on div at bounding box center [17, 60] width 17 height 17
click at [23, 190] on div at bounding box center [17, 191] width 17 height 17
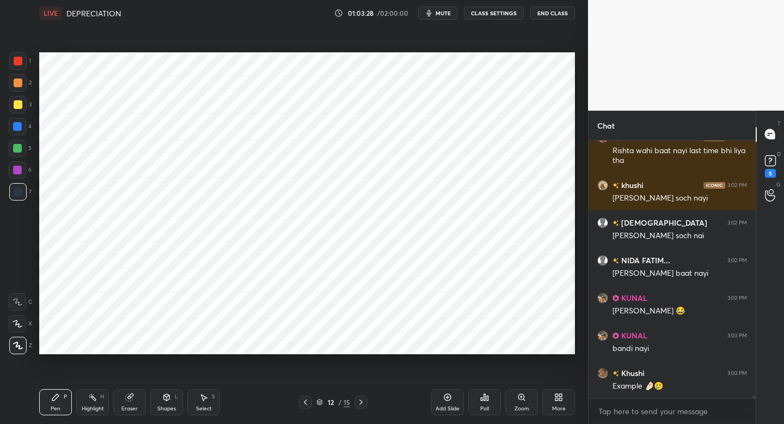
scroll to position [27435, 0]
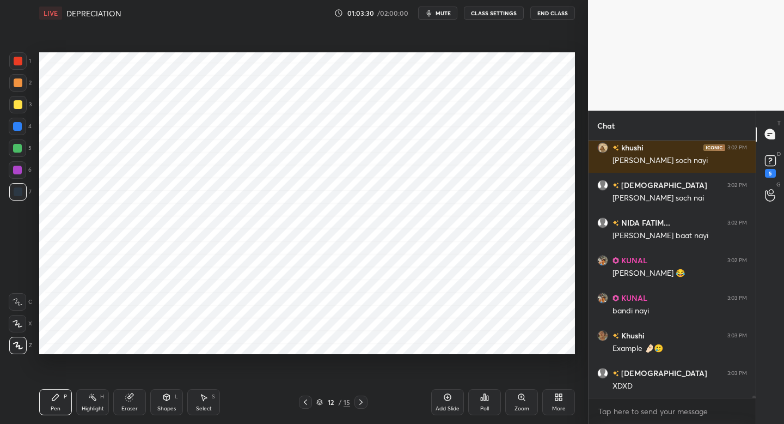
click at [18, 65] on div at bounding box center [17, 60] width 17 height 17
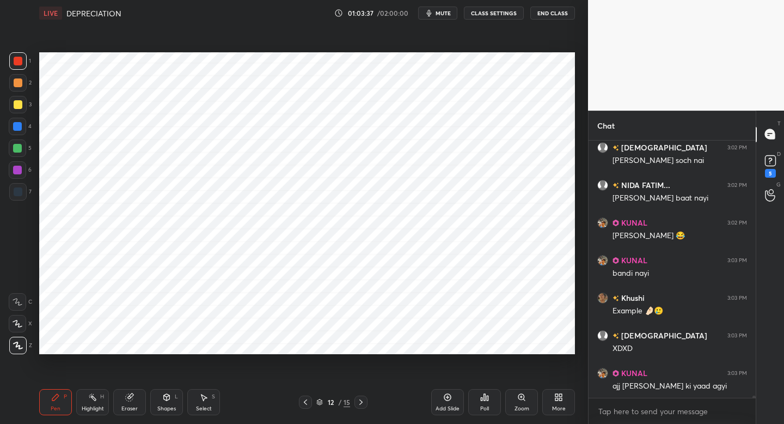
scroll to position [27511, 0]
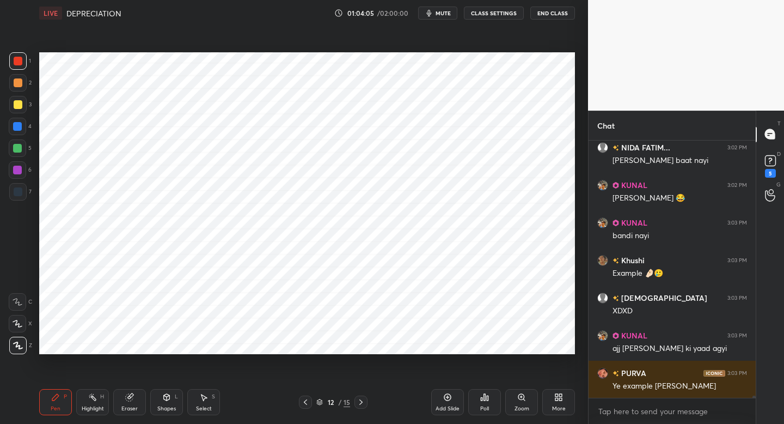
click at [10, 124] on div at bounding box center [17, 126] width 17 height 17
click at [17, 199] on div at bounding box center [17, 191] width 17 height 17
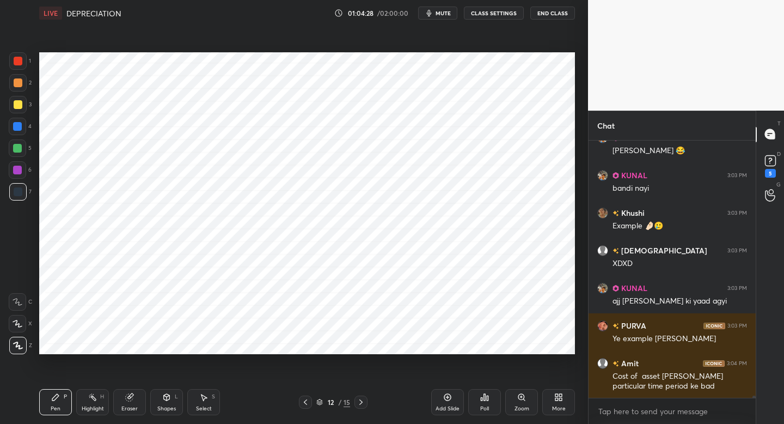
click at [446, 404] on div "Add Slide" at bounding box center [447, 402] width 33 height 26
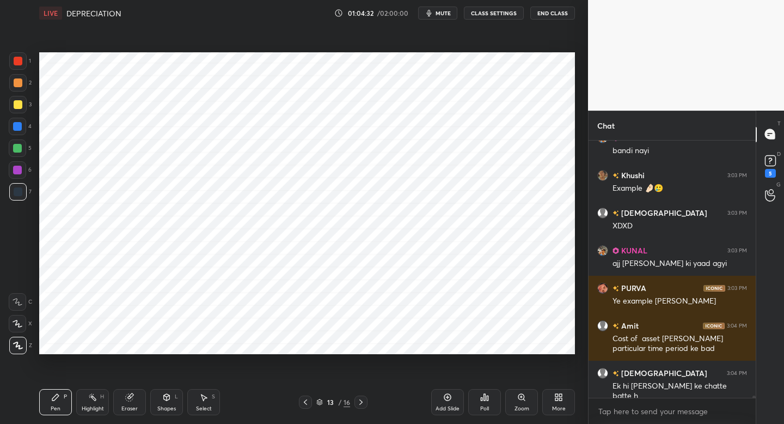
click at [22, 58] on div at bounding box center [17, 60] width 17 height 17
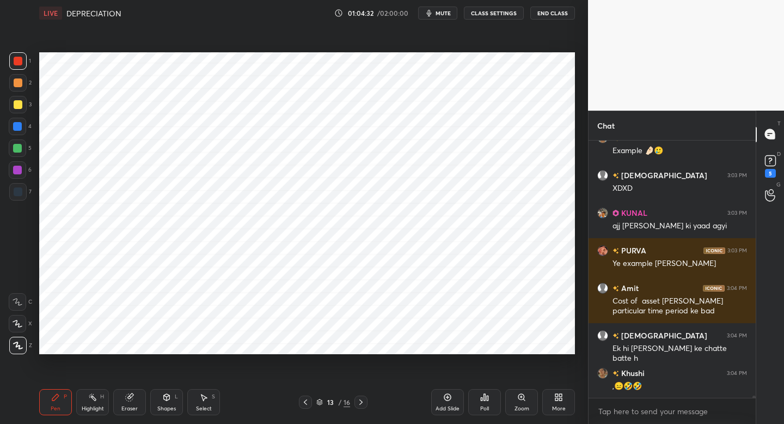
click at [19, 193] on div at bounding box center [18, 191] width 9 height 9
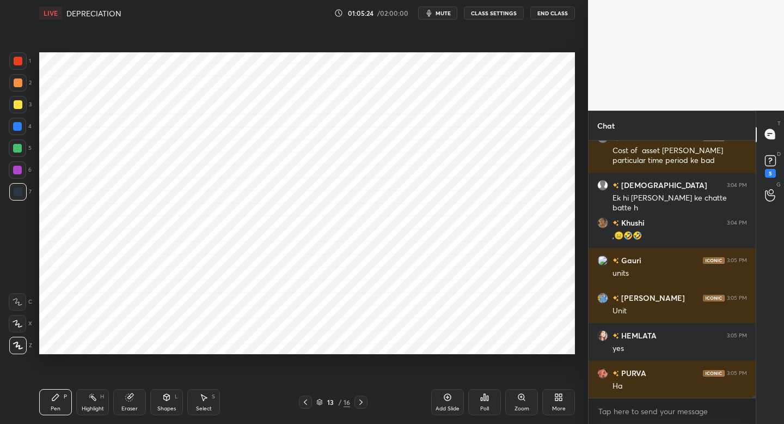
scroll to position [27821, 0]
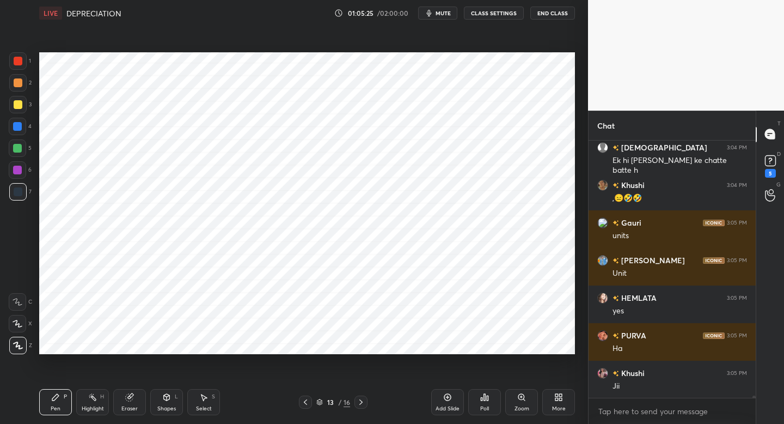
click at [24, 64] on div at bounding box center [17, 60] width 17 height 17
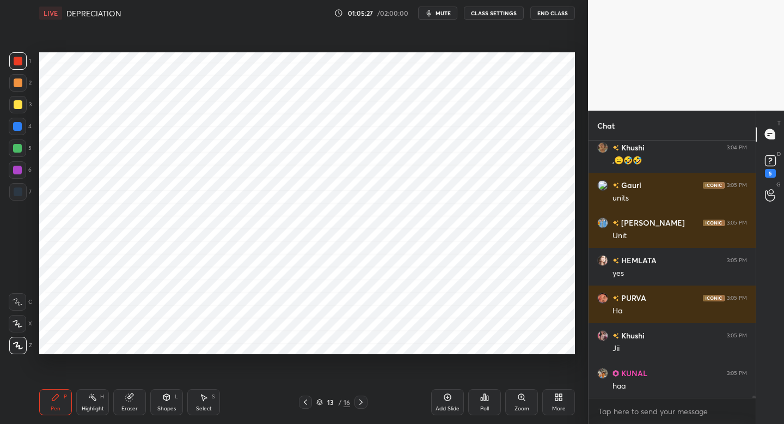
scroll to position [27896, 0]
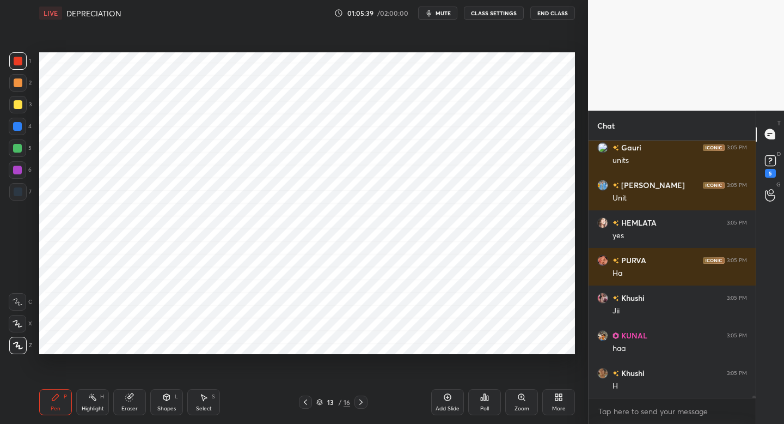
click at [17, 86] on div at bounding box center [18, 82] width 9 height 9
click at [19, 136] on div "4" at bounding box center [20, 129] width 23 height 22
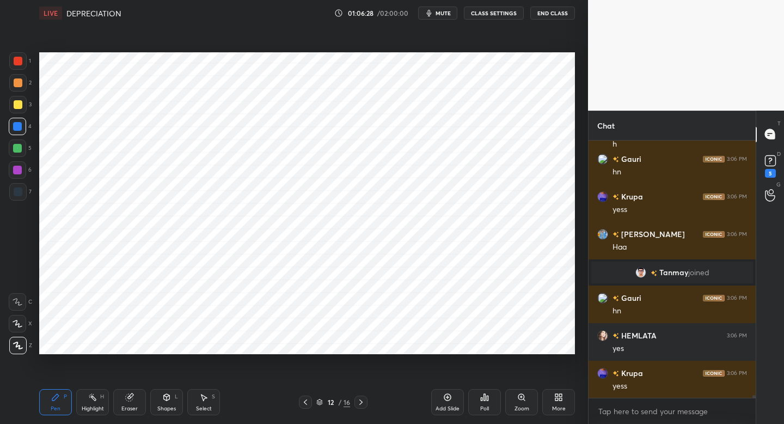
scroll to position [26733, 0]
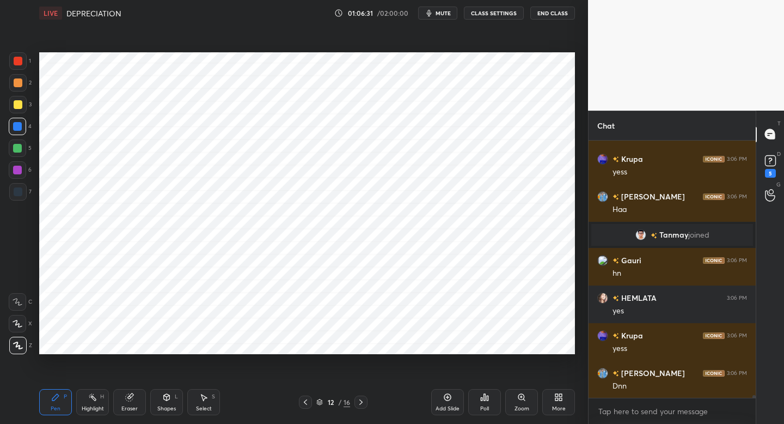
click at [446, 5] on div "LIVE DEPRECIATION 01:06:31 / 02:00:00 mute CLASS SETTINGS End Class" at bounding box center [307, 13] width 536 height 26
click at [436, 16] on button "mute" at bounding box center [437, 13] width 39 height 13
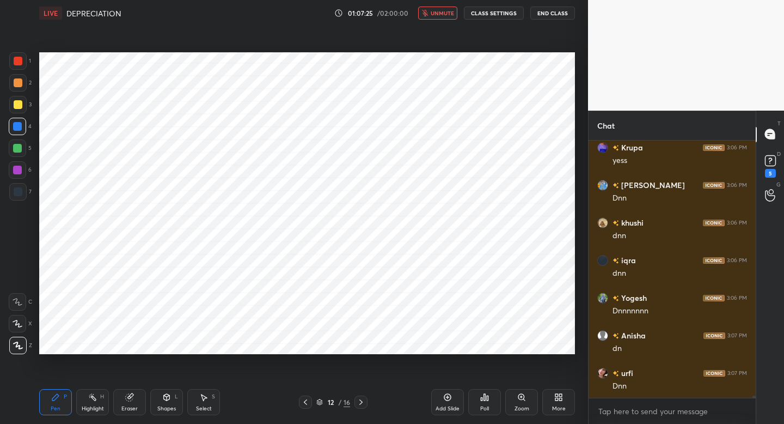
scroll to position [26959, 0]
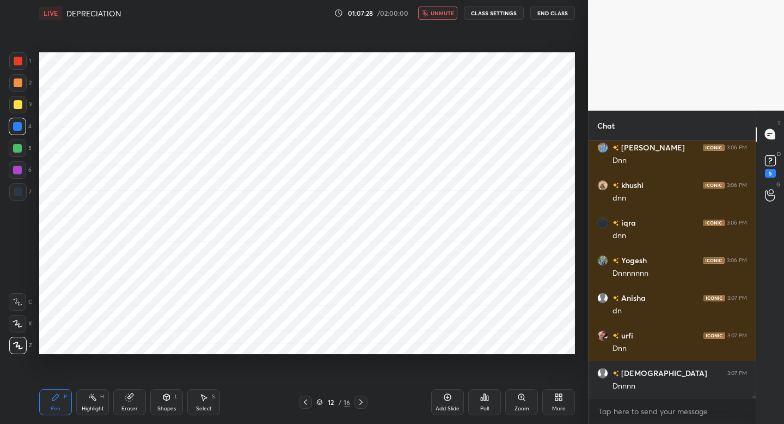
click at [436, 16] on span "unmute" at bounding box center [442, 13] width 23 height 8
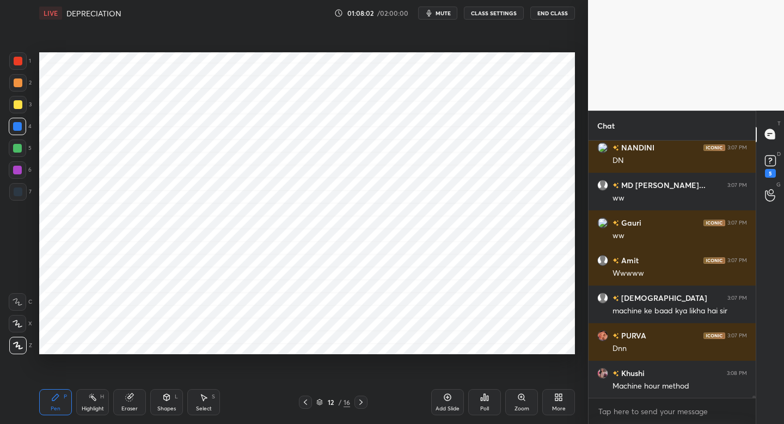
scroll to position [27297, 0]
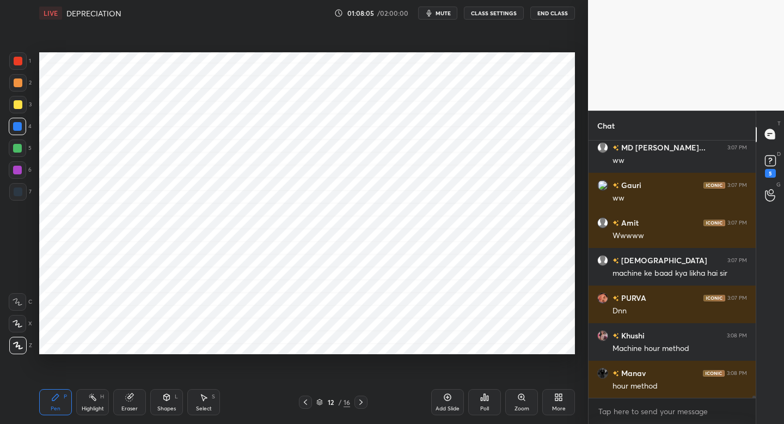
click at [436, 16] on button "mute" at bounding box center [437, 13] width 39 height 13
click at [436, 16] on span "unmute" at bounding box center [442, 13] width 23 height 8
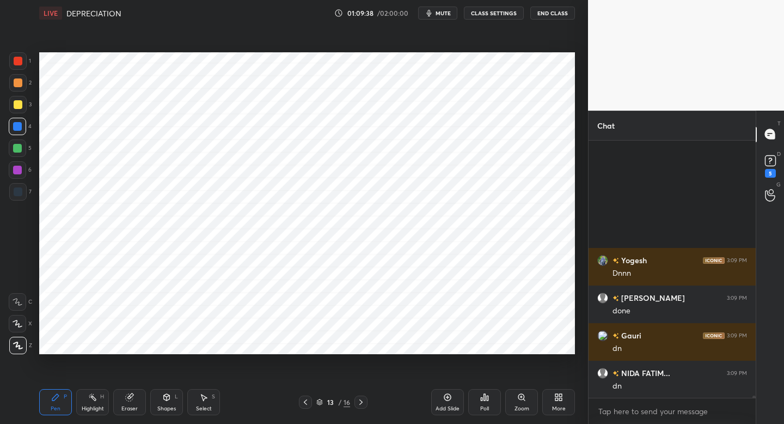
scroll to position [27898, 0]
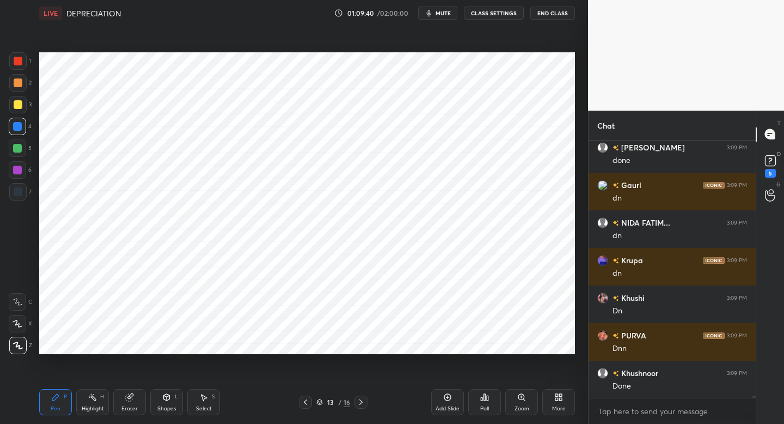
click at [560, 407] on div "More" at bounding box center [559, 408] width 14 height 5
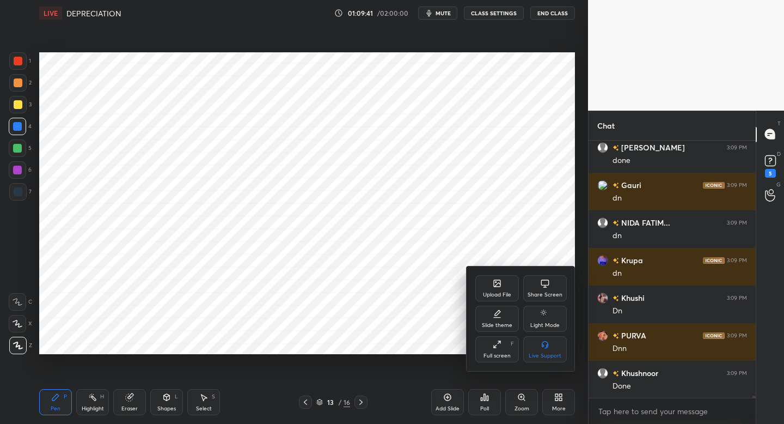
click at [499, 288] on div "Upload File" at bounding box center [498, 288] width 44 height 26
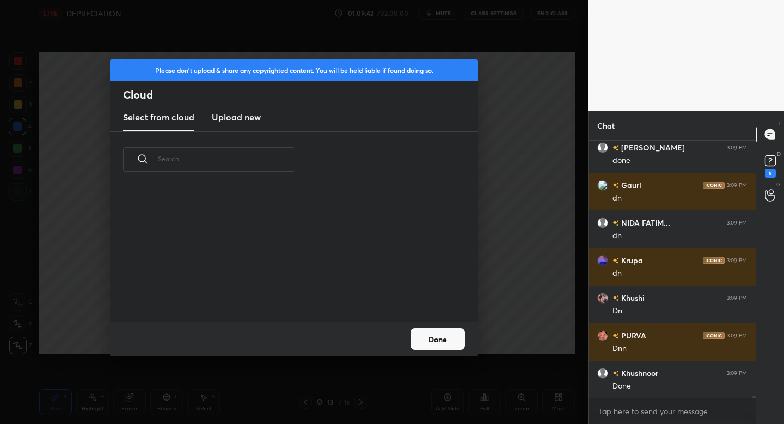
scroll to position [134, 350]
click at [222, 113] on h3 "Upload new" at bounding box center [236, 117] width 49 height 13
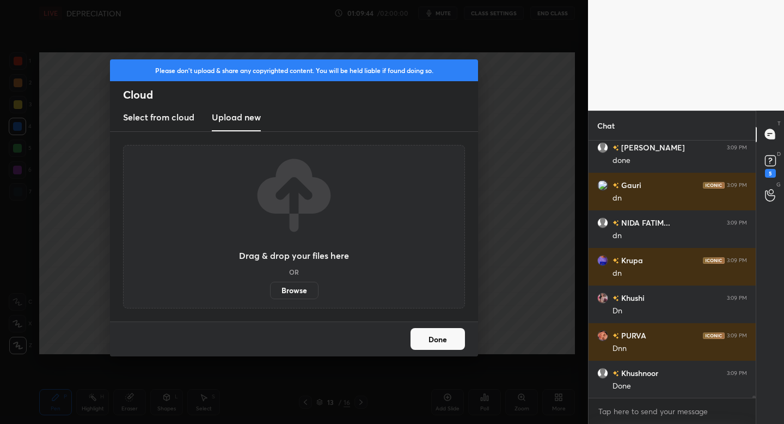
click at [295, 290] on label "Browse" at bounding box center [294, 290] width 48 height 17
click at [270, 290] on input "Browse" at bounding box center [270, 290] width 0 height 17
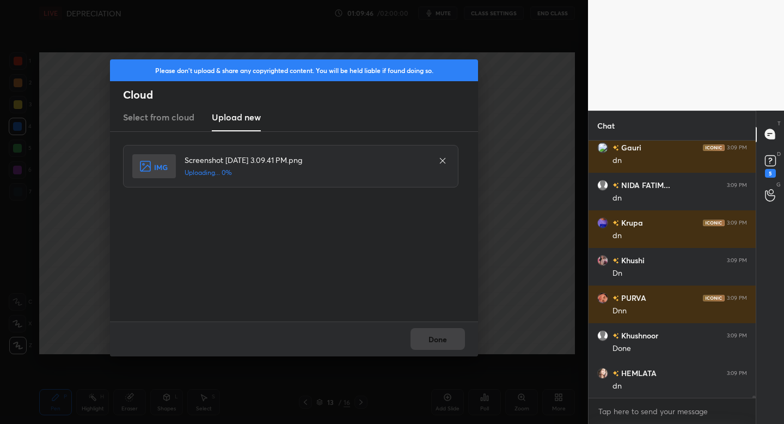
scroll to position [27973, 0]
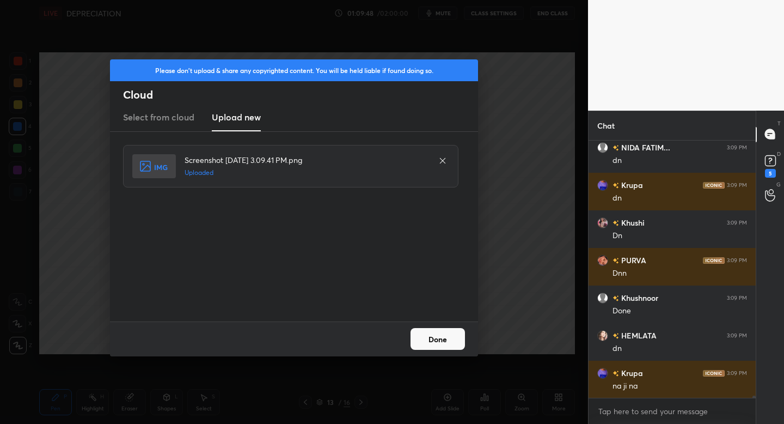
click at [438, 342] on button "Done" at bounding box center [438, 339] width 54 height 22
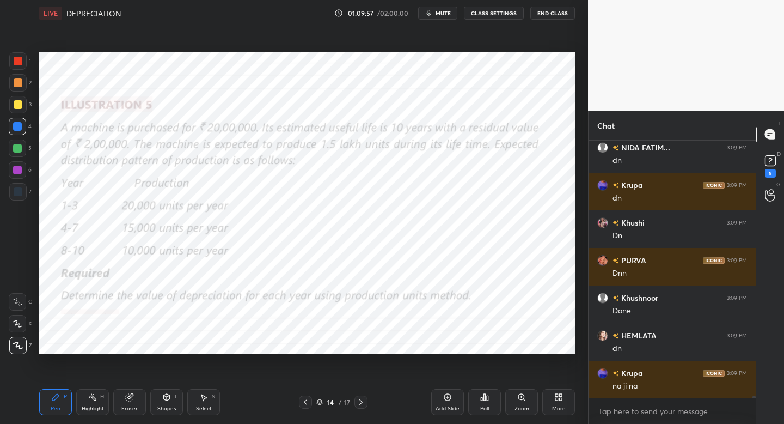
click at [15, 69] on div at bounding box center [17, 60] width 17 height 17
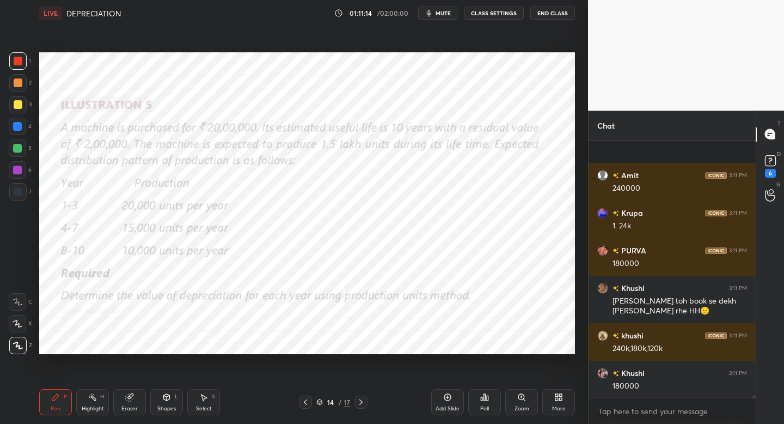
scroll to position [28546, 0]
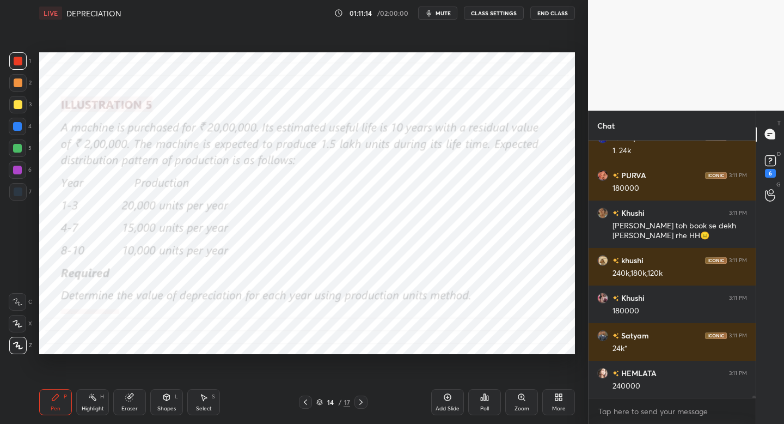
click at [23, 174] on div at bounding box center [17, 169] width 17 height 17
click at [20, 187] on div at bounding box center [18, 191] width 9 height 9
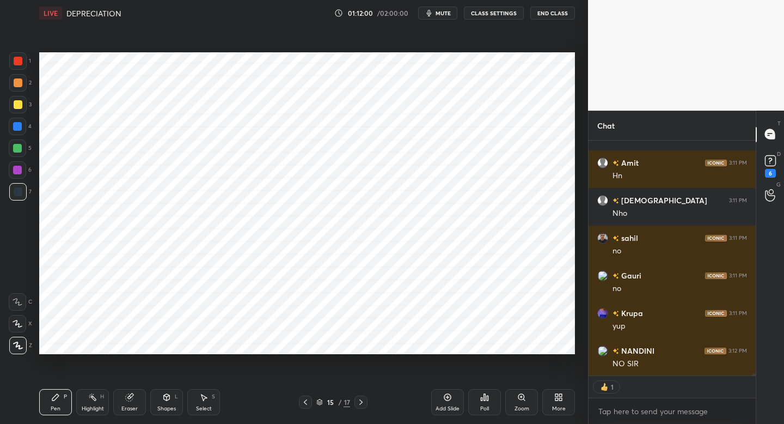
scroll to position [254, 164]
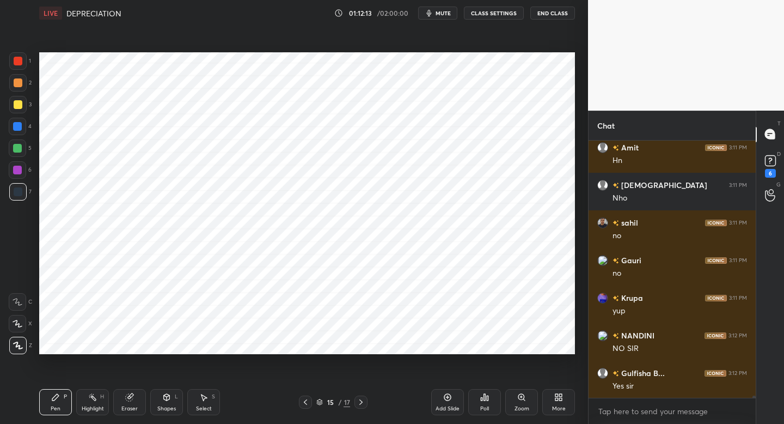
click at [163, 400] on div "Shapes L" at bounding box center [166, 402] width 33 height 26
drag, startPoint x: 64, startPoint y: 413, endPoint x: 66, endPoint y: 406, distance: 6.9
click at [66, 407] on div "Pen P" at bounding box center [55, 402] width 33 height 26
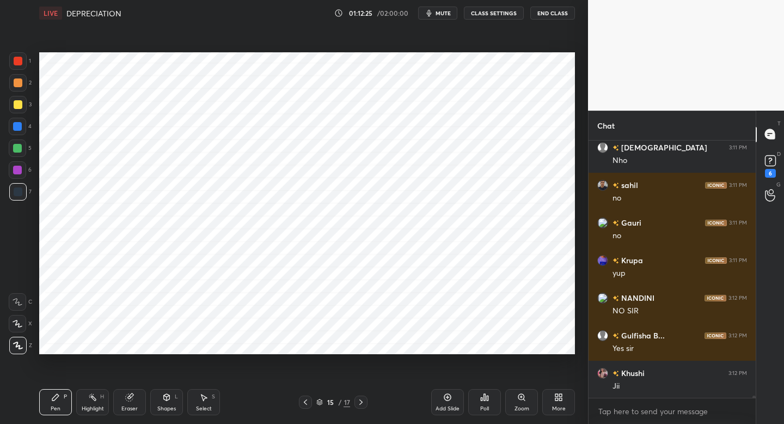
scroll to position [29655, 0]
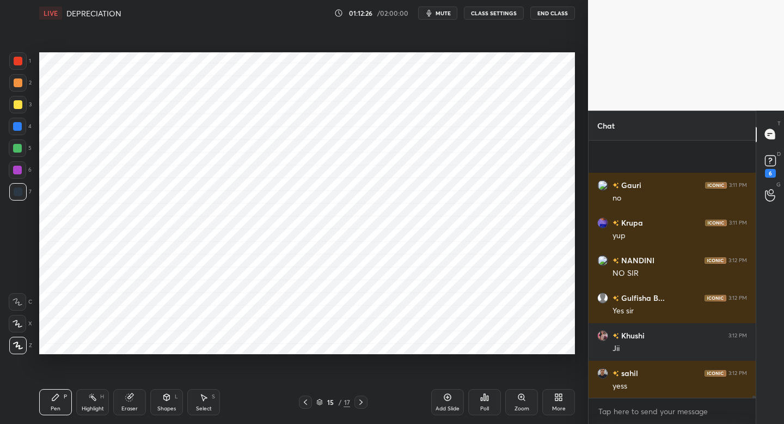
click at [17, 132] on div at bounding box center [17, 126] width 17 height 17
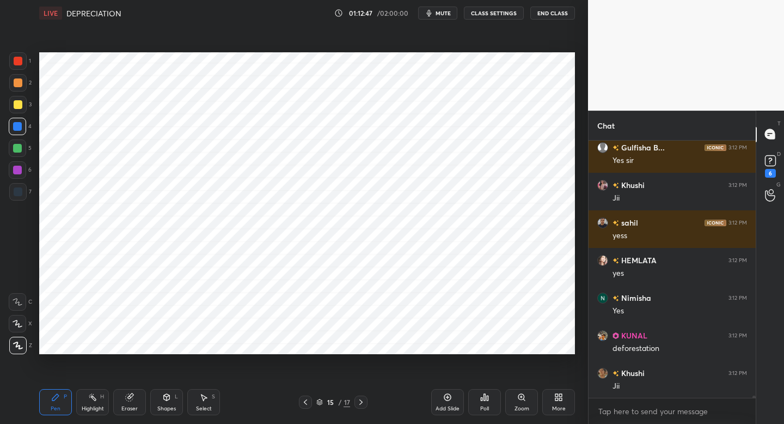
scroll to position [29843, 0]
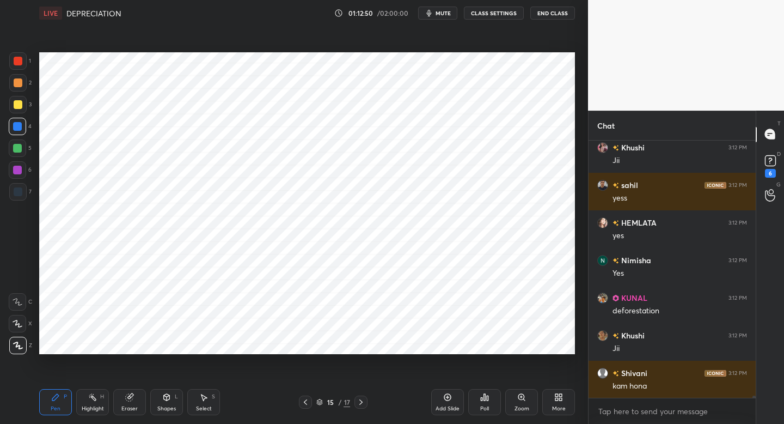
click at [12, 59] on div at bounding box center [17, 60] width 17 height 17
click at [22, 187] on div at bounding box center [17, 191] width 17 height 17
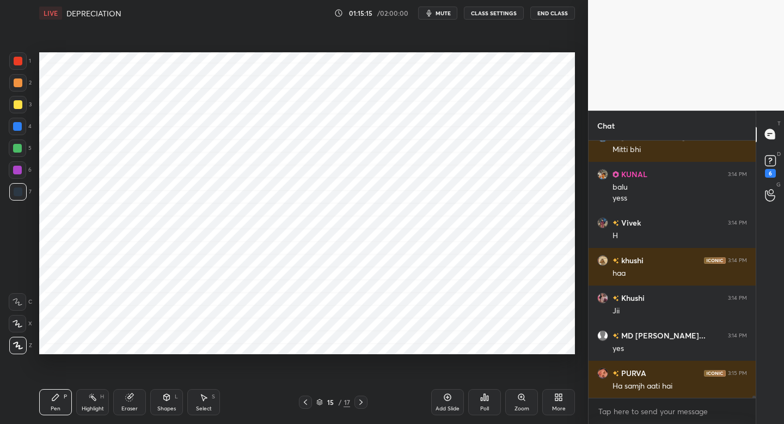
scroll to position [32662, 0]
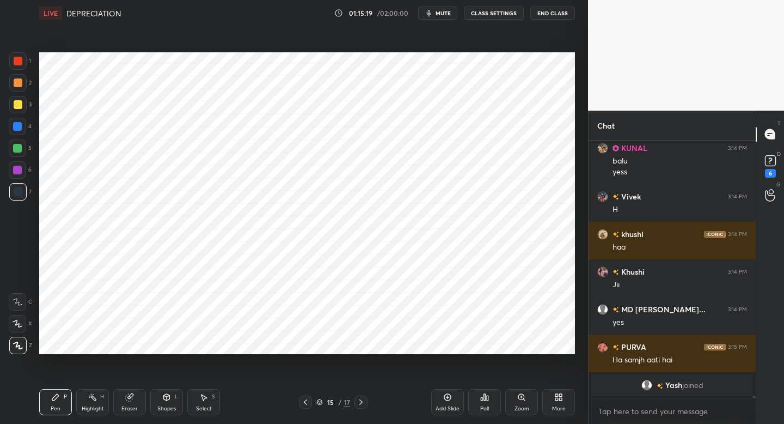
click at [19, 133] on div at bounding box center [17, 126] width 17 height 17
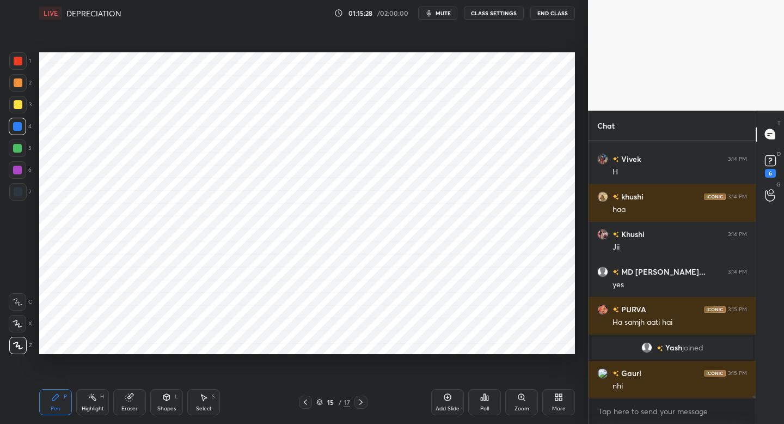
scroll to position [31415, 0]
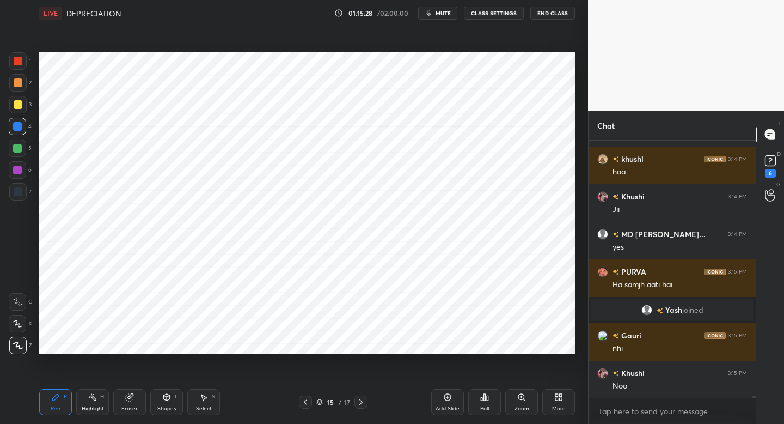
click at [169, 397] on div "Shapes L" at bounding box center [166, 402] width 33 height 26
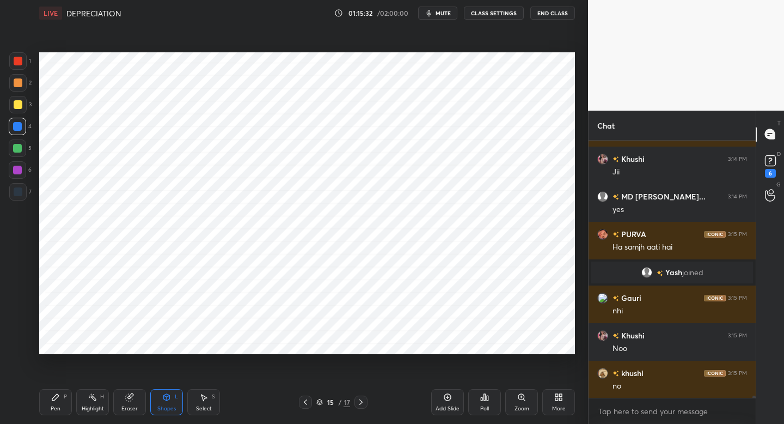
click at [63, 396] on div "Pen P" at bounding box center [55, 402] width 33 height 26
click at [16, 325] on icon at bounding box center [18, 324] width 10 height 8
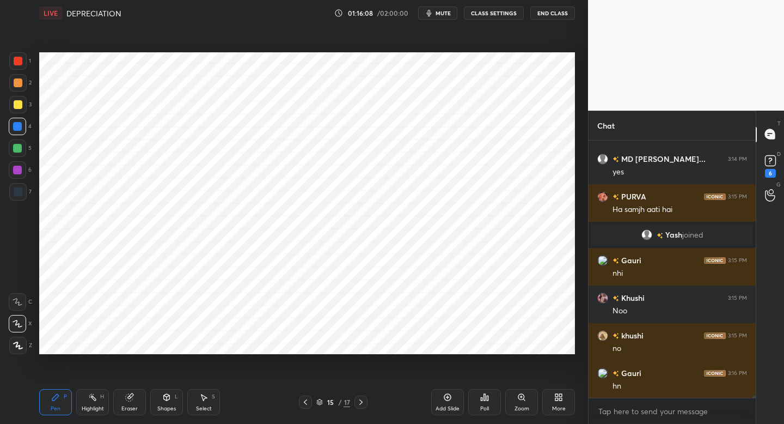
click at [17, 195] on div at bounding box center [17, 191] width 17 height 17
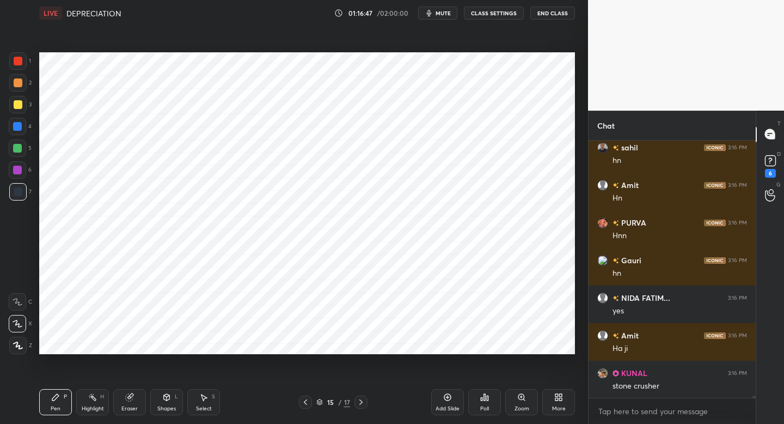
scroll to position [31828, 0]
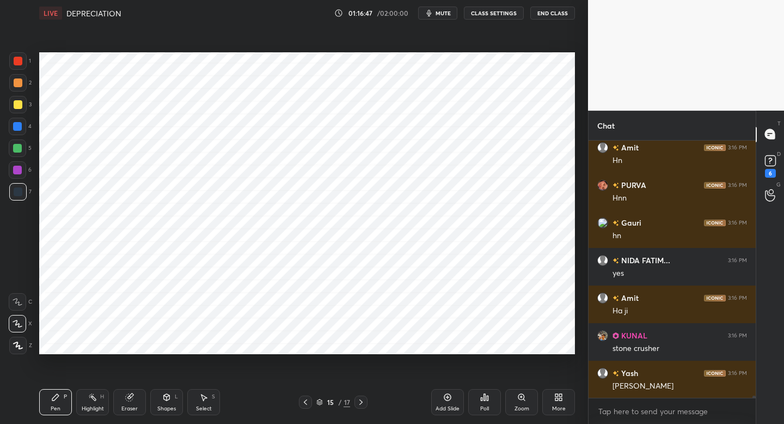
click at [22, 58] on div at bounding box center [17, 60] width 17 height 17
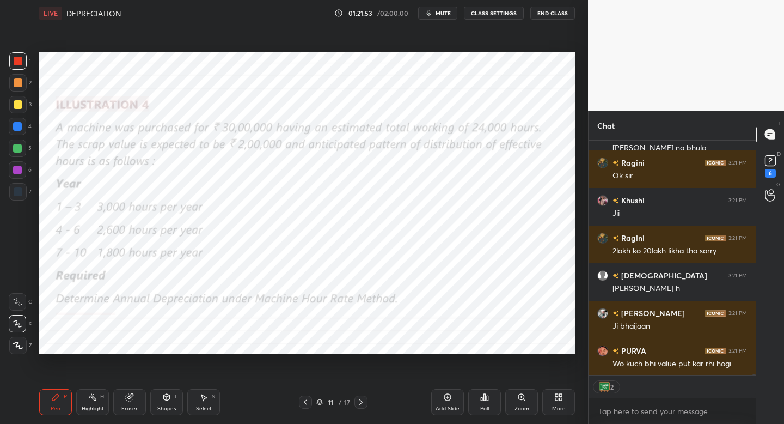
scroll to position [35379, 0]
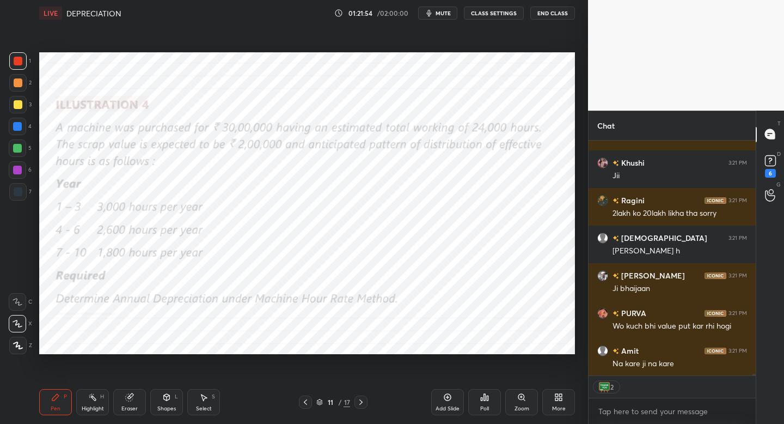
click at [445, 13] on span "mute" at bounding box center [443, 13] width 15 height 8
type textarea "x"
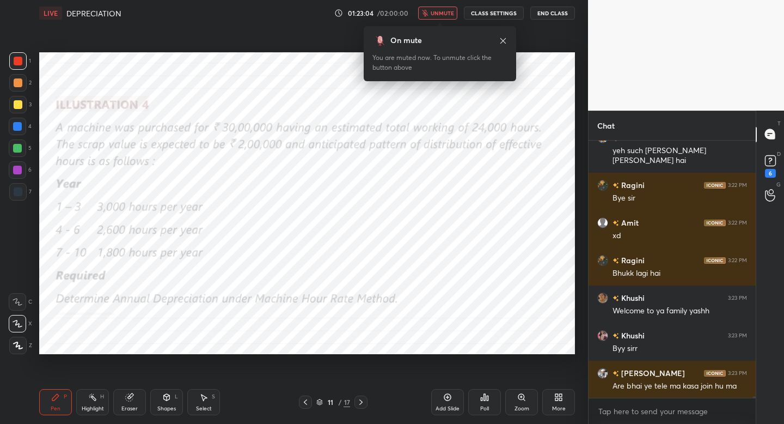
scroll to position [35940, 0]
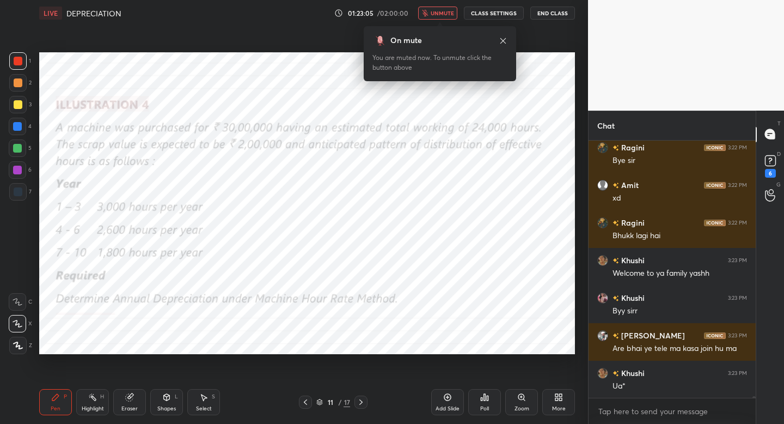
click at [445, 13] on span "unmute" at bounding box center [442, 13] width 23 height 8
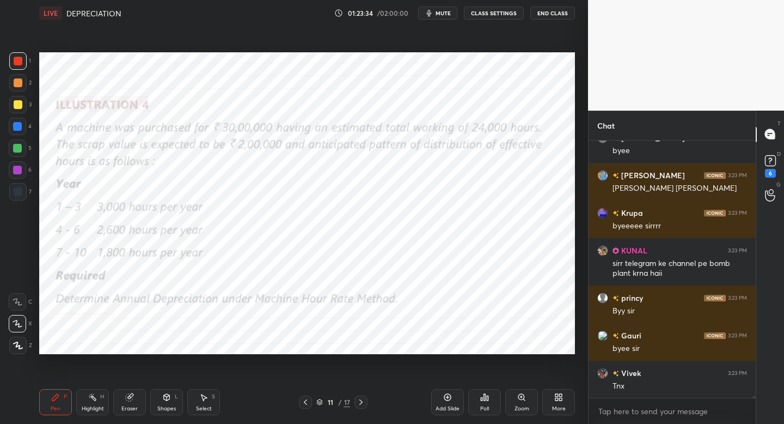
scroll to position [36251, 0]
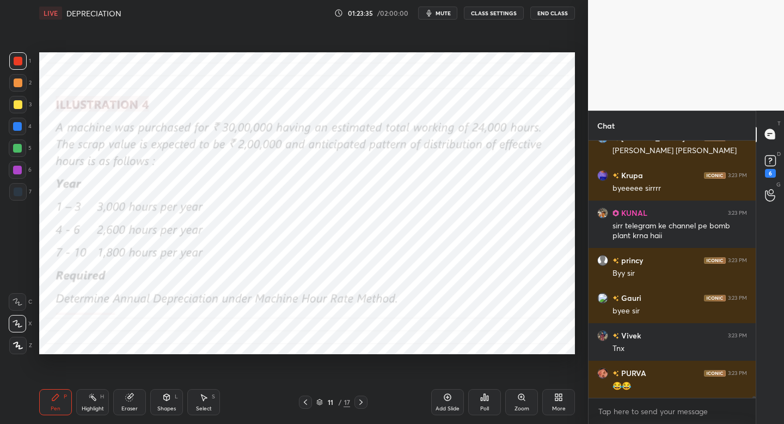
click at [558, 11] on button "End Class" at bounding box center [553, 13] width 45 height 13
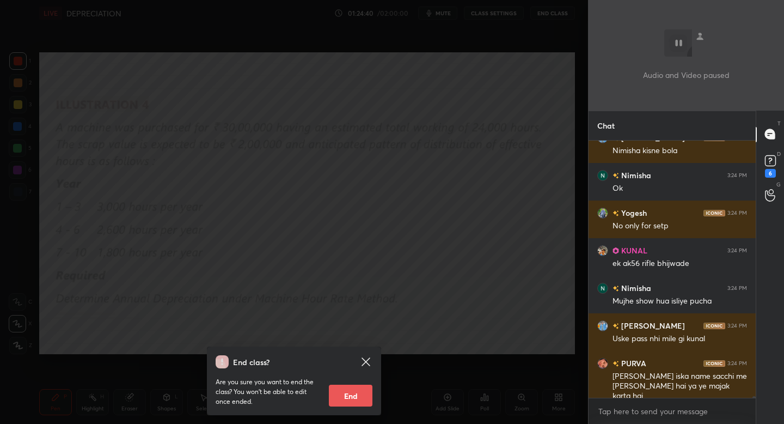
scroll to position [36910, 0]
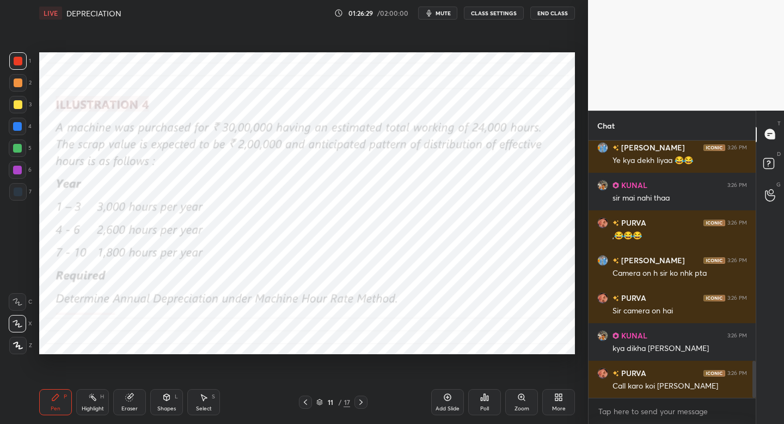
scroll to position [1567, 0]
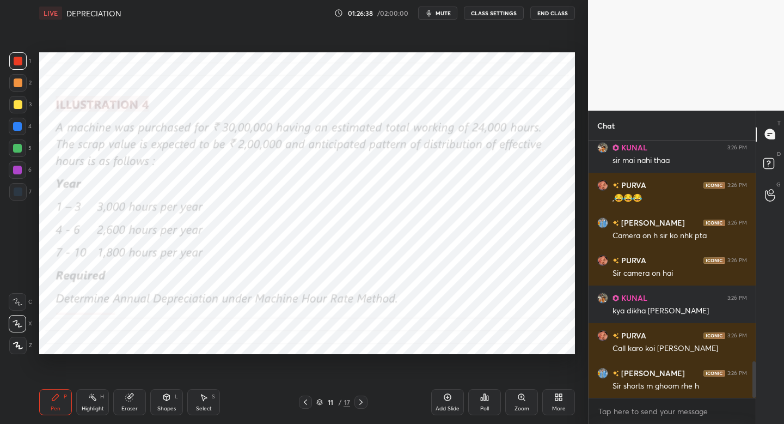
click at [541, 14] on button "End Class" at bounding box center [553, 13] width 45 height 13
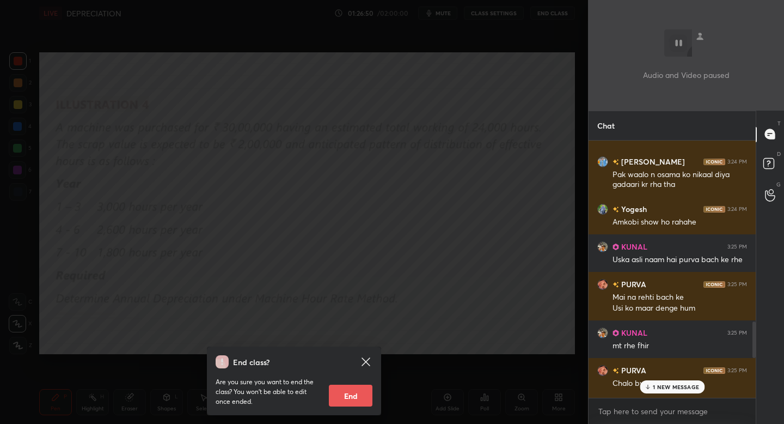
scroll to position [1269, 0]
click at [353, 401] on button "End" at bounding box center [351, 396] width 44 height 22
type textarea "x"
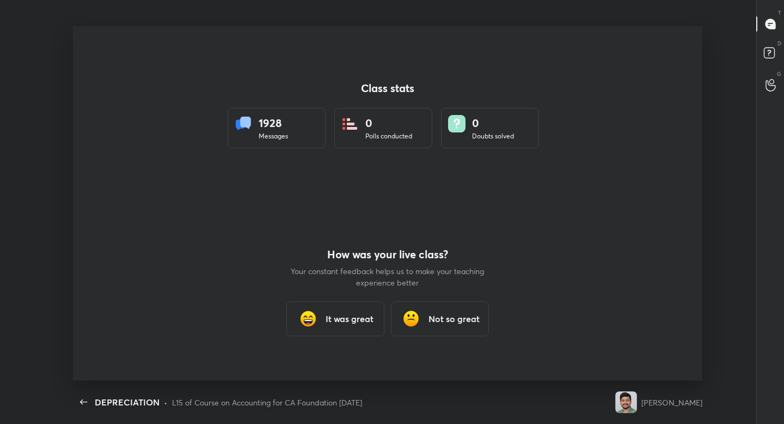
scroll to position [0, 0]
